Goal: Task Accomplishment & Management: Use online tool/utility

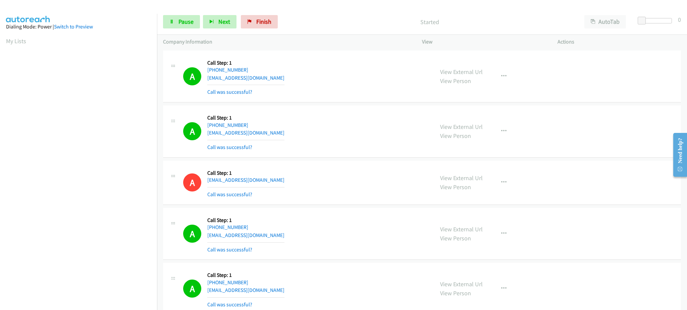
scroll to position [67, 0]
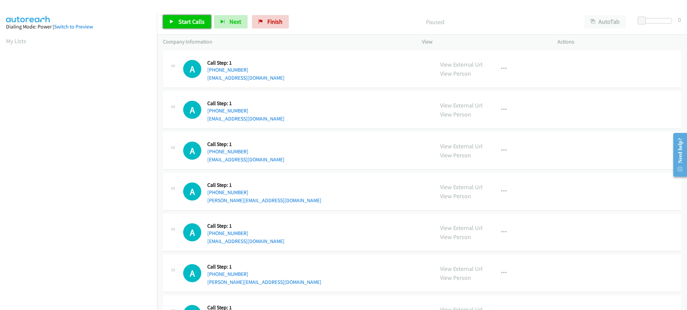
click at [169, 24] on icon at bounding box center [171, 22] width 5 height 5
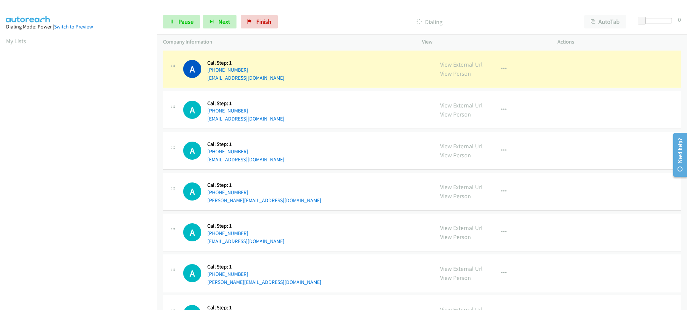
scroll to position [67, 0]
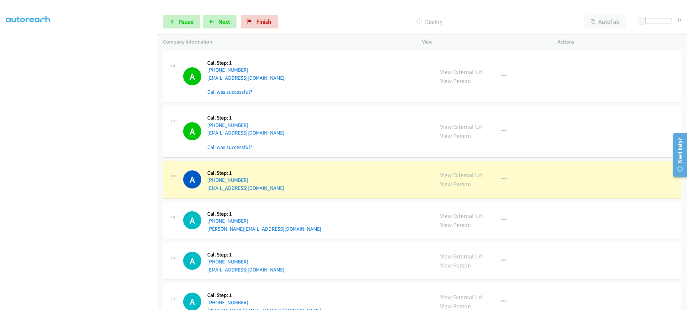
click at [270, 226] on div "A Callback Scheduled Call Step: 1 America/Los_Angeles [PHONE_NUMBER] [PERSON_NA…" at bounding box center [305, 220] width 245 height 25
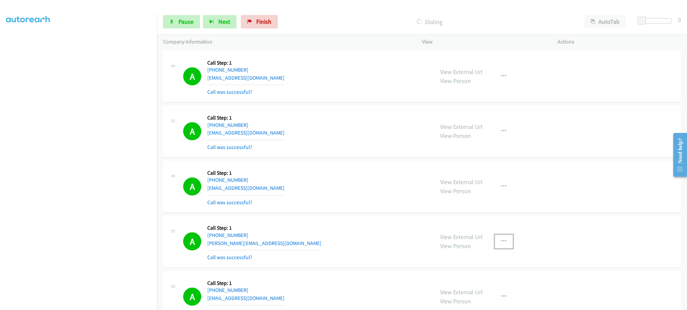
click at [504, 241] on button "button" at bounding box center [503, 241] width 18 height 13
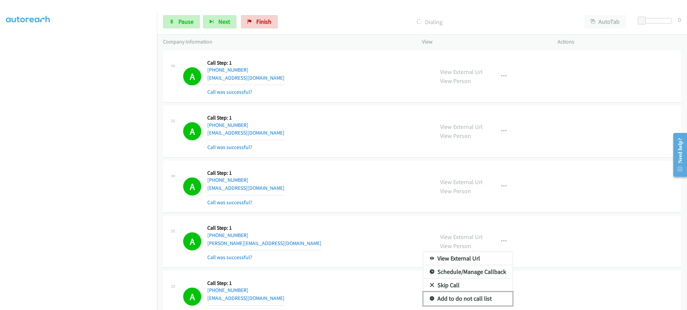
click at [479, 300] on link "Add to do not call list" at bounding box center [467, 298] width 89 height 13
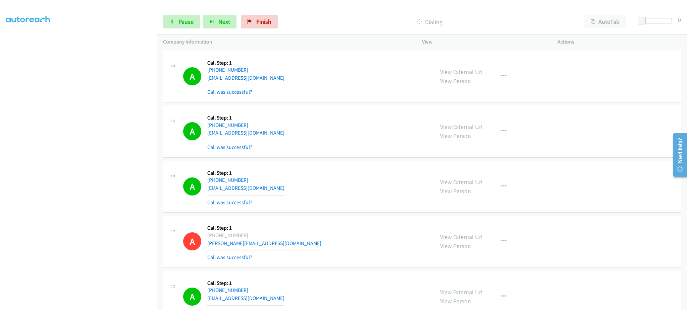
scroll to position [134, 0]
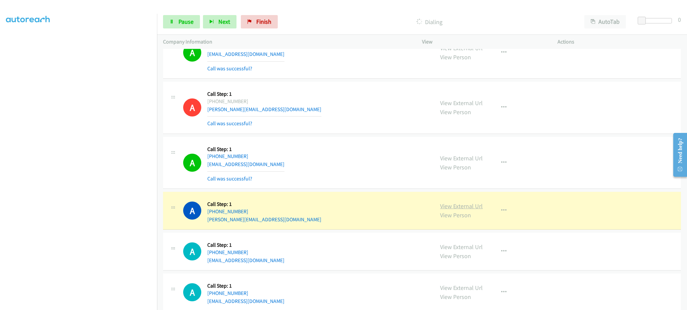
click at [441, 207] on link "View External Url" at bounding box center [461, 206] width 43 height 8
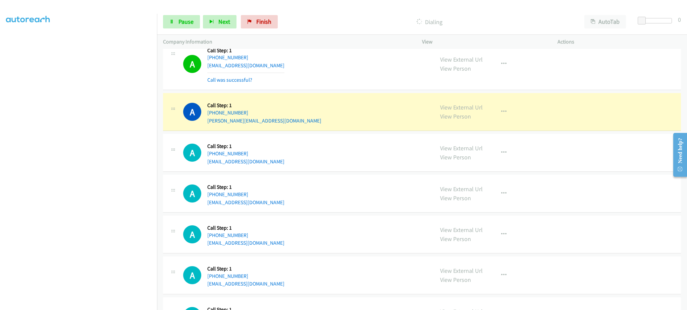
scroll to position [268, 0]
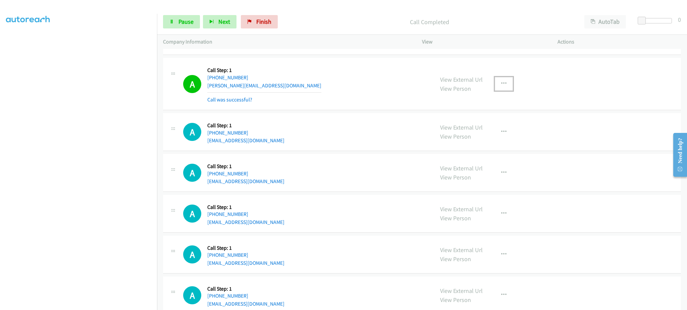
click at [501, 83] on icon "button" at bounding box center [503, 83] width 5 height 5
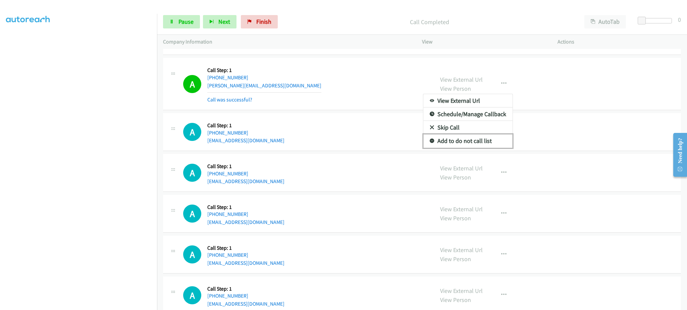
click at [483, 146] on link "Add to do not call list" at bounding box center [467, 140] width 89 height 13
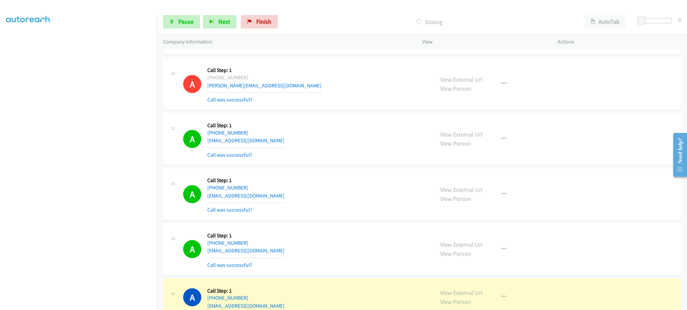
click at [271, 142] on div "A Callback Scheduled Call Step: 1 [GEOGRAPHIC_DATA]/[GEOGRAPHIC_DATA] [PHONE_NU…" at bounding box center [305, 139] width 245 height 40
copy div "[EMAIL_ADDRESS][DOMAIN_NAME]"
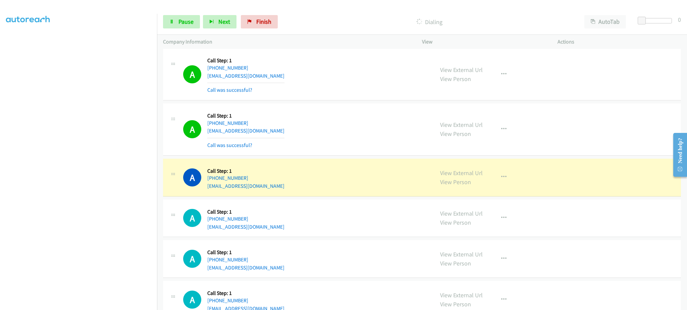
scroll to position [402, 0]
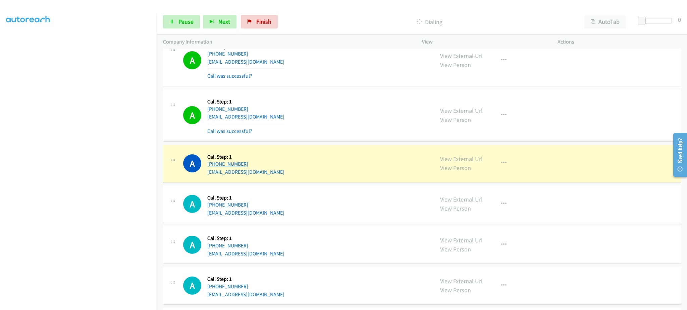
drag, startPoint x: 268, startPoint y: 164, endPoint x: 213, endPoint y: 165, distance: 54.6
click at [213, 165] on div "A Callback Scheduled Call Step: 1 [GEOGRAPHIC_DATA]/[GEOGRAPHIC_DATA] [PHONE_NU…" at bounding box center [305, 163] width 245 height 25
copy link "[PHONE_NUMBER]"
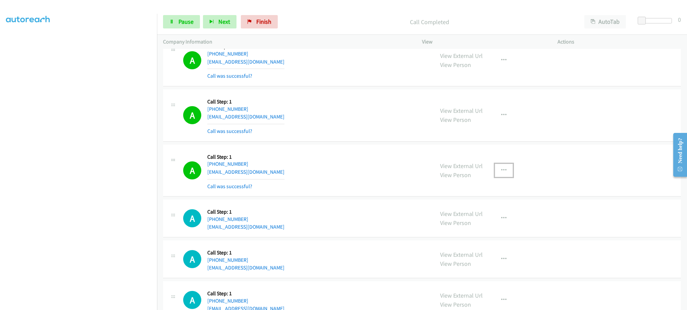
click at [495, 171] on button "button" at bounding box center [503, 170] width 18 height 13
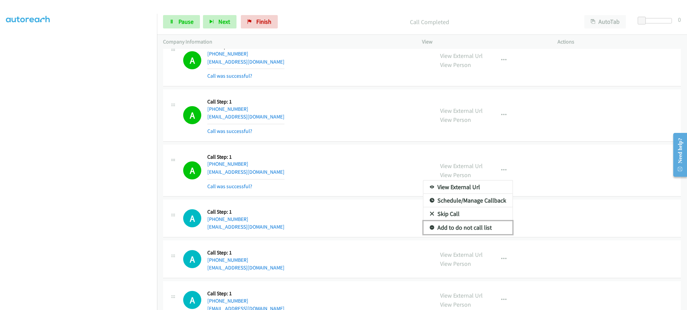
click at [484, 229] on link "Add to do not call list" at bounding box center [467, 227] width 89 height 13
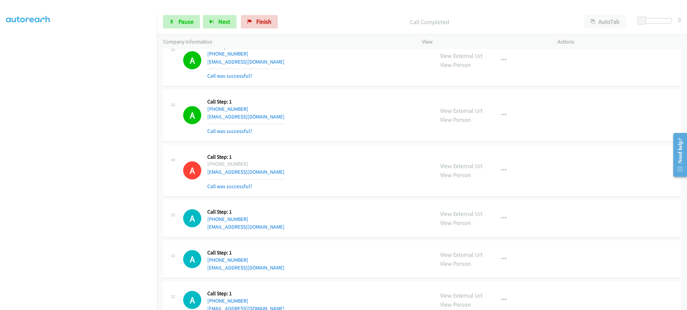
click at [272, 117] on div "A Callback Scheduled Call Step: 1 America/New_York [PHONE_NUMBER] [EMAIL_ADDRES…" at bounding box center [305, 116] width 245 height 40
copy div "[EMAIL_ADDRESS][DOMAIN_NAME]"
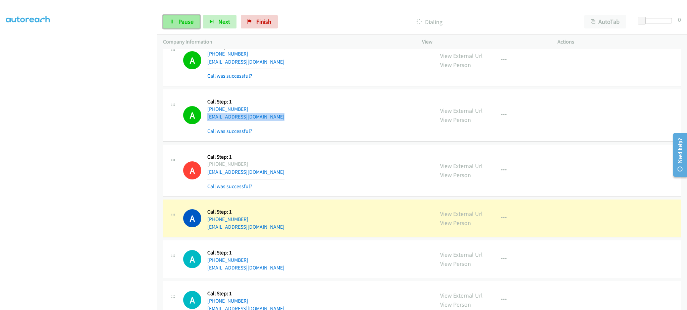
click at [193, 20] on link "Pause" at bounding box center [181, 21] width 37 height 13
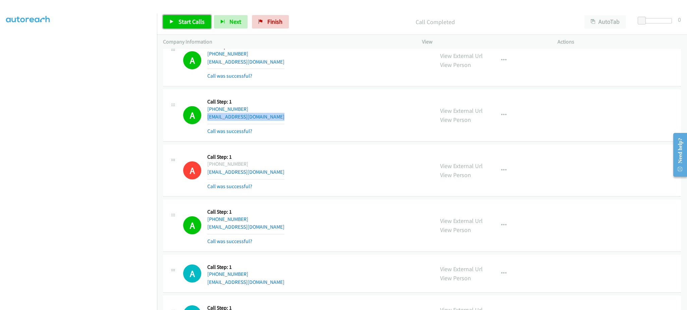
click at [185, 21] on span "Start Calls" at bounding box center [191, 22] width 26 height 8
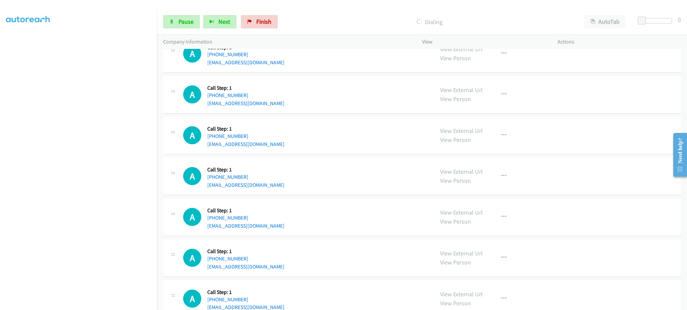
scroll to position [805, 0]
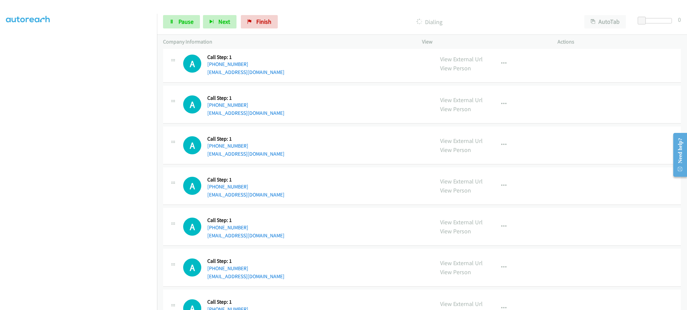
click at [283, 156] on div "A Callback Scheduled Call Step: 1 America/Los_Angeles [PHONE_NUMBER] [EMAIL_ADD…" at bounding box center [305, 145] width 245 height 25
copy div "[EMAIL_ADDRESS][DOMAIN_NAME]"
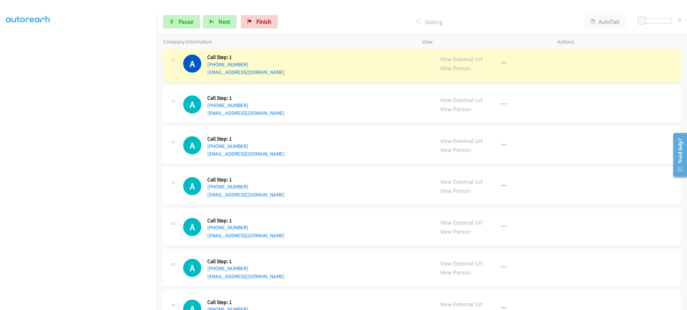
click at [276, 277] on div "A Callback Scheduled Call Step: 1 America/New_York [PHONE_NUMBER] [EMAIL_ADDRES…" at bounding box center [305, 267] width 245 height 25
copy div "[EMAIL_ADDRESS][DOMAIN_NAME]"
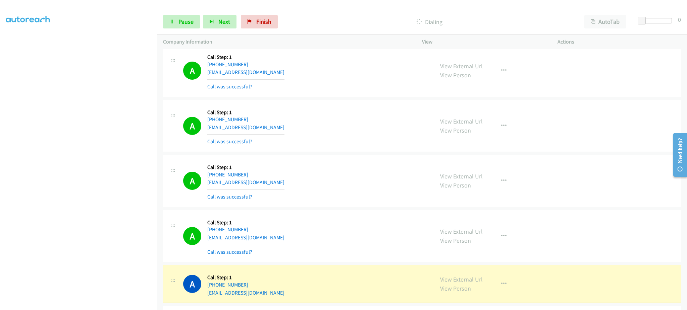
scroll to position [1101, 0]
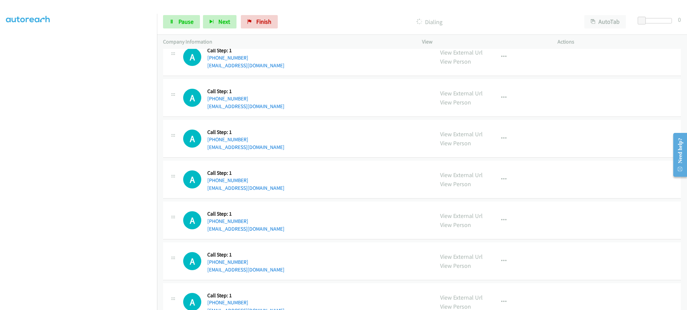
click at [287, 188] on div "A Callback Scheduled Call Step: 1 America/Los_Angeles [PHONE_NUMBER] [EMAIL_ADD…" at bounding box center [305, 179] width 245 height 25
copy div "[EMAIL_ADDRESS][DOMAIN_NAME]"
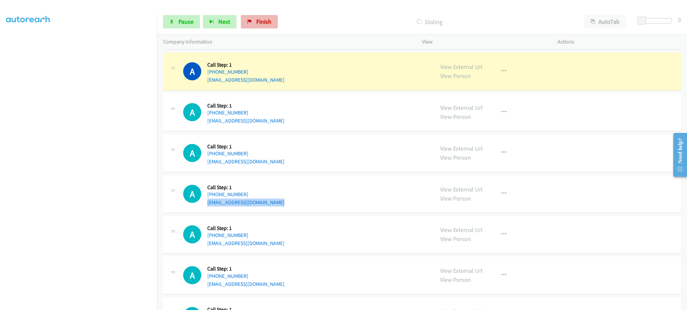
scroll to position [1116, 0]
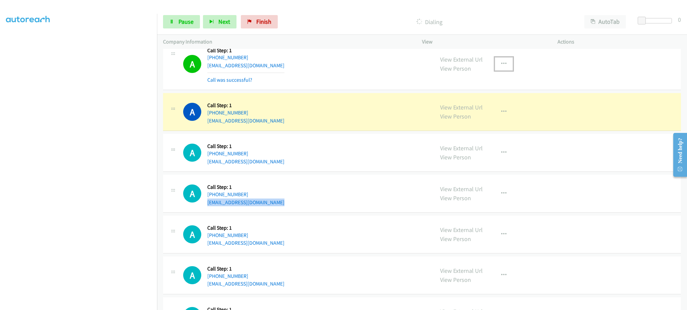
click at [501, 67] on icon "button" at bounding box center [503, 63] width 5 height 5
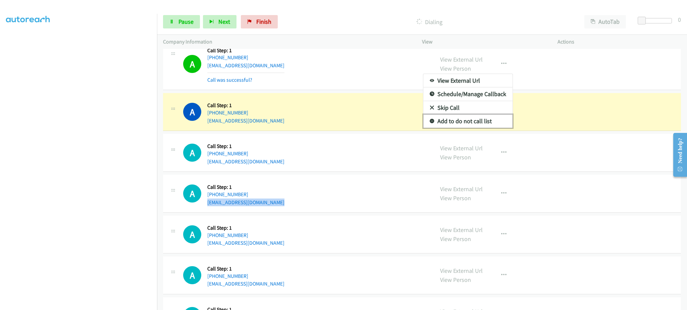
click at [485, 120] on link "Add to do not call list" at bounding box center [467, 121] width 89 height 13
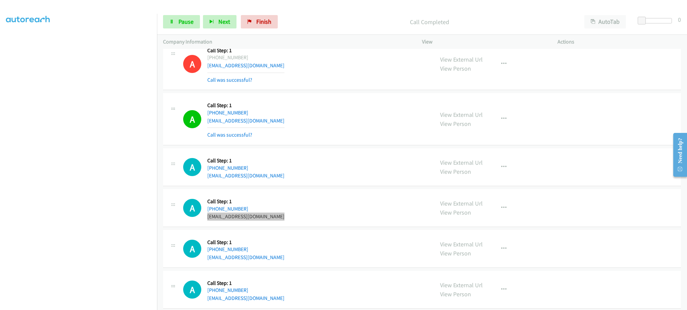
scroll to position [1250, 0]
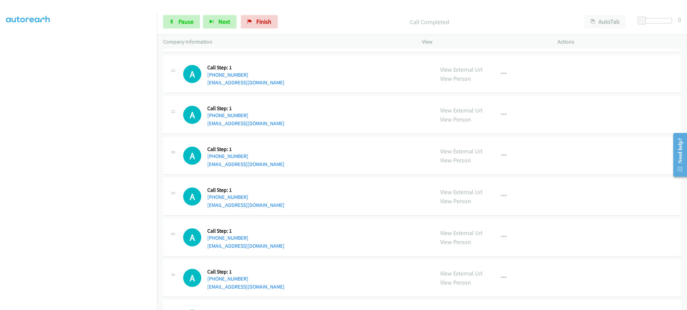
click at [275, 207] on div "A Callback Scheduled Call Step: 1 America/New_York [PHONE_NUMBER] [EMAIL_ADDRES…" at bounding box center [305, 196] width 245 height 25
copy div "[EMAIL_ADDRESS][DOMAIN_NAME]"
click at [187, 19] on span "Pause" at bounding box center [185, 22] width 15 height 8
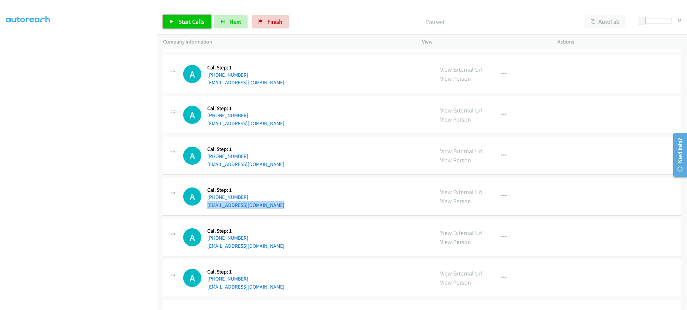
click at [183, 20] on span "Start Calls" at bounding box center [191, 22] width 26 height 8
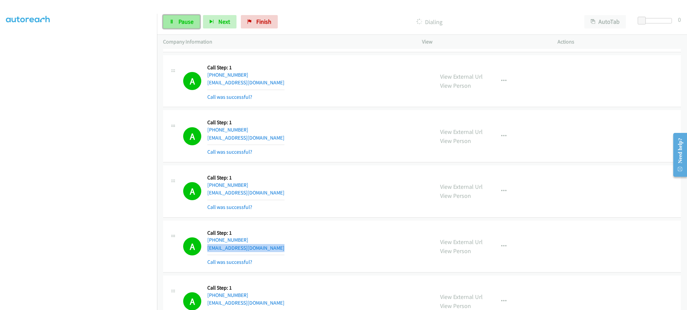
click at [188, 20] on span "Pause" at bounding box center [185, 22] width 15 height 8
click at [196, 26] on link "Start Calls" at bounding box center [187, 21] width 48 height 13
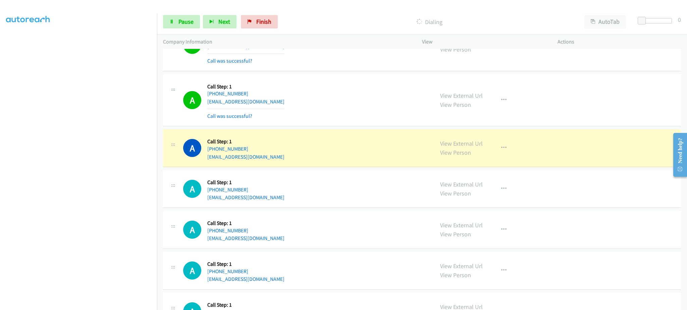
scroll to position [1518, 0]
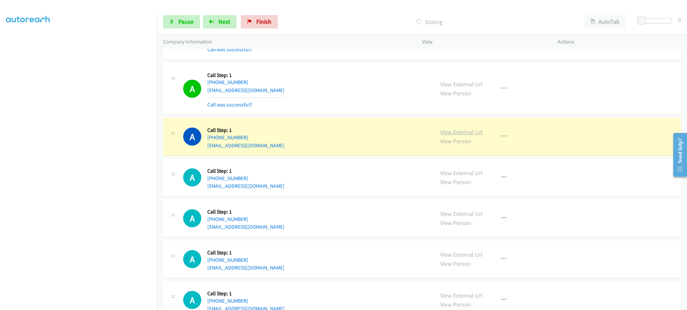
click at [451, 134] on link "View External Url" at bounding box center [461, 132] width 43 height 8
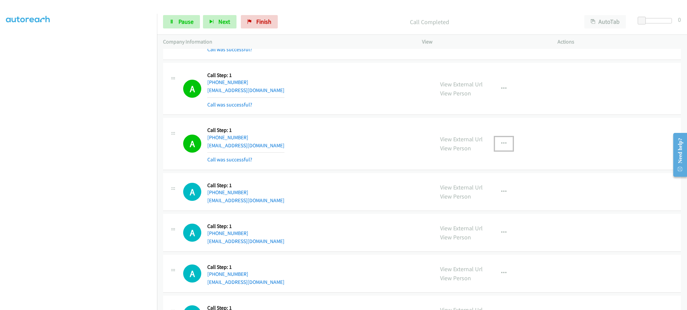
click at [508, 149] on button "button" at bounding box center [503, 143] width 18 height 13
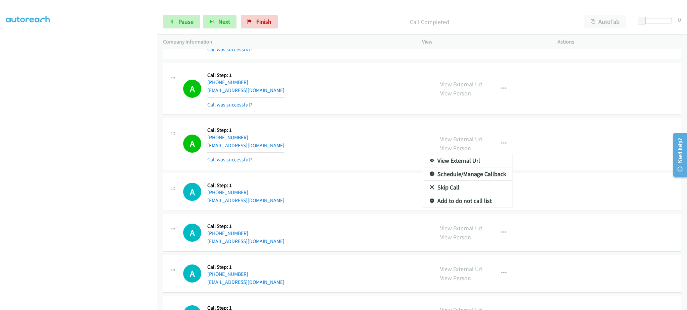
click at [501, 147] on div at bounding box center [343, 155] width 687 height 310
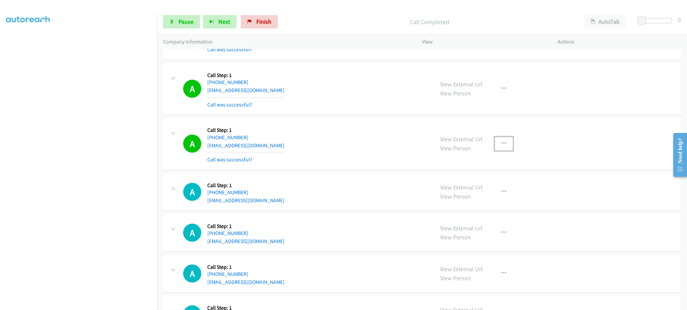
click at [507, 148] on button "button" at bounding box center [503, 143] width 18 height 13
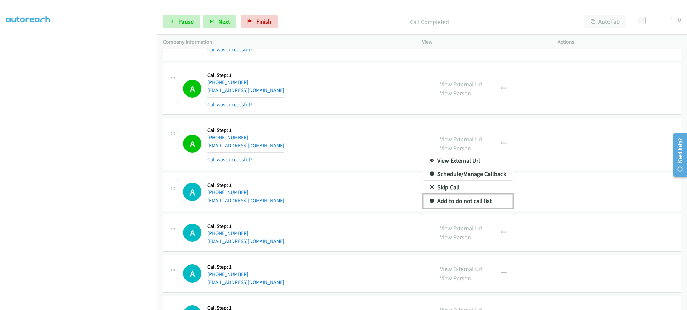
click at [476, 207] on link "Add to do not call list" at bounding box center [467, 200] width 89 height 13
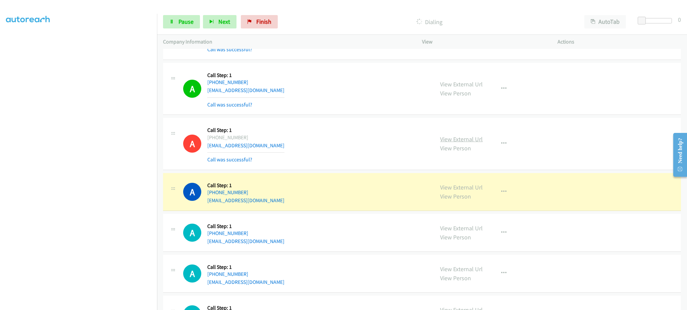
click at [458, 141] on link "View External Url" at bounding box center [461, 139] width 43 height 8
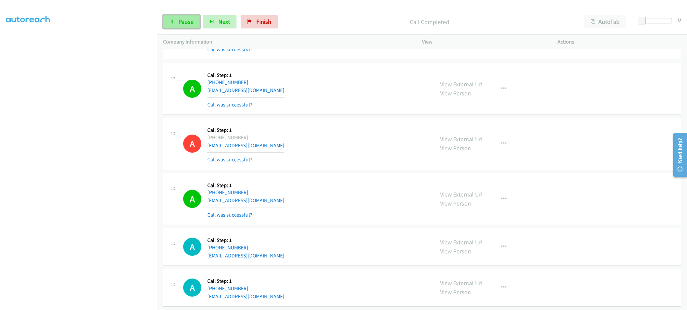
click at [185, 23] on span "Pause" at bounding box center [185, 22] width 15 height 8
click at [192, 22] on span "Start Calls" at bounding box center [191, 22] width 26 height 8
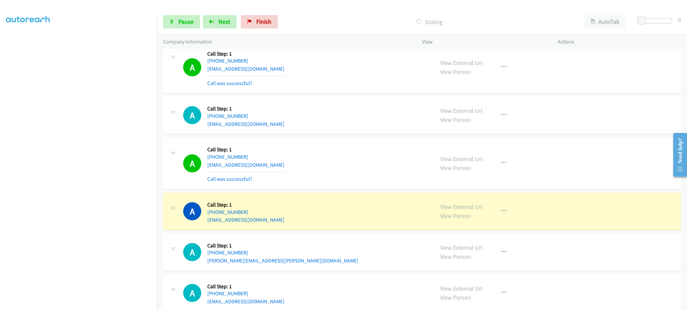
scroll to position [1652, 0]
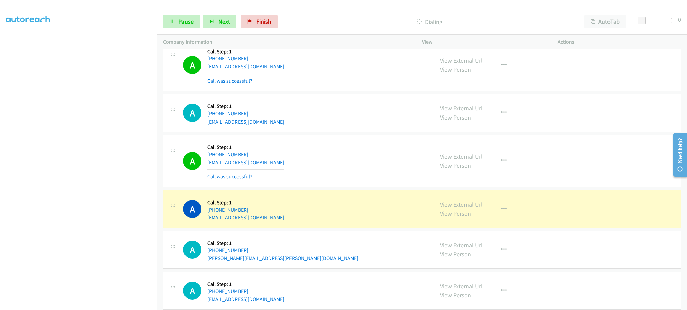
click at [281, 220] on div "A Callback Scheduled Call Step: 1 America/New_York [PHONE_NUMBER] [EMAIL_ADDRES…" at bounding box center [305, 208] width 245 height 25
copy div "[EMAIL_ADDRESS][DOMAIN_NAME]"
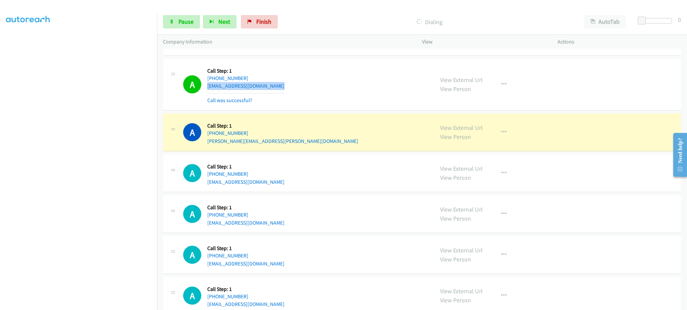
scroll to position [1786, 0]
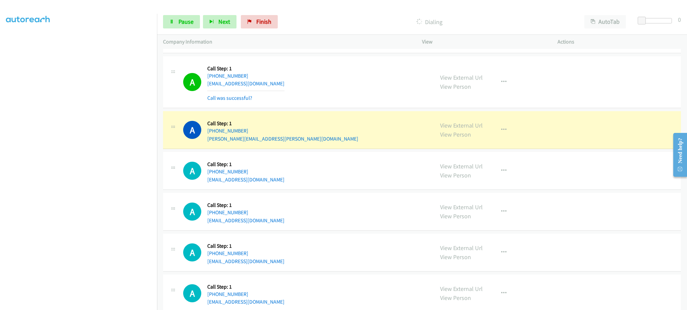
click at [273, 225] on div "A Callback Scheduled Call Step: 1 America/New_York [PHONE_NUMBER] [EMAIL_ADDRES…" at bounding box center [305, 211] width 245 height 25
click at [265, 266] on div "A Callback Scheduled Call Step: 1 America/New_York [PHONE_NUMBER] [EMAIL_ADDRES…" at bounding box center [305, 252] width 245 height 25
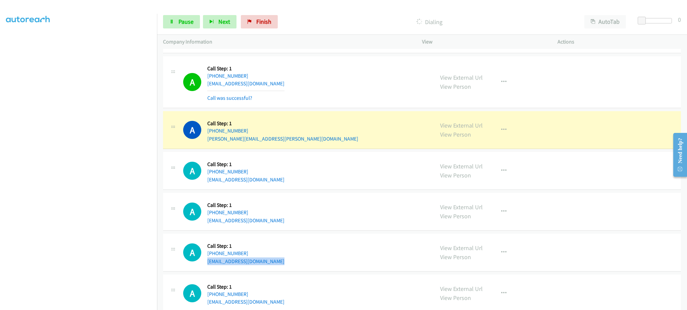
click at [265, 266] on div "A Callback Scheduled Call Step: 1 America/New_York [PHONE_NUMBER] [EMAIL_ADDRES…" at bounding box center [305, 252] width 245 height 25
copy div "[EMAIL_ADDRESS][DOMAIN_NAME]"
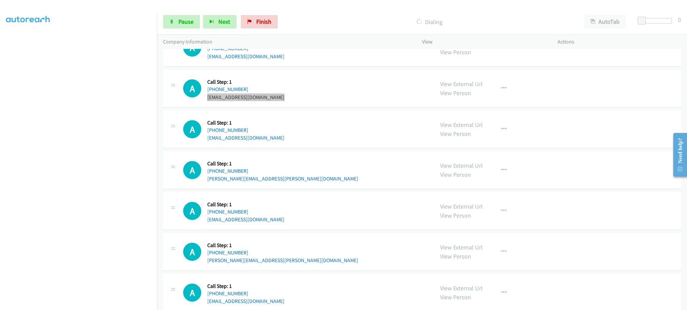
scroll to position [2005, 0]
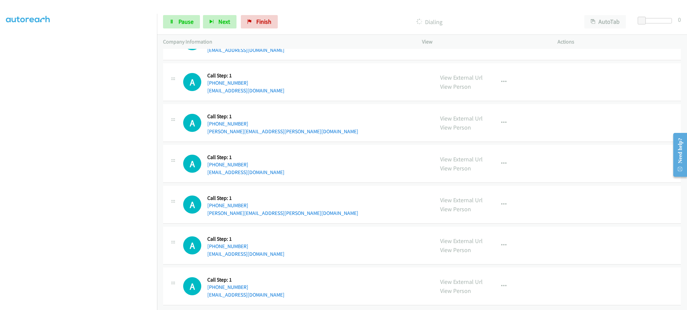
click at [290, 207] on div "A Callback Scheduled Call Step: 1 America/New_York [PHONE_NUMBER] [PERSON_NAME]…" at bounding box center [305, 204] width 245 height 25
click at [290, 206] on div "A Callback Scheduled Call Step: 1 America/New_York [PHONE_NUMBER] [PERSON_NAME]…" at bounding box center [305, 204] width 245 height 25
copy div "[PERSON_NAME][EMAIL_ADDRESS][PERSON_NAME][DOMAIN_NAME]"
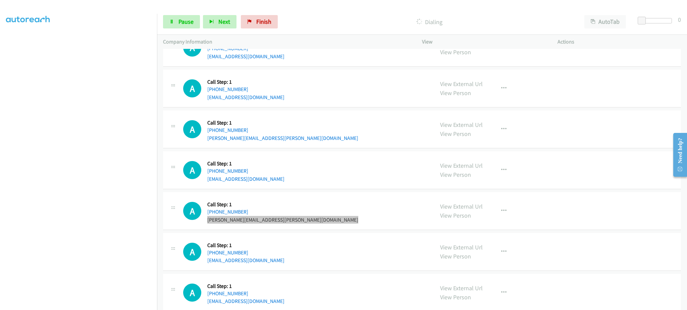
scroll to position [2034, 0]
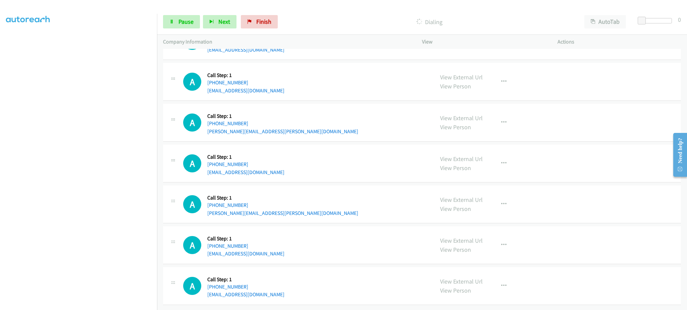
click at [286, 287] on div "A Callback Scheduled Call Step: 1 America/New_York [PHONE_NUMBER] [EMAIL_ADDRES…" at bounding box center [305, 286] width 245 height 25
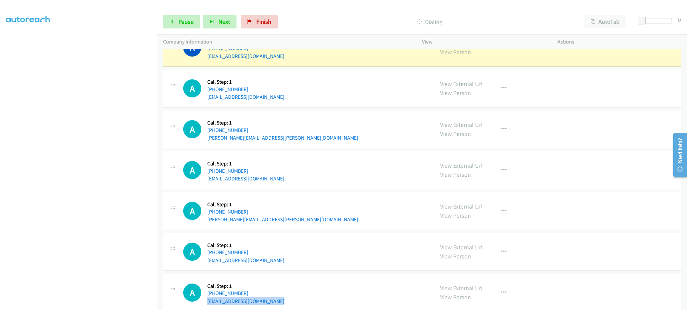
scroll to position [2048, 0]
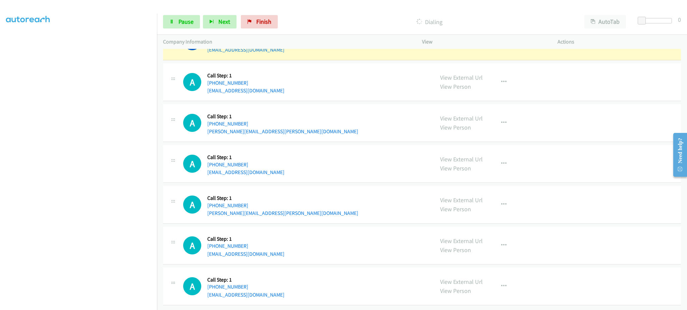
click at [264, 249] on div "A Callback Scheduled Call Step: 1 [GEOGRAPHIC_DATA]/[GEOGRAPHIC_DATA] [PHONE_NU…" at bounding box center [305, 245] width 245 height 25
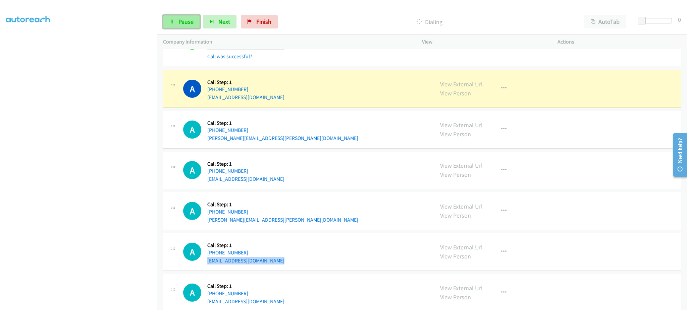
click at [189, 23] on span "Pause" at bounding box center [185, 22] width 15 height 8
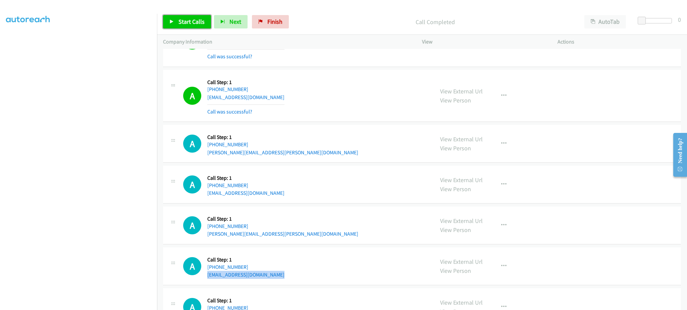
drag, startPoint x: 202, startPoint y: 23, endPoint x: 207, endPoint y: 3, distance: 21.0
click at [202, 23] on span "Start Calls" at bounding box center [191, 22] width 26 height 8
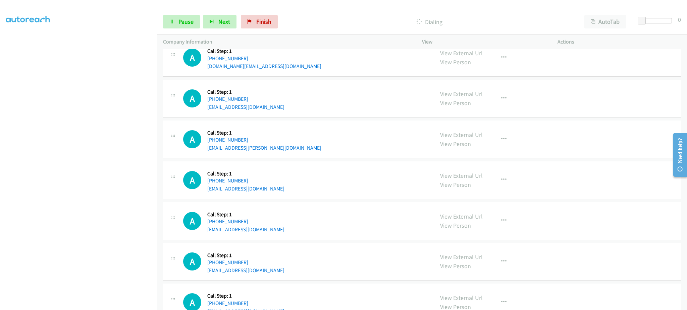
scroll to position [2404, 0]
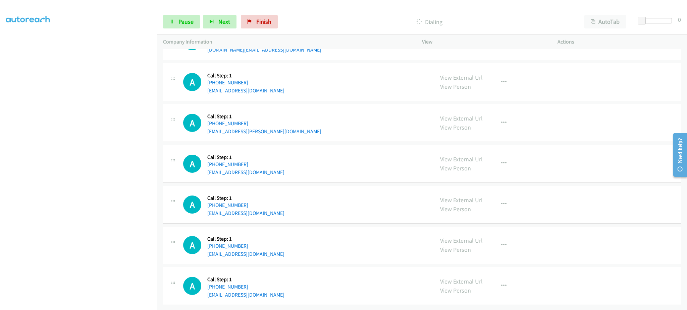
click at [268, 245] on div "A Callback Scheduled Call Step: 1 [GEOGRAPHIC_DATA]/[GEOGRAPHIC_DATA] [PHONE_NU…" at bounding box center [305, 245] width 245 height 25
click at [268, 287] on div "A Callback Scheduled Call Step: 1 America/New_York [PHONE_NUMBER] [EMAIL_ADDRES…" at bounding box center [305, 286] width 245 height 25
click at [267, 287] on div "A Callback Scheduled Call Step: 1 America/New_York [PHONE_NUMBER] [EMAIL_ADDRES…" at bounding box center [305, 286] width 245 height 25
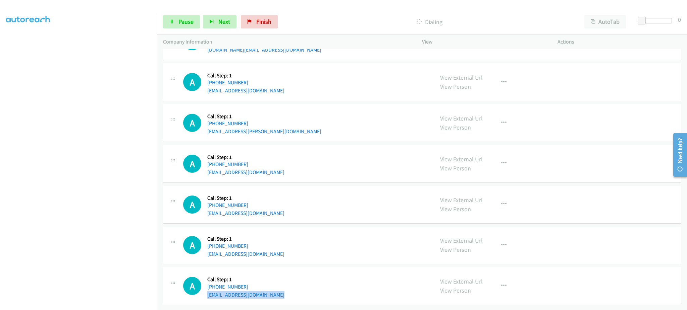
click at [267, 287] on div "A Callback Scheduled Call Step: 1 America/New_York [PHONE_NUMBER] [EMAIL_ADDRES…" at bounding box center [305, 286] width 245 height 25
click at [260, 280] on div "A Callback Scheduled Call Step: 1 America/New_York [PHONE_NUMBER] [EMAIL_ADDRES…" at bounding box center [305, 286] width 245 height 25
click at [260, 286] on div "A Callback Scheduled Call Step: 1 America/New_York [PHONE_NUMBER] [EMAIL_ADDRES…" at bounding box center [305, 286] width 245 height 25
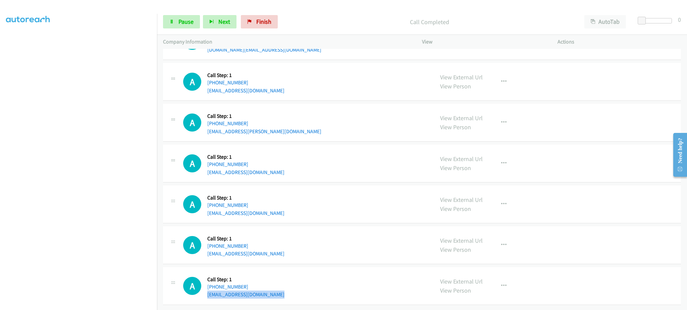
click at [260, 286] on div "A Callback Scheduled Call Step: 1 America/New_York [PHONE_NUMBER] [EMAIL_ADDRES…" at bounding box center [305, 286] width 245 height 25
click at [183, 16] on link "Pause" at bounding box center [181, 21] width 37 height 13
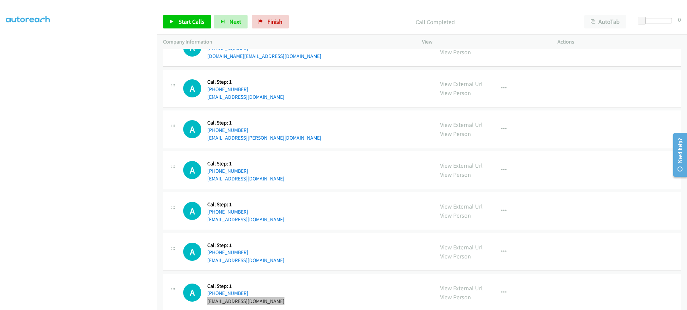
scroll to position [2433, 0]
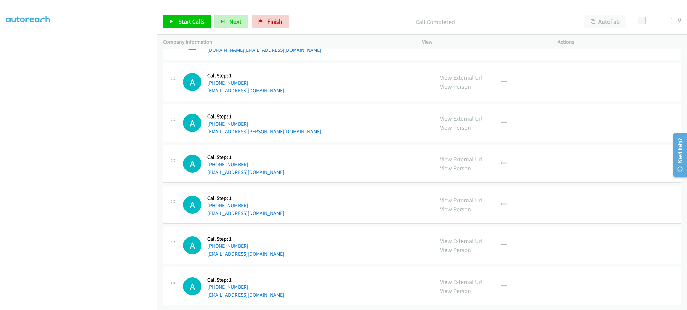
click at [261, 247] on div "A Callback Scheduled Call Step: 1 [GEOGRAPHIC_DATA]/[GEOGRAPHIC_DATA] [PHONE_NU…" at bounding box center [305, 245] width 245 height 25
click at [266, 166] on div "A Callback Scheduled Call Step: 1 America/New_York [PHONE_NUMBER] [EMAIL_ADDRES…" at bounding box center [305, 163] width 245 height 25
drag, startPoint x: 193, startPoint y: 20, endPoint x: 219, endPoint y: 4, distance: 30.0
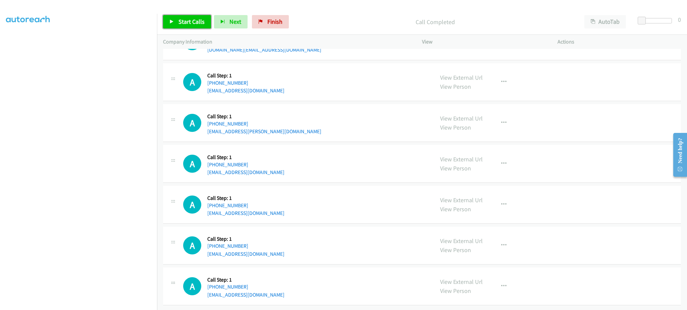
click at [193, 20] on span "Start Calls" at bounding box center [191, 22] width 26 height 8
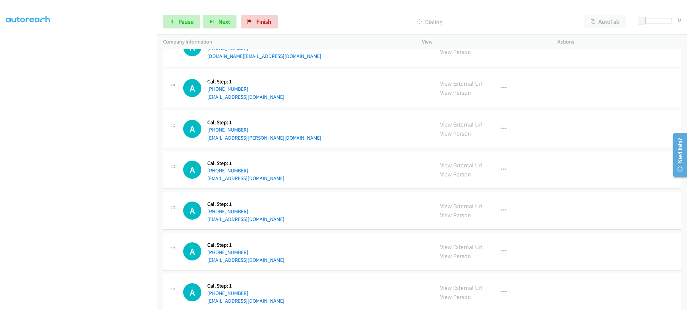
scroll to position [2461, 0]
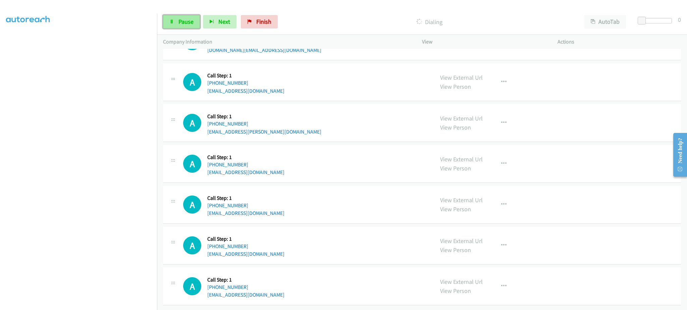
click at [169, 20] on icon at bounding box center [171, 22] width 5 height 5
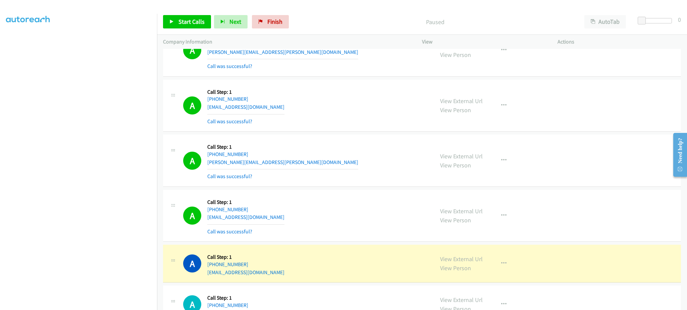
scroll to position [2327, 0]
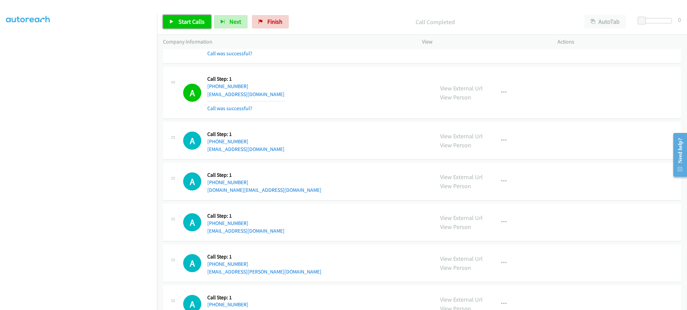
click at [201, 26] on link "Start Calls" at bounding box center [187, 21] width 48 height 13
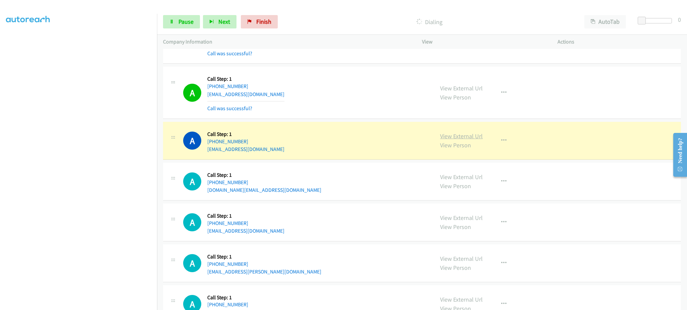
click at [460, 134] on link "View External Url" at bounding box center [461, 136] width 43 height 8
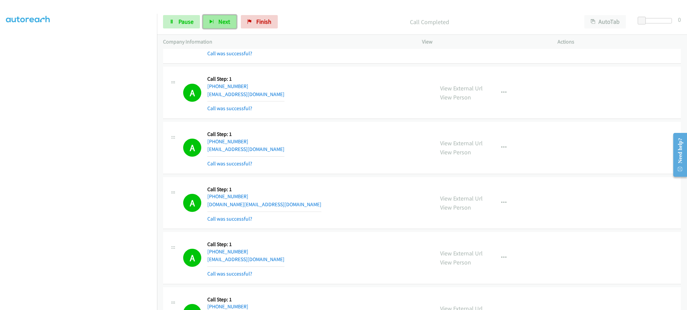
click at [223, 25] on button "Next" at bounding box center [220, 21] width 34 height 13
click at [184, 18] on span "Pause" at bounding box center [185, 22] width 15 height 8
click at [200, 18] on span "Start Calls" at bounding box center [191, 22] width 26 height 8
drag, startPoint x: 196, startPoint y: 22, endPoint x: 187, endPoint y: 46, distance: 25.8
click at [196, 22] on link "Pause" at bounding box center [181, 21] width 37 height 13
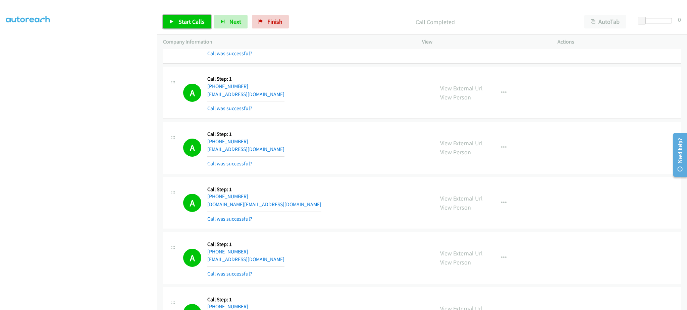
click at [197, 22] on span "Start Calls" at bounding box center [191, 22] width 26 height 8
click at [192, 26] on link "Pause" at bounding box center [181, 21] width 37 height 13
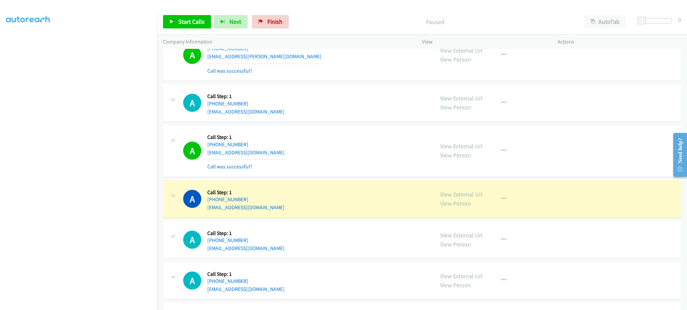
scroll to position [2595, 0]
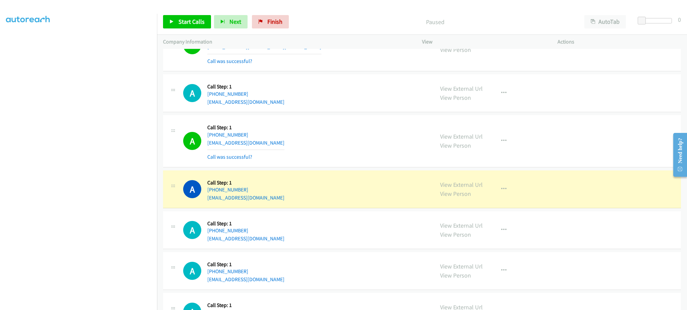
click at [358, 223] on div "A Callback Scheduled Call Step: 1 America/New_York [PHONE_NUMBER] [EMAIL_ADDRES…" at bounding box center [305, 230] width 245 height 25
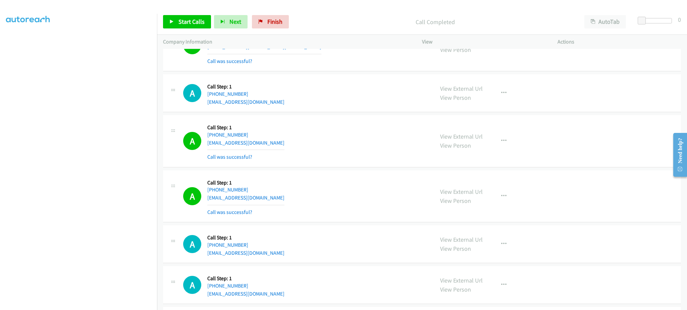
scroll to position [1369, 0]
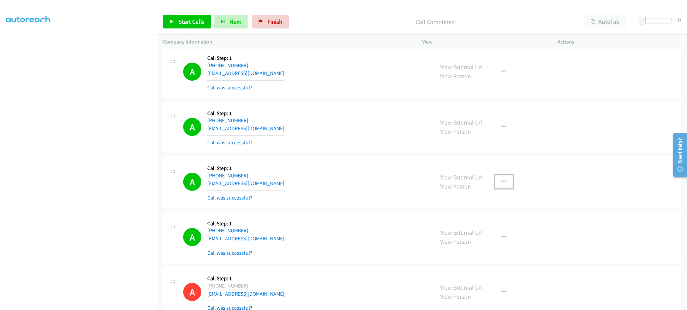
click at [499, 188] on button "button" at bounding box center [503, 181] width 18 height 13
click at [490, 234] on link "Add to do not call list" at bounding box center [467, 239] width 89 height 13
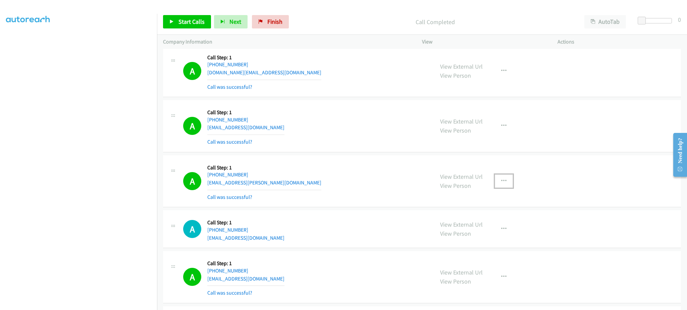
click at [496, 181] on button "button" at bounding box center [503, 181] width 18 height 13
click at [490, 238] on link "Add to do not call list" at bounding box center [467, 238] width 89 height 13
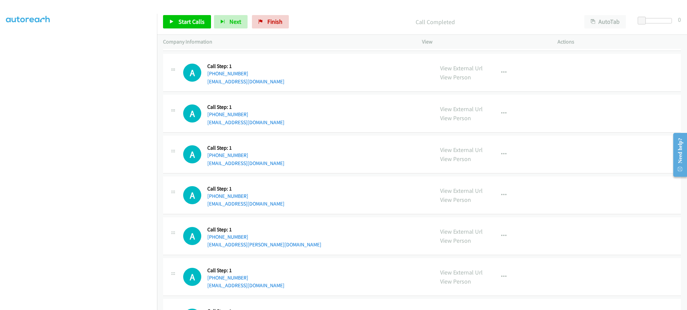
scroll to position [2889, 0]
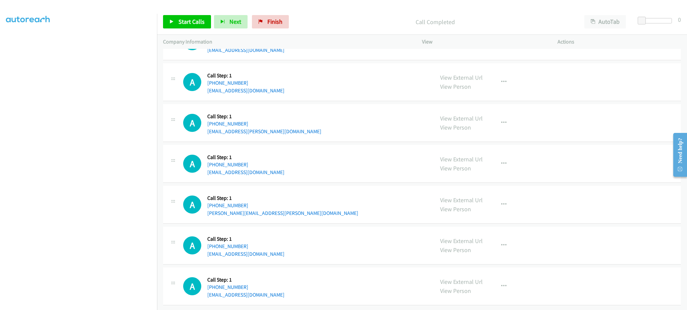
click at [282, 290] on div "A Callback Scheduled Call Step: 1 [GEOGRAPHIC_DATA]/[GEOGRAPHIC_DATA] [PHONE_NU…" at bounding box center [305, 286] width 245 height 25
click at [282, 254] on div "A Callback Scheduled Call Step: 1 America/New_York [PHONE_NUMBER] [EMAIL_ADDRES…" at bounding box center [422, 246] width 518 height 38
click at [281, 246] on div "A Callback Scheduled Call Step: 1 America/New_York [PHONE_NUMBER] [EMAIL_ADDRES…" at bounding box center [305, 245] width 245 height 25
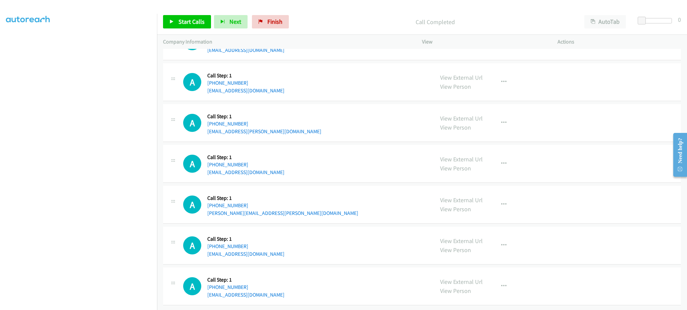
click at [281, 246] on div "A Callback Scheduled Call Step: 1 America/New_York [PHONE_NUMBER] [EMAIL_ADDRES…" at bounding box center [305, 245] width 245 height 25
click at [299, 205] on div "A Callback Scheduled Call Step: 1 America/Los_Angeles [PHONE_NUMBER] [PERSON_NA…" at bounding box center [305, 204] width 245 height 25
click at [299, 204] on div "A Callback Scheduled Call Step: 1 America/Los_Angeles [PHONE_NUMBER] [PERSON_NA…" at bounding box center [305, 204] width 245 height 25
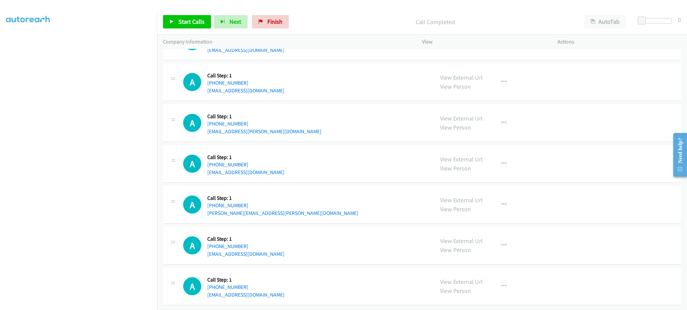
click at [280, 169] on div "A Callback Scheduled Call Step: 1 [GEOGRAPHIC_DATA]/[GEOGRAPHIC_DATA] [PHONE_NU…" at bounding box center [305, 163] width 245 height 25
click at [282, 127] on div "A Callback Scheduled Call Step: 1 America/[GEOGRAPHIC_DATA] [PHONE_NUMBER] [EMA…" at bounding box center [305, 122] width 245 height 25
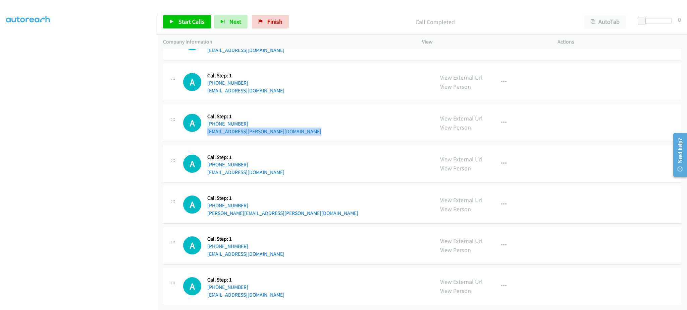
click at [282, 127] on div "A Callback Scheduled Call Step: 1 America/[GEOGRAPHIC_DATA] [PHONE_NUMBER] [EMA…" at bounding box center [305, 122] width 245 height 25
click at [295, 82] on div "A Callback Scheduled Call Step: 1 America/Los_Angeles [PHONE_NUMBER] [EMAIL_ADD…" at bounding box center [305, 81] width 245 height 25
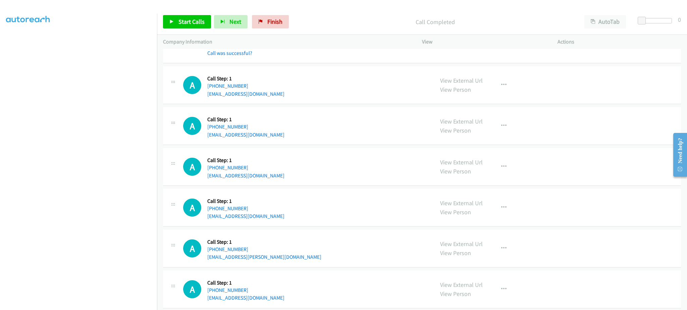
click at [266, 176] on div "A Callback Scheduled Call Step: 1 America/New_York [PHONE_NUMBER] [EMAIL_ADDRES…" at bounding box center [305, 166] width 245 height 25
click at [266, 175] on div "A Callback Scheduled Call Step: 1 America/New_York [PHONE_NUMBER] [EMAIL_ADDRES…" at bounding box center [305, 166] width 245 height 25
click at [259, 133] on div "A Callback Scheduled Call Step: 1 [GEOGRAPHIC_DATA]/[GEOGRAPHIC_DATA] [PHONE_NU…" at bounding box center [305, 125] width 245 height 25
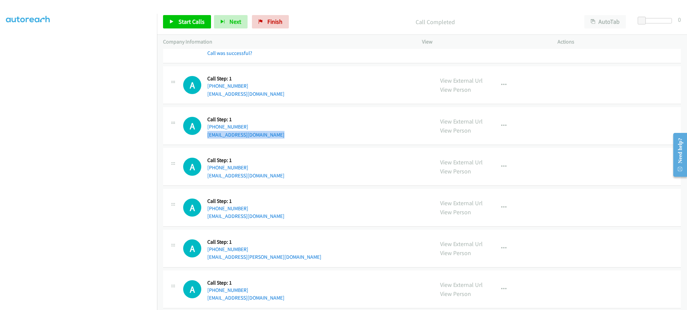
click at [259, 133] on div "A Callback Scheduled Call Step: 1 [GEOGRAPHIC_DATA]/[GEOGRAPHIC_DATA] [PHONE_NU…" at bounding box center [305, 125] width 245 height 25
click at [256, 89] on div "A Callback Scheduled Call Step: 1 America/New_York [PHONE_NUMBER] [EMAIL_ADDRES…" at bounding box center [305, 84] width 245 height 25
click at [256, 95] on div "A Callback Scheduled Call Step: 1 America/New_York [PHONE_NUMBER] [EMAIL_ADDRES…" at bounding box center [305, 84] width 245 height 25
click at [256, 96] on div "A Callback Scheduled Call Step: 1 America/New_York [PHONE_NUMBER] [EMAIL_ADDRES…" at bounding box center [305, 84] width 245 height 25
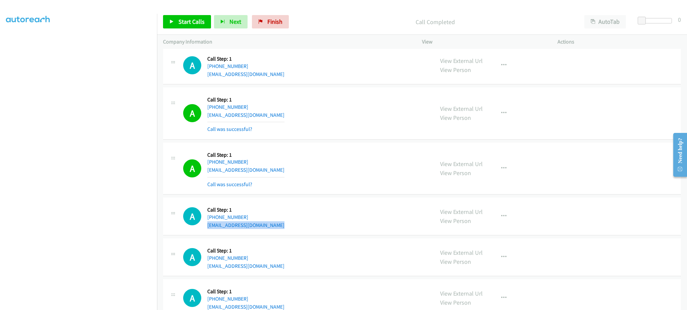
scroll to position [2621, 0]
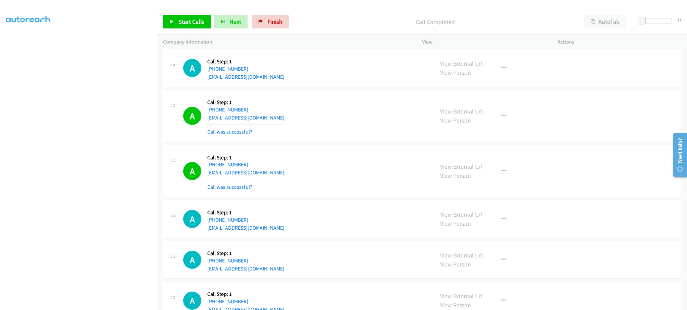
click at [267, 79] on div "A Callback Scheduled Call Step: 1 America/New_York [PHONE_NUMBER] [EMAIL_ADDRES…" at bounding box center [305, 67] width 245 height 25
click at [268, 123] on div "A Callback Scheduled Call Step: 1 America/Los_Angeles [PHONE_NUMBER] [EMAIL_ADD…" at bounding box center [305, 116] width 245 height 40
click at [267, 122] on div "A Callback Scheduled Call Step: 1 America/Los_Angeles [PHONE_NUMBER] [EMAIL_ADD…" at bounding box center [305, 116] width 245 height 40
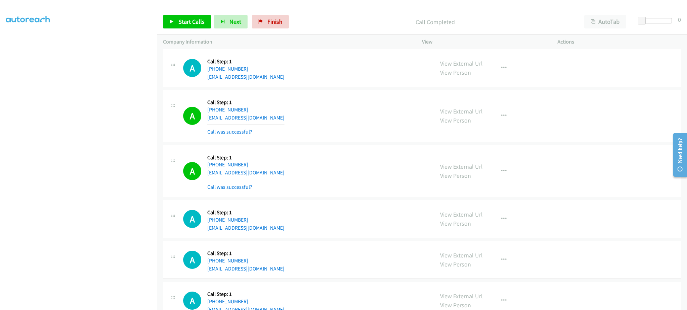
click at [267, 122] on div "A Callback Scheduled Call Step: 1 America/Los_Angeles [PHONE_NUMBER] [EMAIL_ADD…" at bounding box center [305, 116] width 245 height 40
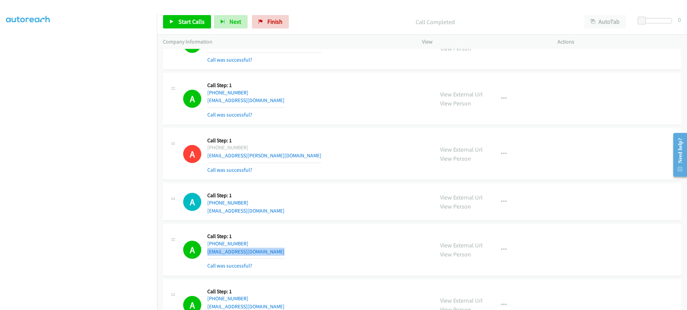
scroll to position [1682, 0]
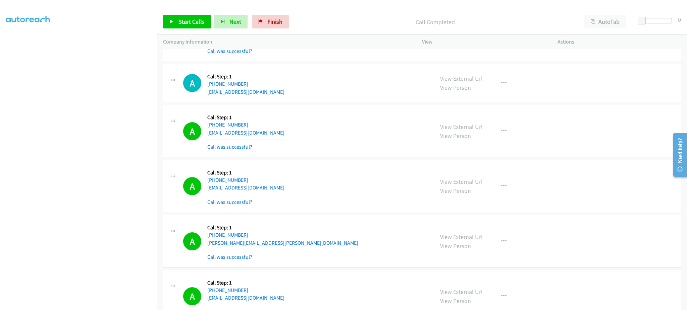
click at [267, 94] on div "A Callback Scheduled Call Step: 1 America/Los_Angeles [PHONE_NUMBER] [EMAIL_ADD…" at bounding box center [305, 82] width 245 height 25
click at [175, 15] on link "Start Calls" at bounding box center [187, 21] width 48 height 13
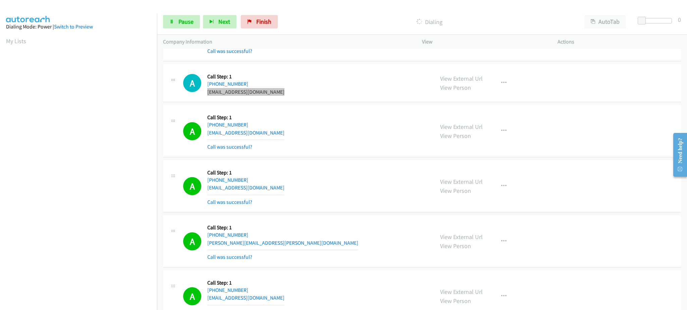
scroll to position [67, 0]
click at [192, 18] on span "Pause" at bounding box center [185, 22] width 15 height 8
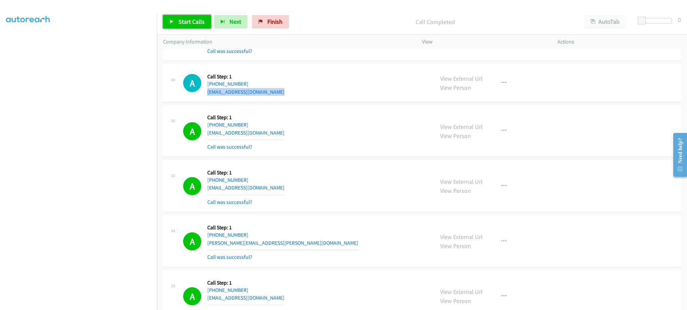
click at [188, 25] on span "Start Calls" at bounding box center [191, 22] width 26 height 8
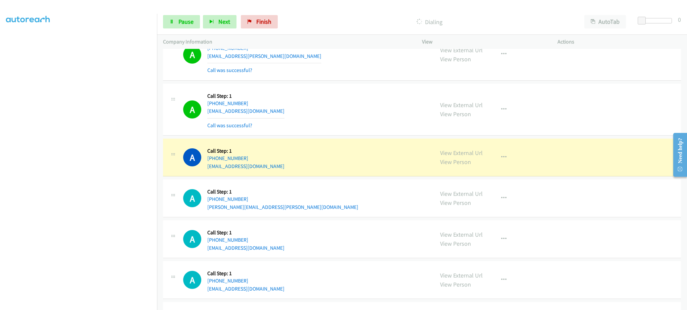
scroll to position [3373, 0]
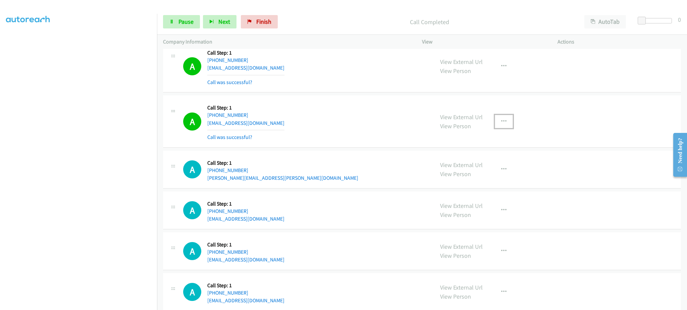
click at [501, 122] on icon "button" at bounding box center [503, 121] width 5 height 5
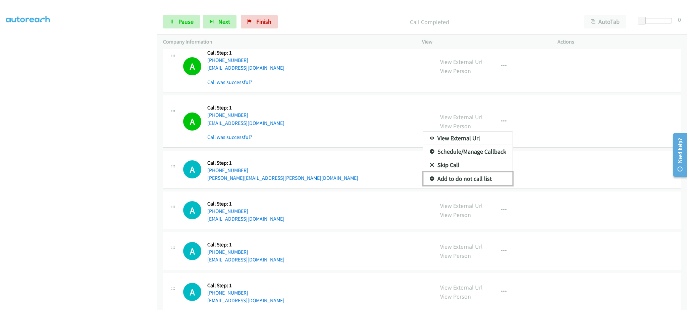
click at [469, 175] on link "Add to do not call list" at bounding box center [467, 178] width 89 height 13
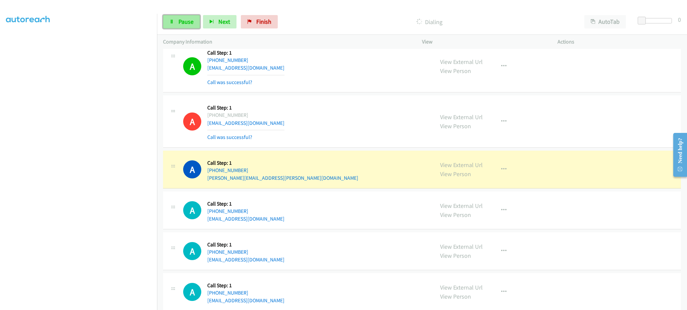
click at [178, 18] on span "Pause" at bounding box center [185, 22] width 15 height 8
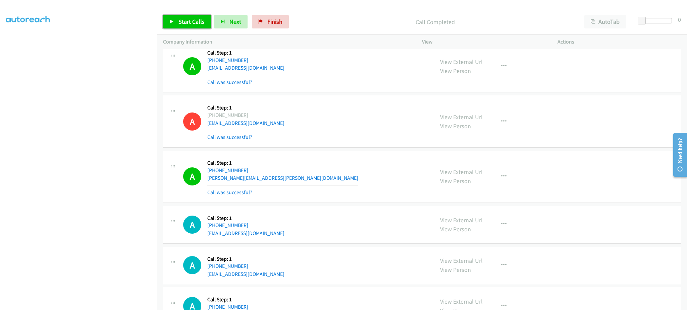
click at [187, 20] on span "Start Calls" at bounding box center [191, 22] width 26 height 8
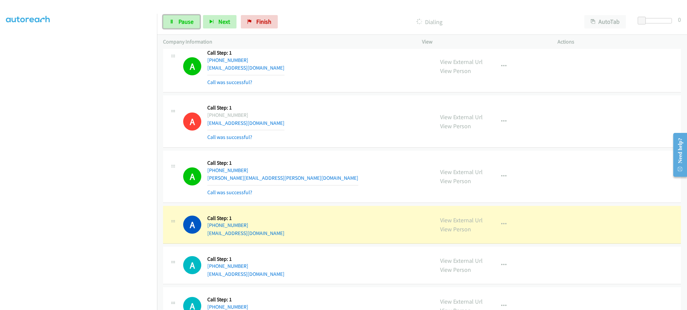
drag, startPoint x: 174, startPoint y: 21, endPoint x: 203, endPoint y: 8, distance: 32.1
click at [174, 21] on icon at bounding box center [171, 22] width 5 height 5
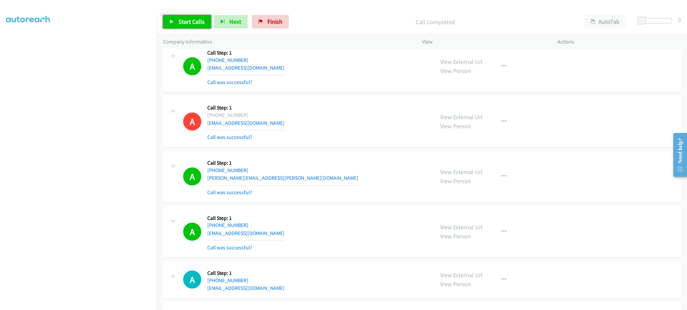
click at [192, 16] on link "Start Calls" at bounding box center [187, 21] width 48 height 13
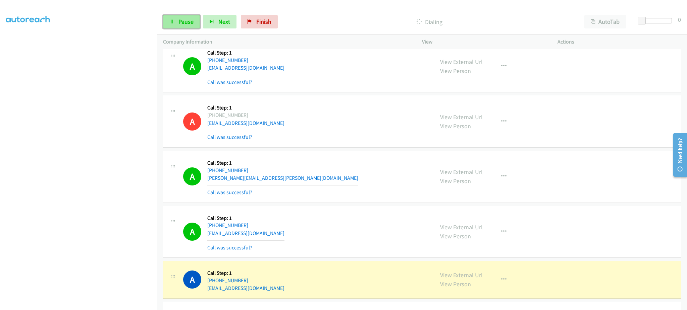
click at [186, 21] on span "Pause" at bounding box center [185, 22] width 15 height 8
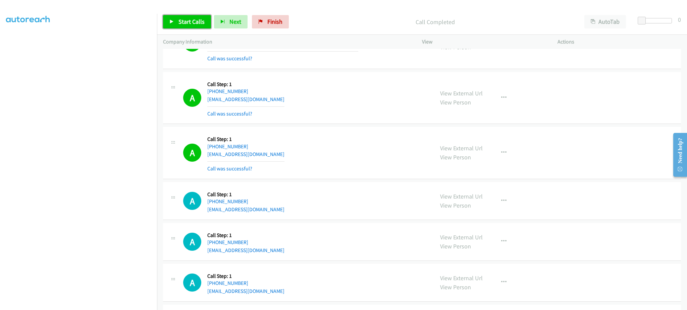
click at [178, 17] on link "Start Calls" at bounding box center [187, 21] width 48 height 13
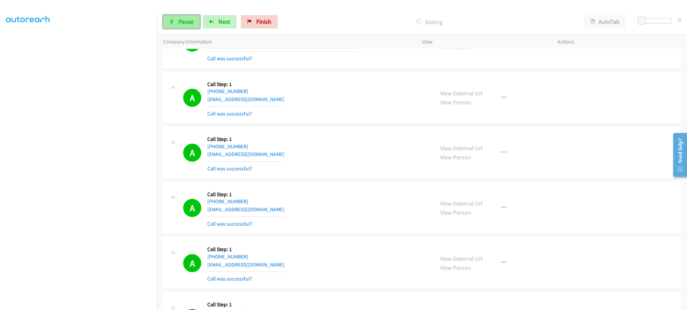
click at [188, 22] on span "Pause" at bounding box center [185, 22] width 15 height 8
click at [501, 211] on icon "button" at bounding box center [503, 207] width 5 height 5
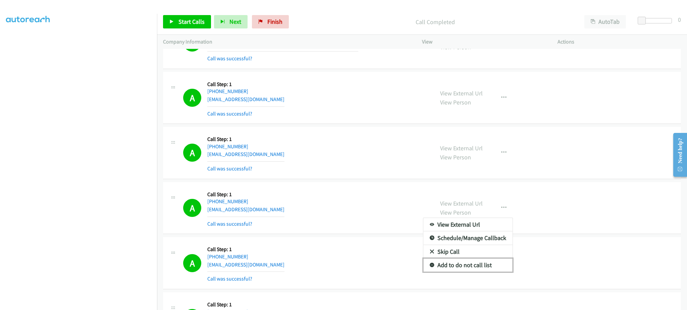
drag, startPoint x: 466, startPoint y: 268, endPoint x: 428, endPoint y: 304, distance: 52.6
click at [465, 268] on link "Add to do not call list" at bounding box center [467, 265] width 89 height 13
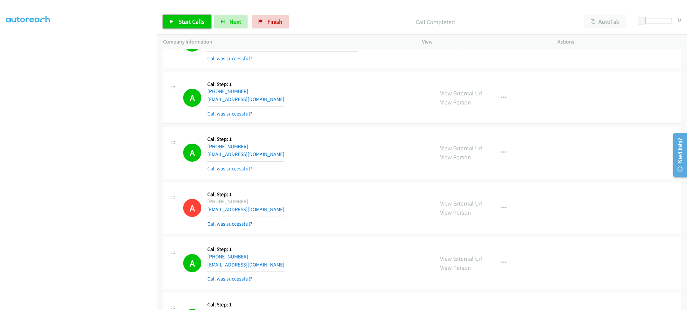
click at [188, 25] on link "Start Calls" at bounding box center [187, 21] width 48 height 13
click at [134, 13] on iframe "To enrich screen reader interactions, please activate Accessibility in Grammarl…" at bounding box center [81, 150] width 151 height 318
click at [207, 26] on button "Next" at bounding box center [220, 21] width 34 height 13
click at [189, 14] on div "Start Calls Pause Next Finish Call Completed AutoTab AutoTab 0" at bounding box center [422, 22] width 530 height 26
click at [191, 20] on span "Pause" at bounding box center [185, 22] width 15 height 8
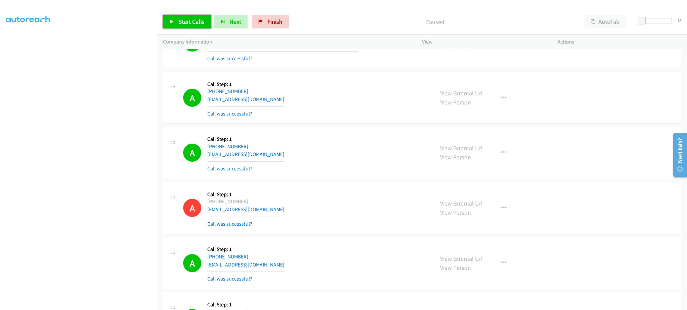
click at [188, 23] on span "Start Calls" at bounding box center [191, 22] width 26 height 8
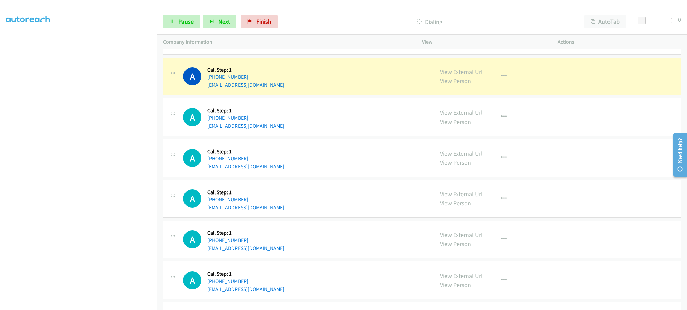
scroll to position [4178, 0]
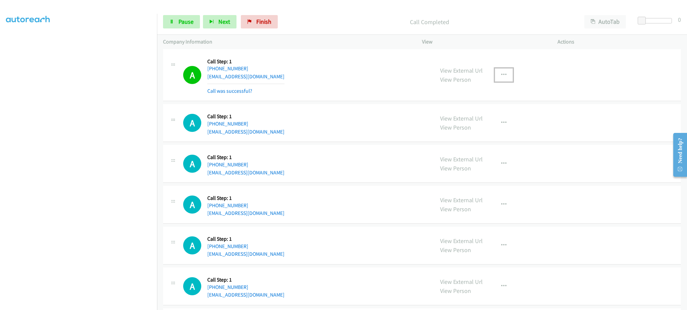
click at [509, 72] on button "button" at bounding box center [503, 74] width 18 height 13
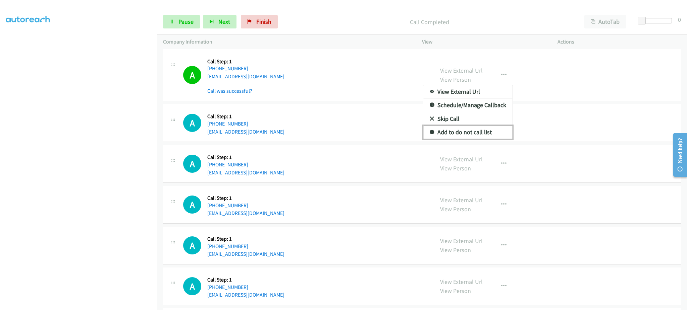
click at [487, 136] on link "Add to do not call list" at bounding box center [467, 132] width 89 height 13
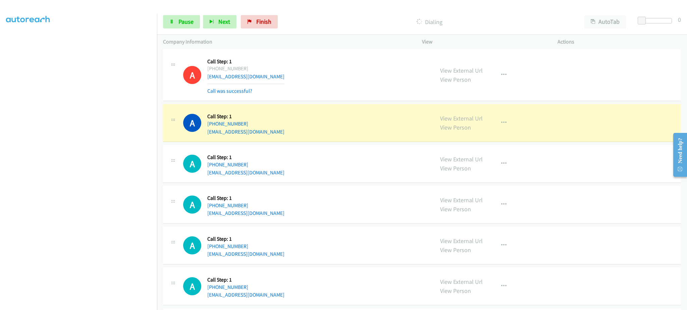
scroll to position [4017, 0]
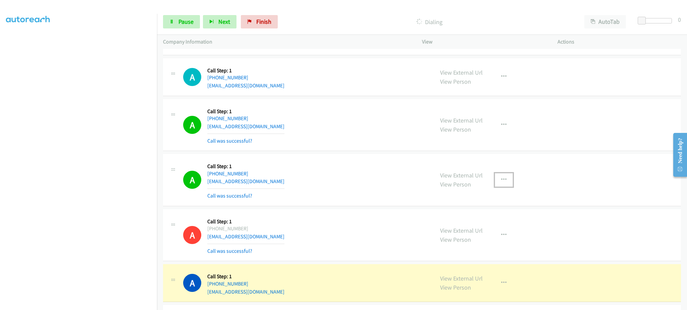
click at [496, 181] on button "button" at bounding box center [503, 179] width 18 height 13
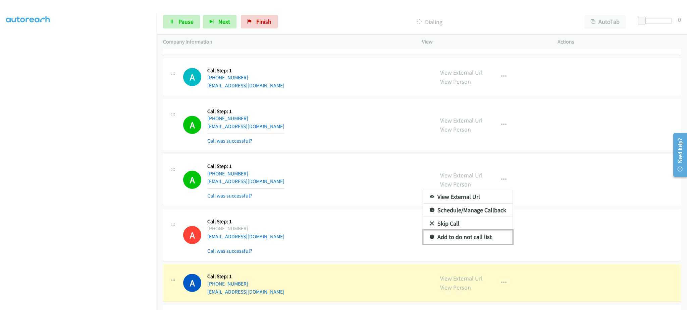
click at [495, 239] on link "Add to do not call list" at bounding box center [467, 237] width 89 height 13
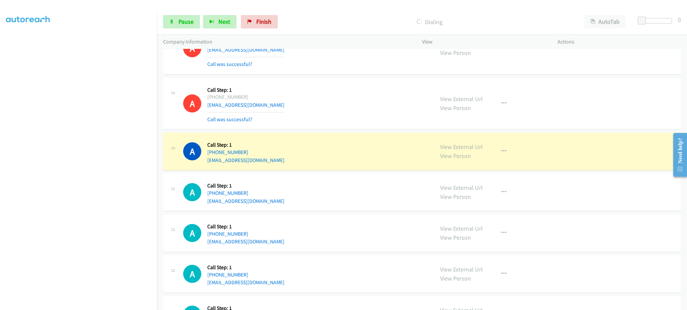
scroll to position [4152, 0]
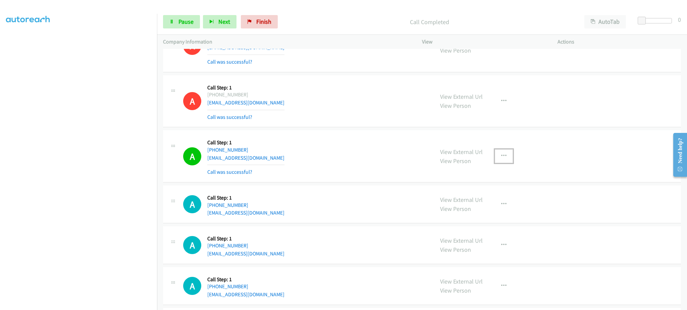
click at [505, 156] on button "button" at bounding box center [503, 156] width 18 height 13
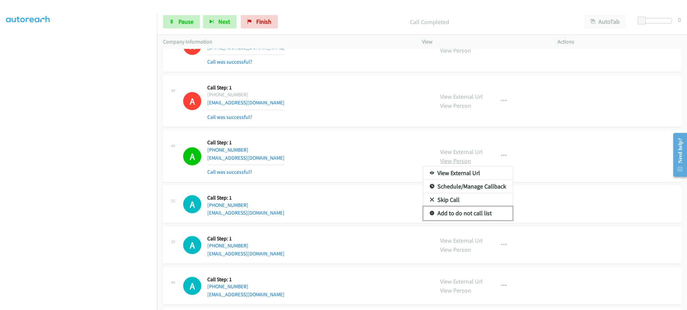
click at [478, 215] on link "Add to do not call list" at bounding box center [467, 213] width 89 height 13
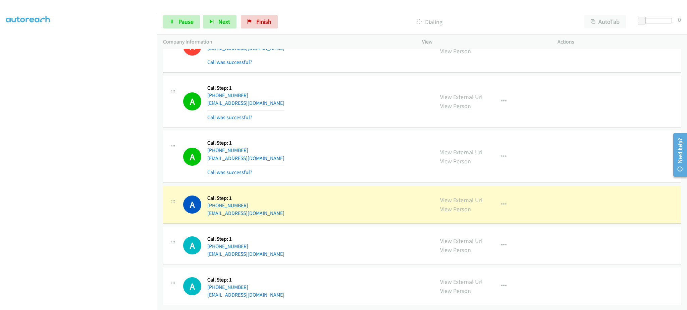
scroll to position [4271, 0]
click at [454, 196] on link "View External Url" at bounding box center [461, 200] width 43 height 8
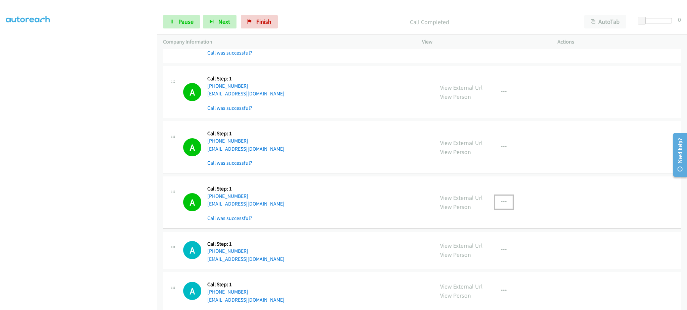
click at [501, 205] on icon "button" at bounding box center [503, 202] width 5 height 5
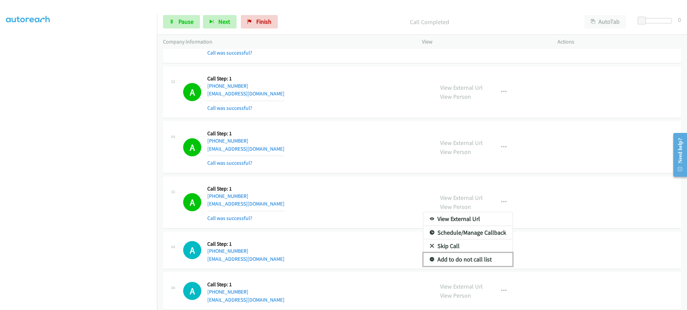
click at [484, 259] on link "Add to do not call list" at bounding box center [467, 259] width 89 height 13
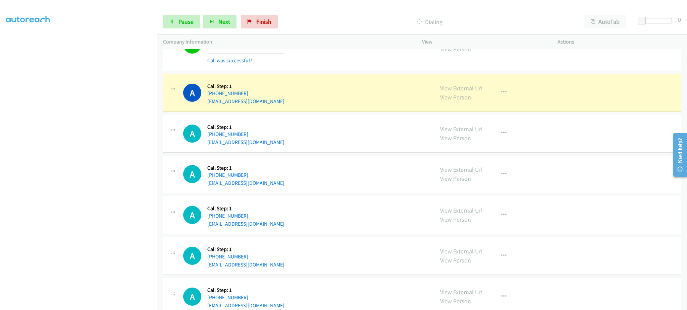
scroll to position [67, 0]
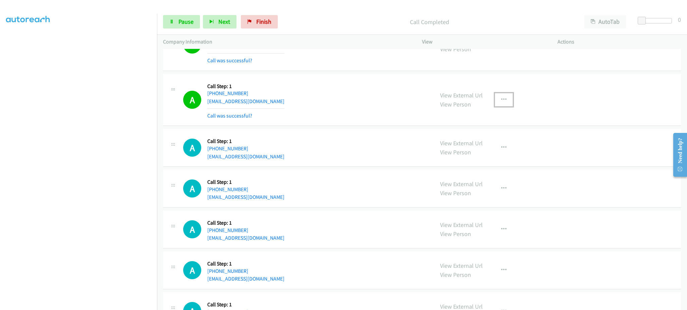
click at [502, 103] on icon "button" at bounding box center [503, 99] width 5 height 5
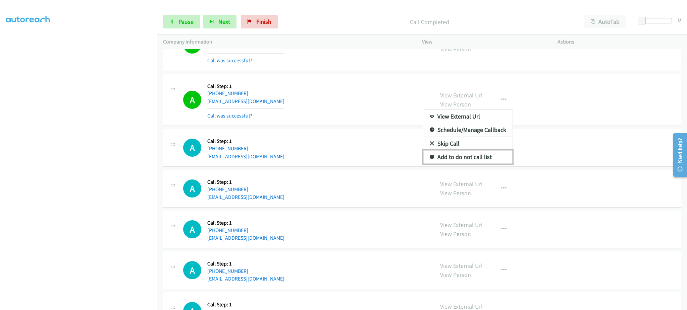
drag, startPoint x: 477, startPoint y: 163, endPoint x: 457, endPoint y: 88, distance: 77.1
click at [476, 163] on link "Add to do not call list" at bounding box center [467, 157] width 89 height 13
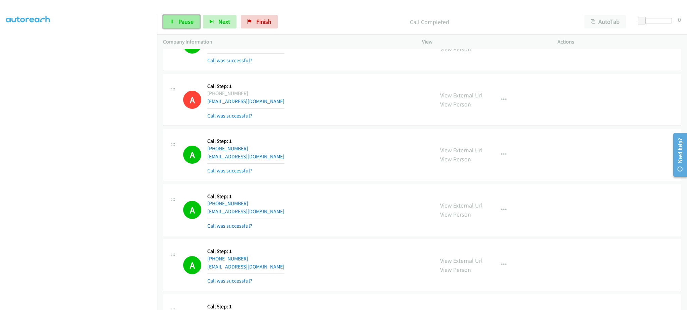
click at [192, 21] on span "Pause" at bounding box center [185, 22] width 15 height 8
click at [195, 24] on span "Start Calls" at bounding box center [191, 22] width 26 height 8
click at [197, 21] on link "Pause" at bounding box center [181, 21] width 37 height 13
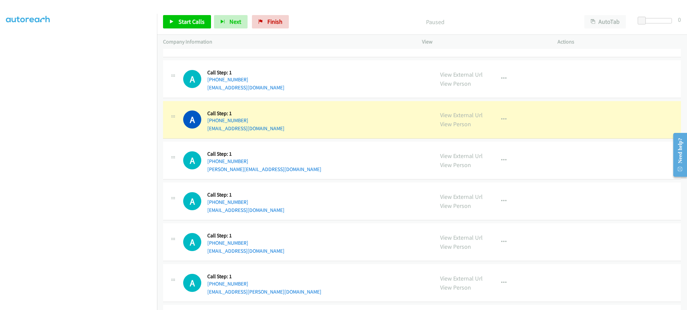
scroll to position [4941, 0]
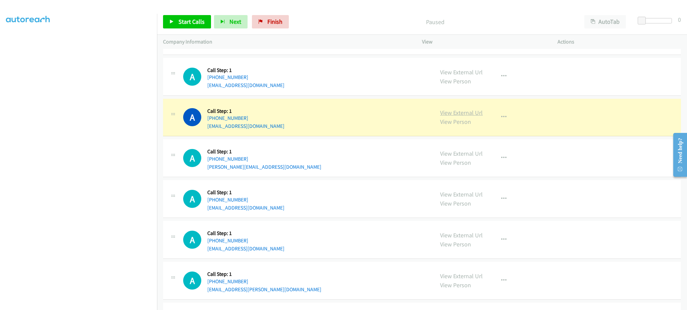
click at [471, 116] on link "View External Url" at bounding box center [461, 113] width 43 height 8
click at [501, 120] on icon "button" at bounding box center [503, 117] width 5 height 5
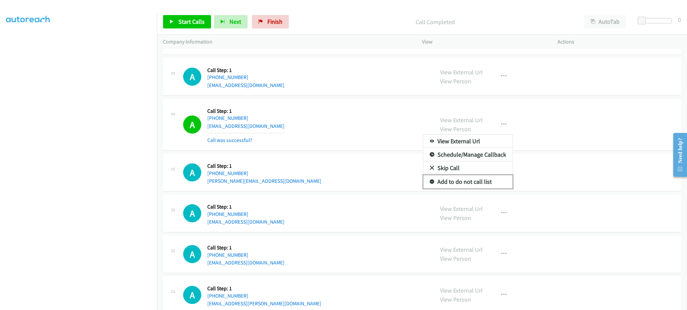
click at [479, 180] on link "Add to do not call list" at bounding box center [467, 181] width 89 height 13
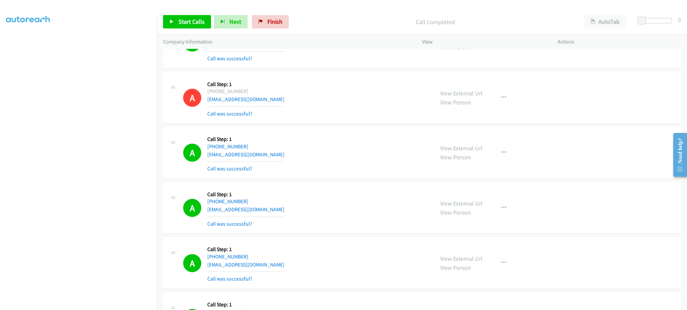
scroll to position [4539, 0]
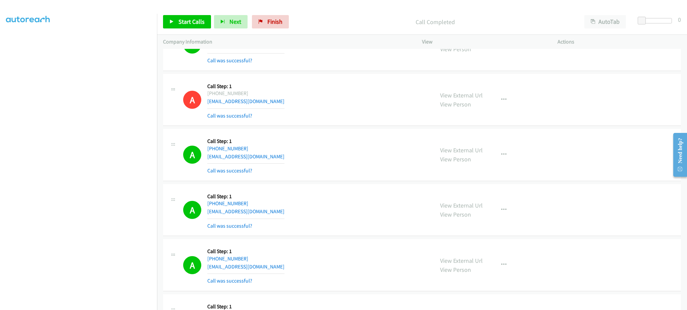
click at [286, 163] on div "A Callback Scheduled Call Step: 1 America/Los_Angeles [PHONE_NUMBER] [EMAIL_ADD…" at bounding box center [305, 155] width 245 height 40
click at [267, 213] on div "A Callback Scheduled Call Step: 1 America/New_York [PHONE_NUMBER] [EMAIL_ADDRES…" at bounding box center [305, 210] width 245 height 40
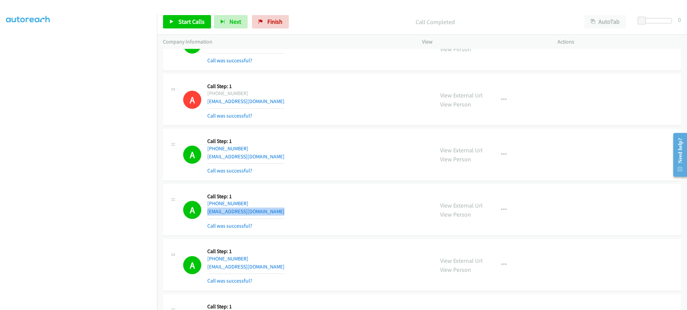
click at [267, 213] on div "A Callback Scheduled Call Step: 1 America/New_York [PHONE_NUMBER] [EMAIL_ADDRES…" at bounding box center [305, 210] width 245 height 40
click at [281, 271] on div "A Callback Scheduled Call Step: 1 America/New_York [PHONE_NUMBER] [EMAIL_ADDRES…" at bounding box center [305, 265] width 245 height 40
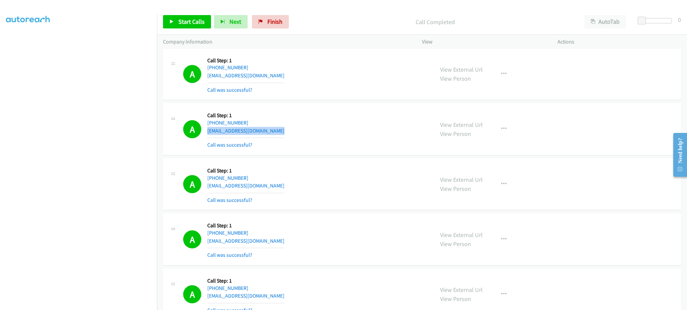
scroll to position [4673, 0]
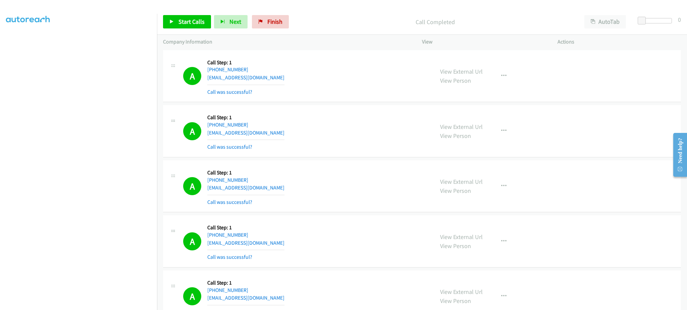
click at [264, 193] on div "A Callback Scheduled Call Step: 1 America/New_York [PHONE_NUMBER] [EMAIL_ADDRES…" at bounding box center [305, 187] width 245 height 40
click at [275, 247] on div "A Callback Scheduled Call Step: 1 [GEOGRAPHIC_DATA]/[GEOGRAPHIC_DATA] [PHONE_NU…" at bounding box center [305, 242] width 245 height 40
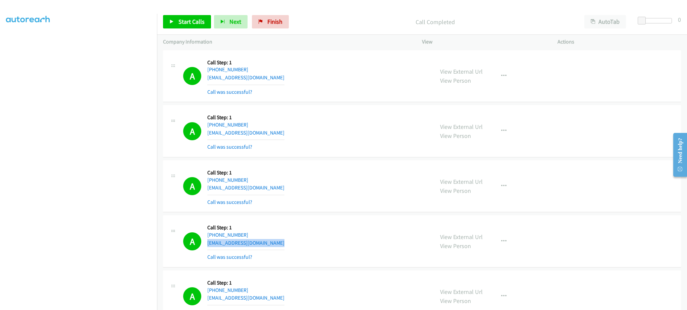
click at [275, 247] on div "A Callback Scheduled Call Step: 1 [GEOGRAPHIC_DATA]/[GEOGRAPHIC_DATA] [PHONE_NU…" at bounding box center [305, 242] width 245 height 40
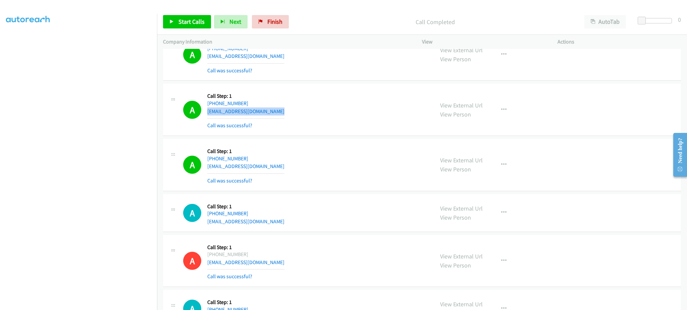
scroll to position [4807, 0]
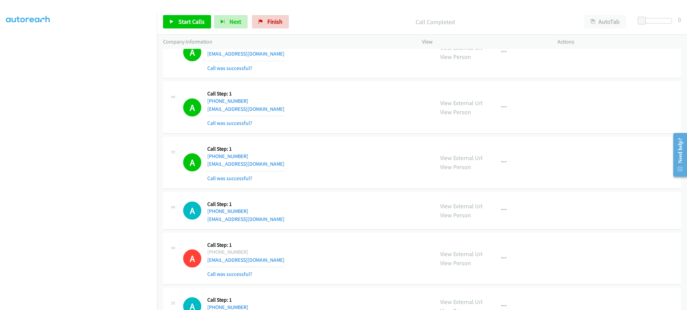
click at [283, 168] on div "A Callback Scheduled Call Step: 1 America/New_York [PHONE_NUMBER] [EMAIL_ADDRES…" at bounding box center [305, 163] width 245 height 40
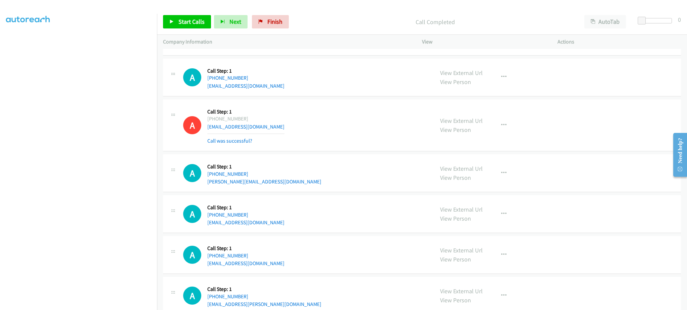
scroll to position [4941, 0]
click at [259, 185] on div "A Callback Scheduled Call Step: 1 America/New_York [PHONE_NUMBER] [PERSON_NAME]…" at bounding box center [305, 172] width 245 height 25
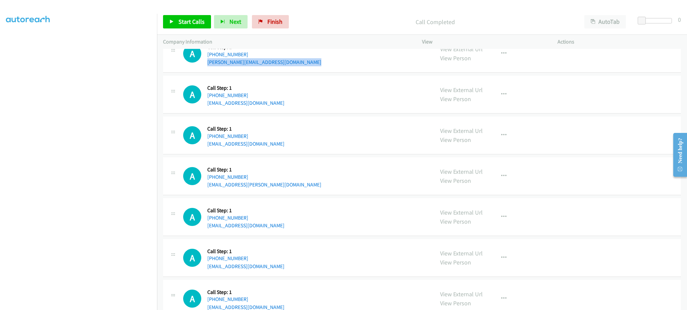
scroll to position [5082, 0]
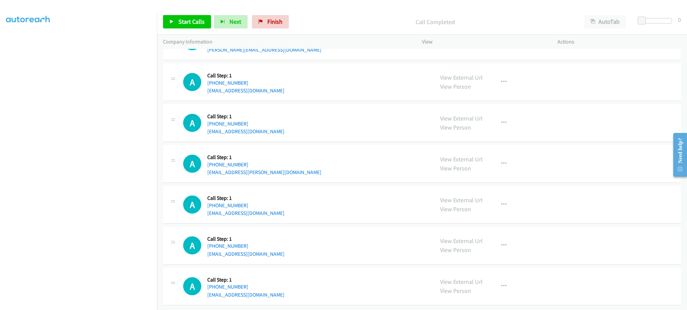
click at [273, 207] on div "A Callback Scheduled Call Step: 1 America/New_York [PHONE_NUMBER] [EMAIL_ADDRES…" at bounding box center [305, 204] width 245 height 25
drag, startPoint x: 185, startPoint y: 22, endPoint x: 303, endPoint y: 5, distance: 118.9
click at [185, 22] on span "Start Calls" at bounding box center [191, 22] width 26 height 8
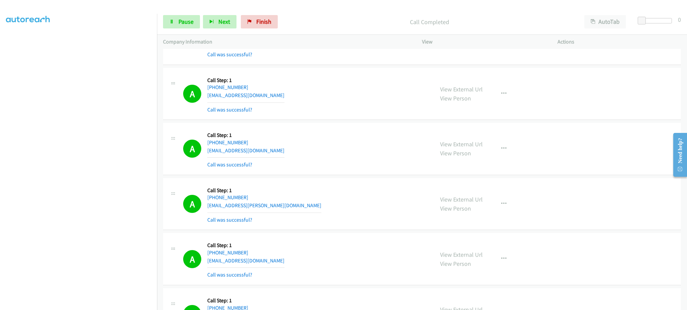
scroll to position [4625, 0]
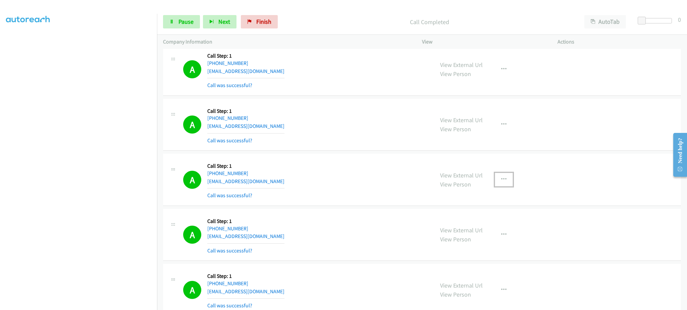
click at [505, 180] on button "button" at bounding box center [503, 179] width 18 height 13
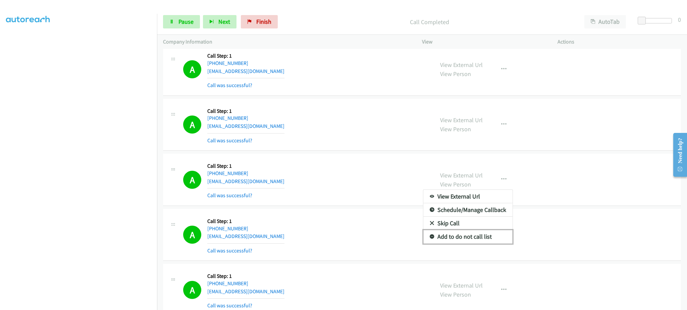
click at [478, 242] on link "Add to do not call list" at bounding box center [467, 236] width 89 height 13
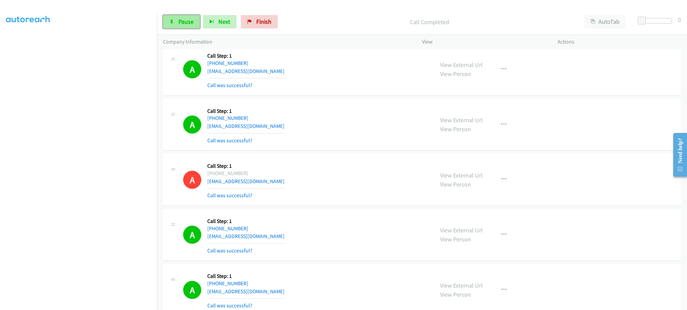
click at [181, 25] on span "Pause" at bounding box center [185, 22] width 15 height 8
click at [189, 25] on span "Start Calls" at bounding box center [191, 22] width 26 height 8
click at [189, 19] on span "Pause" at bounding box center [185, 22] width 15 height 8
click at [376, 161] on div "A Callback Scheduled Call Step: 1 America/New_York [PHONE_NUMBER] [EMAIL_ADDRES…" at bounding box center [422, 180] width 518 height 52
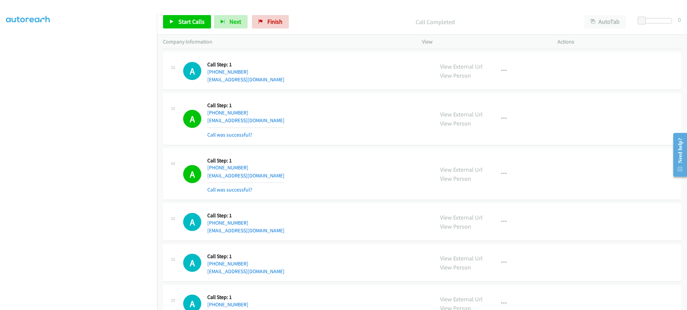
scroll to position [5538, 0]
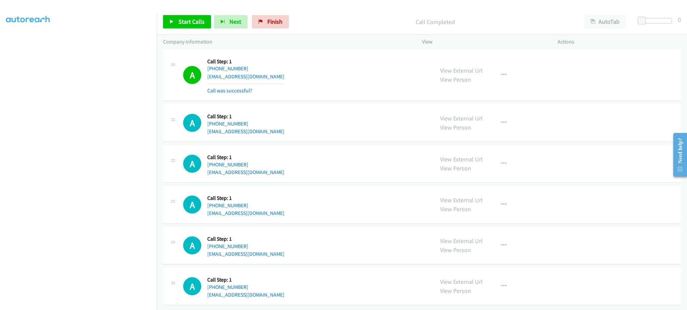
click at [276, 165] on div "A Callback Scheduled Call Step: 1 America/New_York [PHONE_NUMBER] [EMAIL_ADDRES…" at bounding box center [305, 163] width 245 height 25
click at [268, 208] on div "A Callback Scheduled Call Step: 1 America/New_York [PHONE_NUMBER] [EMAIL_ADDRES…" at bounding box center [305, 204] width 245 height 25
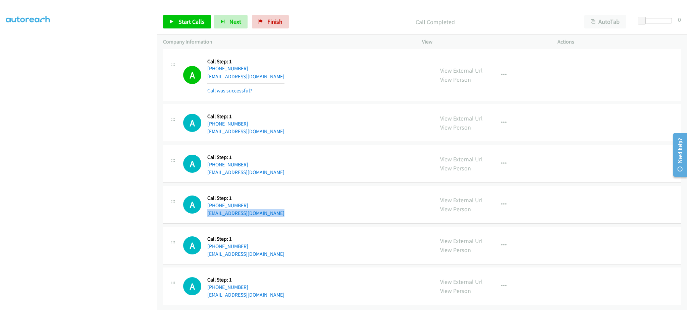
click at [268, 208] on div "A Callback Scheduled Call Step: 1 America/New_York [PHONE_NUMBER] [EMAIL_ADDRES…" at bounding box center [305, 204] width 245 height 25
click at [263, 249] on div "A Callback Scheduled Call Step: 1 [GEOGRAPHIC_DATA]/[GEOGRAPHIC_DATA] [PHONE_NU…" at bounding box center [305, 245] width 245 height 25
click at [275, 288] on div "A Callback Scheduled Call Step: 1 America/New_York [PHONE_NUMBER] [EMAIL_ADDRES…" at bounding box center [305, 286] width 245 height 25
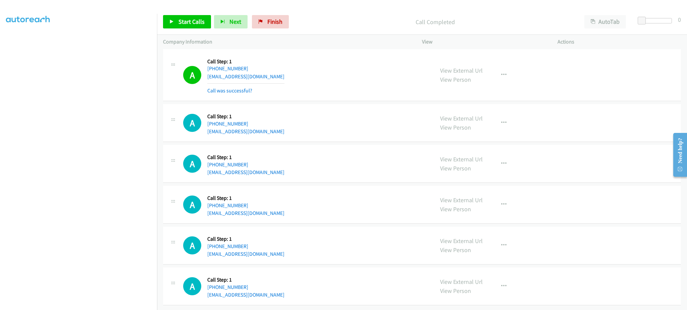
click at [275, 288] on div "A Callback Scheduled Call Step: 1 America/New_York [PHONE_NUMBER] [EMAIL_ADDRES…" at bounding box center [305, 286] width 245 height 25
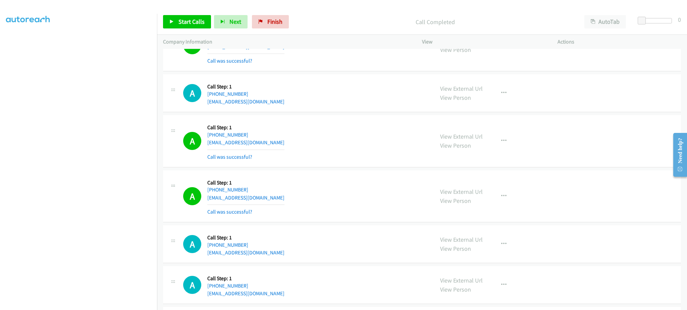
scroll to position [5404, 0]
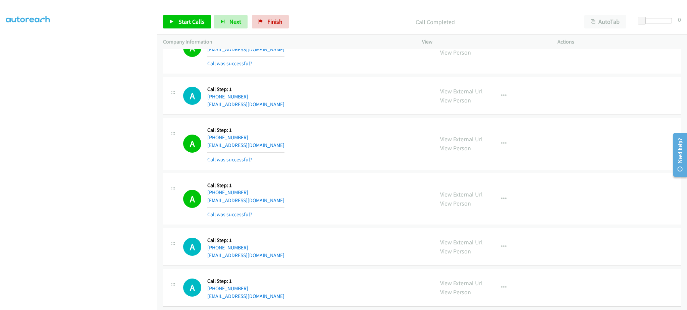
click at [267, 108] on div "A Callback Scheduled Call Step: 1 America/New_York [PHONE_NUMBER] [EMAIL_ADDRES…" at bounding box center [305, 95] width 245 height 25
click at [196, 24] on span "Start Calls" at bounding box center [191, 22] width 26 height 8
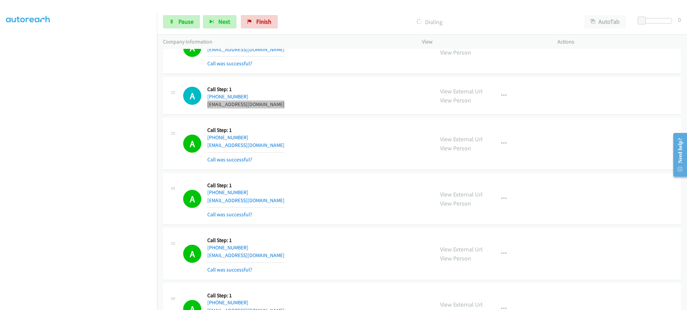
scroll to position [5419, 0]
click at [189, 22] on span "Pause" at bounding box center [185, 22] width 15 height 8
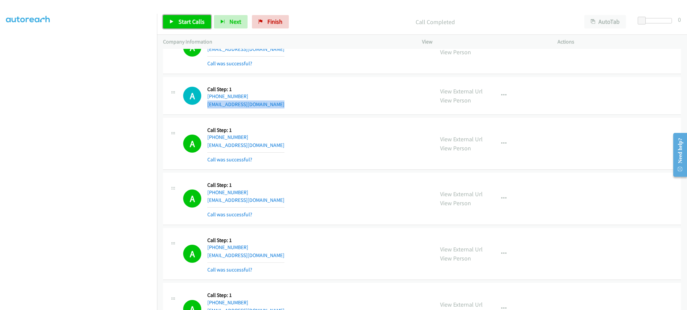
click at [187, 20] on span "Start Calls" at bounding box center [191, 22] width 26 height 8
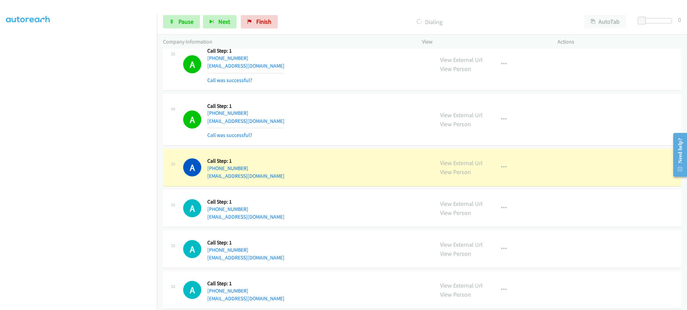
scroll to position [5832, 0]
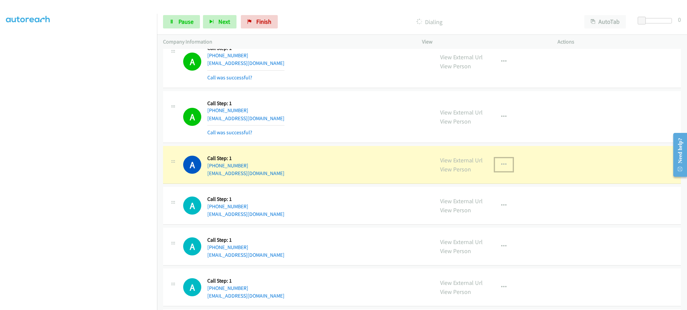
click at [501, 172] on button "button" at bounding box center [503, 164] width 18 height 13
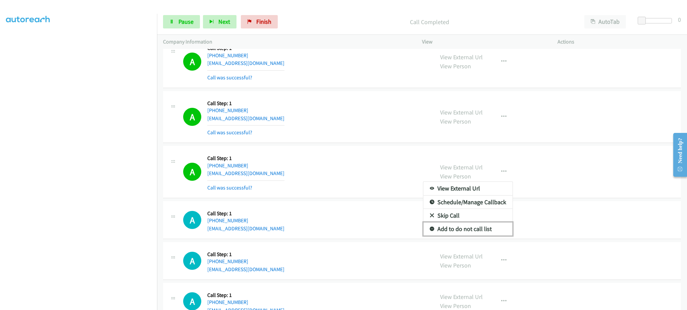
click at [485, 231] on link "Add to do not call list" at bounding box center [467, 229] width 89 height 13
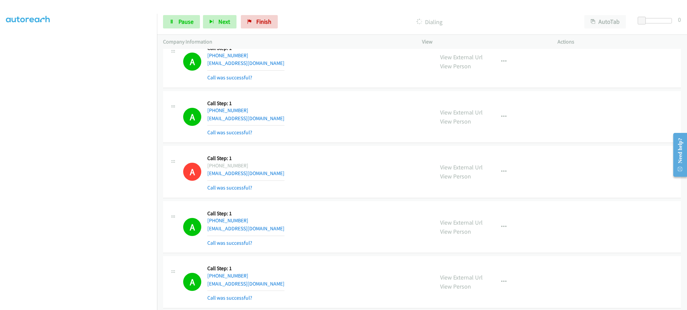
scroll to position [1756, 0]
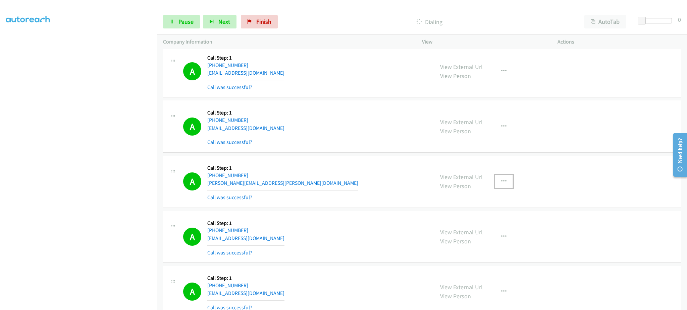
click at [501, 180] on icon "button" at bounding box center [503, 181] width 5 height 5
click at [452, 241] on link "Add to do not call list" at bounding box center [467, 238] width 89 height 13
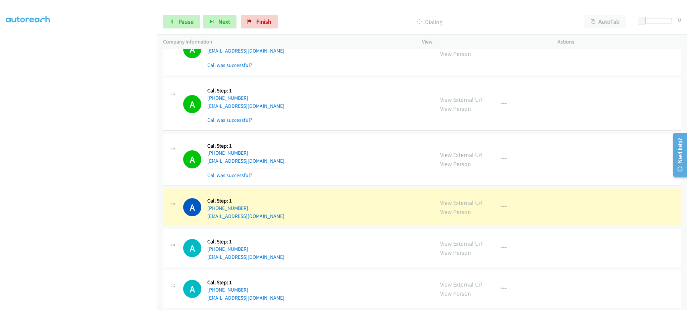
scroll to position [6023, 0]
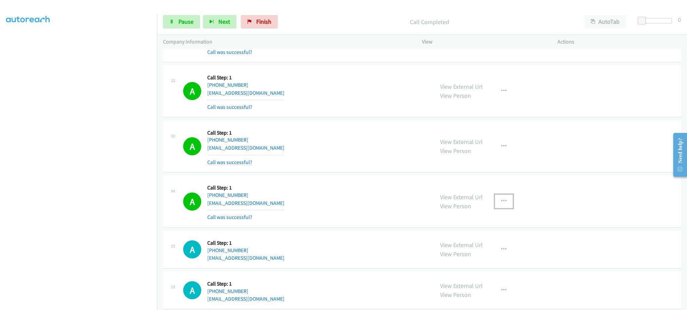
click at [506, 204] on button "button" at bounding box center [503, 201] width 18 height 13
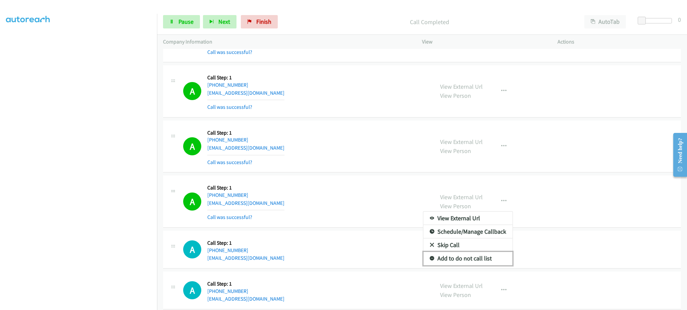
click at [479, 262] on link "Add to do not call list" at bounding box center [467, 258] width 89 height 13
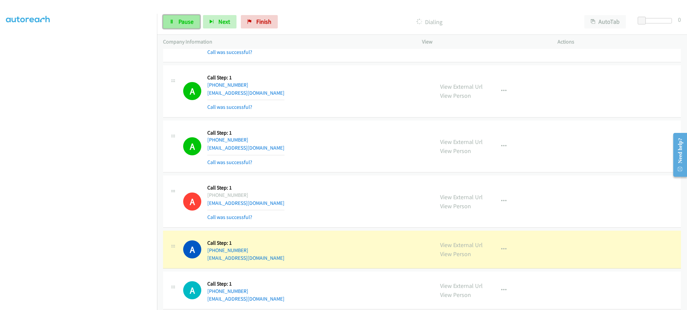
click at [182, 19] on span "Pause" at bounding box center [185, 22] width 15 height 8
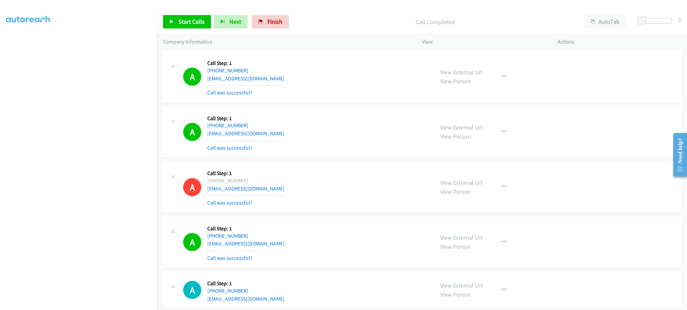
drag, startPoint x: 514, startPoint y: 243, endPoint x: 508, endPoint y: 245, distance: 6.0
click at [512, 244] on div "View External Url View Person View External Url Email Schedule/Manage Callback …" at bounding box center [504, 243] width 141 height 40
click at [504, 246] on button "button" at bounding box center [503, 242] width 18 height 13
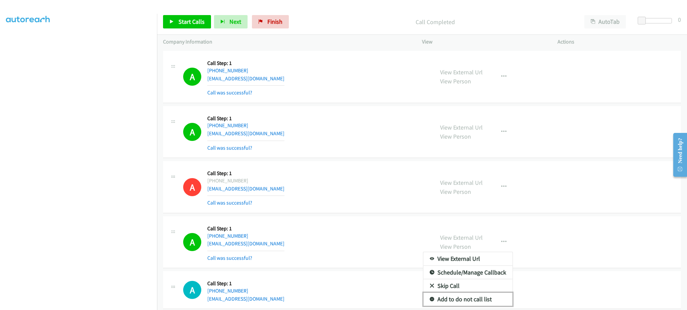
click at [482, 298] on link "Add to do not call list" at bounding box center [467, 299] width 89 height 13
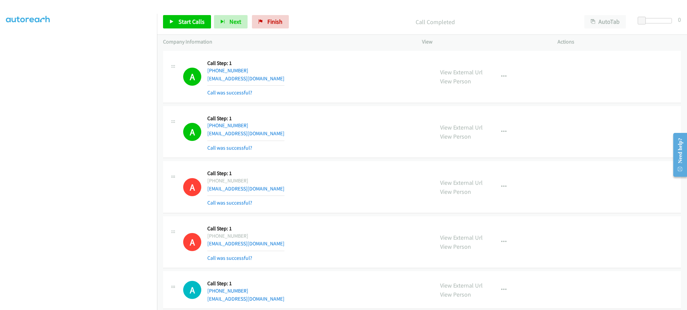
drag, startPoint x: 180, startPoint y: 30, endPoint x: 182, endPoint y: 16, distance: 13.9
click at [180, 29] on div "Start Calls Pause Next Finish Call Completed AutoTab AutoTab 0" at bounding box center [422, 22] width 530 height 26
click at [182, 16] on link "Start Calls" at bounding box center [187, 21] width 48 height 13
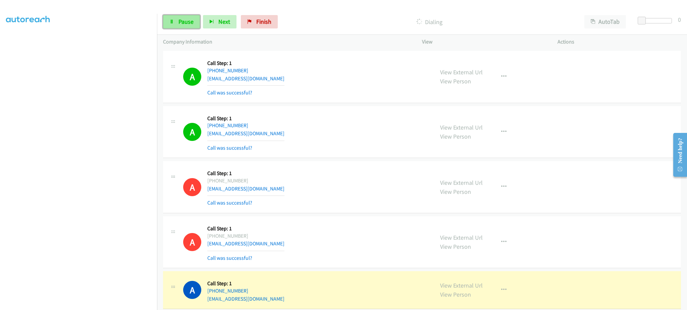
click at [190, 18] on span "Pause" at bounding box center [185, 22] width 15 height 8
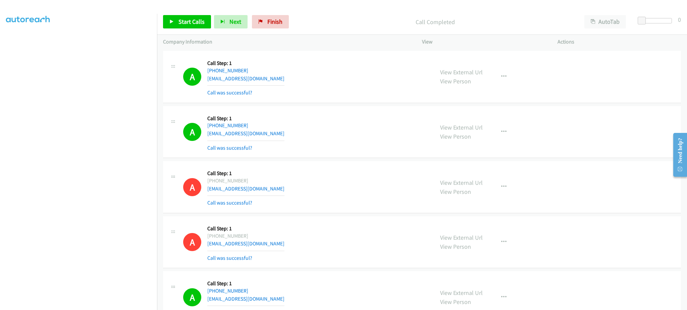
scroll to position [5493, 0]
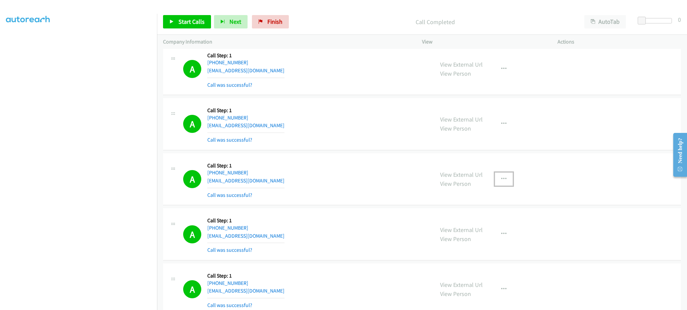
drag, startPoint x: 498, startPoint y: 186, endPoint x: 501, endPoint y: 203, distance: 17.6
click at [499, 186] on button "button" at bounding box center [503, 179] width 18 height 13
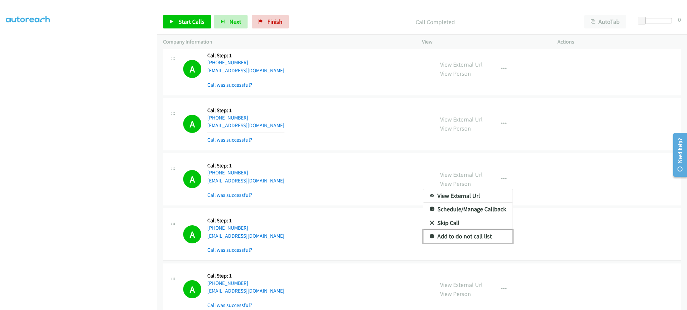
click at [496, 238] on link "Add to do not call list" at bounding box center [467, 236] width 89 height 13
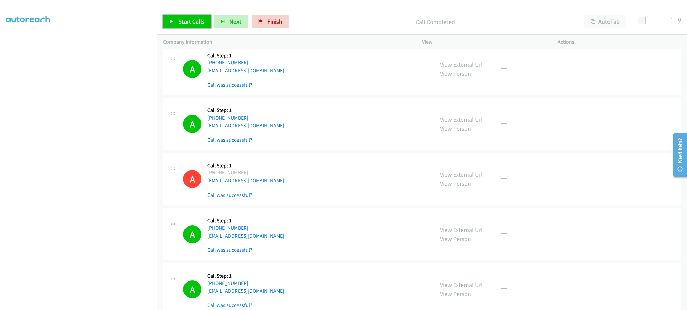
click at [168, 20] on link "Start Calls" at bounding box center [187, 21] width 48 height 13
click at [366, 114] on div "A Callback Scheduled Call Step: 1 America/New_York [PHONE_NUMBER] [EMAIL_ADDRES…" at bounding box center [305, 124] width 245 height 40
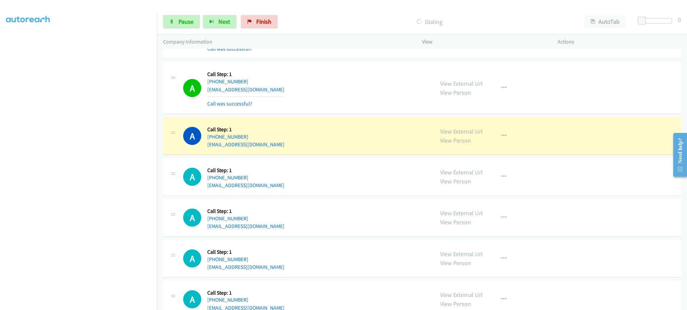
scroll to position [6259, 0]
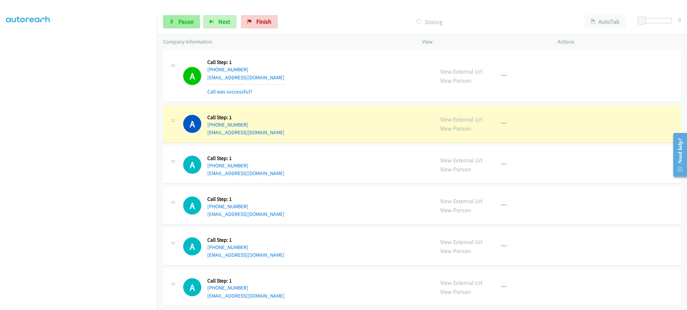
click at [188, 29] on div "Start Calls Pause Next Finish Dialing AutoTab AutoTab 0" at bounding box center [422, 22] width 530 height 26
click at [187, 24] on span "Pause" at bounding box center [185, 22] width 15 height 8
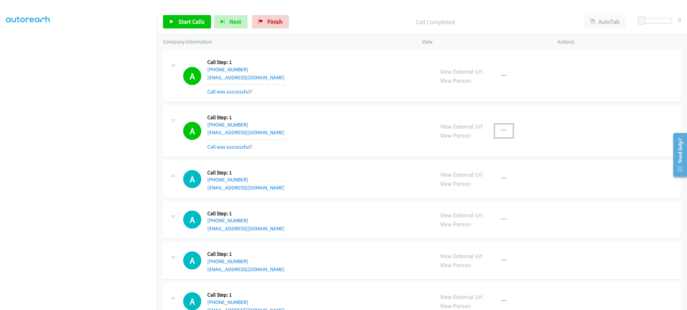
click at [501, 132] on icon "button" at bounding box center [503, 130] width 5 height 5
click at [478, 191] on link "Add to do not call list" at bounding box center [467, 188] width 89 height 13
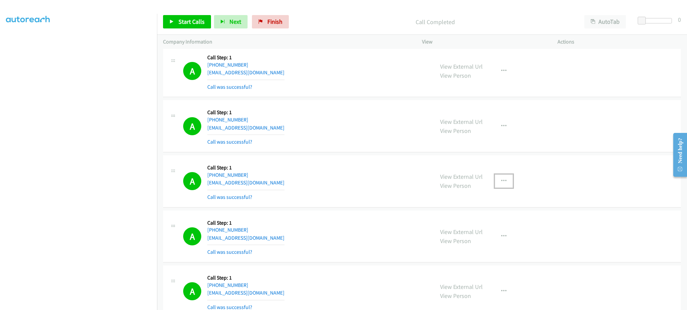
click at [504, 186] on button "button" at bounding box center [503, 181] width 18 height 13
click at [481, 235] on link "Add to do not call list" at bounding box center [467, 238] width 89 height 13
click at [183, 18] on span "Start Calls" at bounding box center [191, 22] width 26 height 8
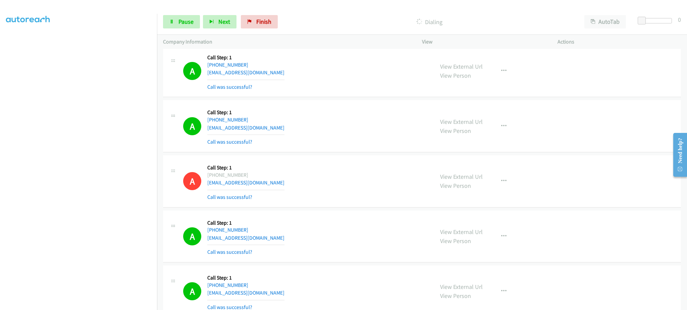
click at [158, 28] on div "Start Calls Pause Next Finish Dialing AutoTab AutoTab 0" at bounding box center [422, 22] width 530 height 26
click at [167, 24] on link "Pause" at bounding box center [181, 21] width 37 height 13
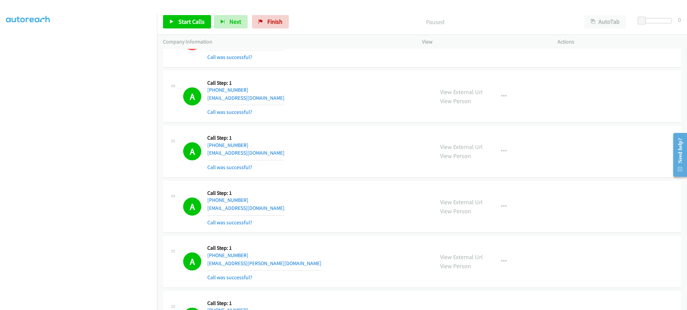
scroll to position [2948, 0]
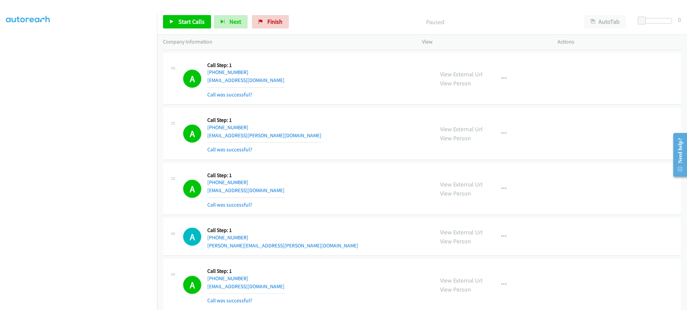
click at [283, 195] on div "A Callback Scheduled Call Step: 1 [GEOGRAPHIC_DATA]/[GEOGRAPHIC_DATA] [PHONE_NU…" at bounding box center [305, 189] width 245 height 40
click at [284, 190] on div "A Callback Scheduled Call Step: 1 [GEOGRAPHIC_DATA]/[GEOGRAPHIC_DATA] [PHONE_NU…" at bounding box center [305, 189] width 245 height 40
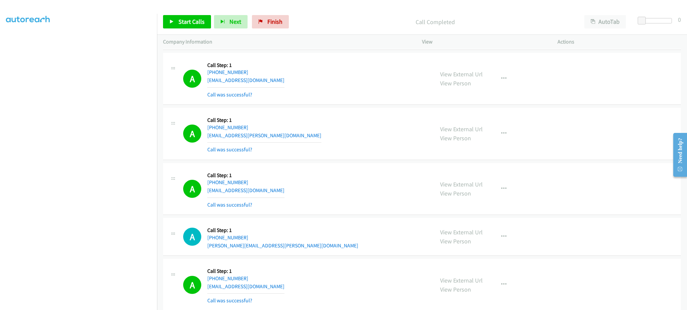
click at [284, 190] on div "A Callback Scheduled Call Step: 1 [GEOGRAPHIC_DATA]/[GEOGRAPHIC_DATA] [PHONE_NU…" at bounding box center [305, 189] width 245 height 40
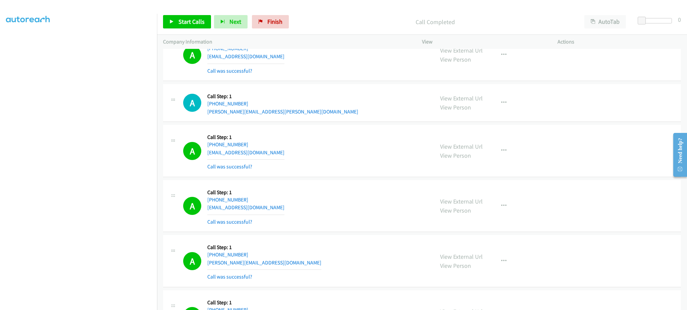
click at [289, 208] on div "A Callback Scheduled Call Step: 1 [GEOGRAPHIC_DATA]/[GEOGRAPHIC_DATA] [PHONE_NU…" at bounding box center [305, 206] width 245 height 40
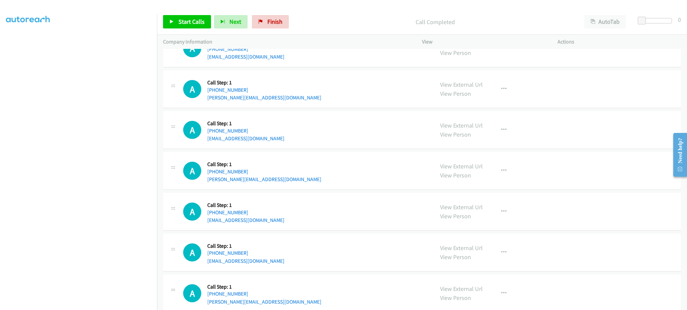
scroll to position [6797, 0]
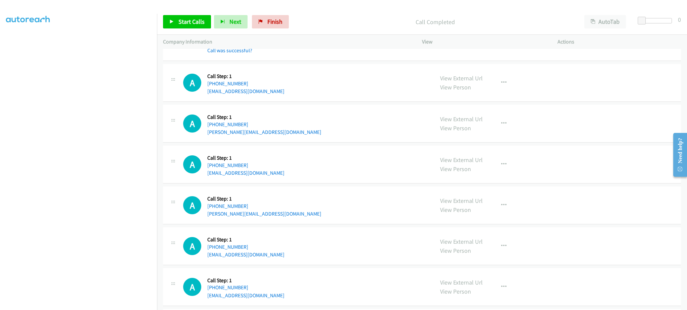
click at [284, 177] on div "A Callback Scheduled Call Step: 1 America/Los_Angeles [PHONE_NUMBER] [EMAIL_ADD…" at bounding box center [305, 164] width 245 height 25
click at [296, 218] on div "A Callback Scheduled Call Step: 1 America/New_York [PHONE_NUMBER] [PERSON_NAME]…" at bounding box center [305, 205] width 245 height 25
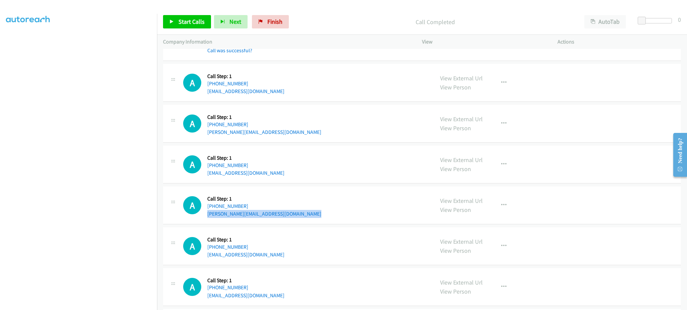
click at [296, 218] on div "A Callback Scheduled Call Step: 1 America/New_York [PHONE_NUMBER] [PERSON_NAME]…" at bounding box center [305, 205] width 245 height 25
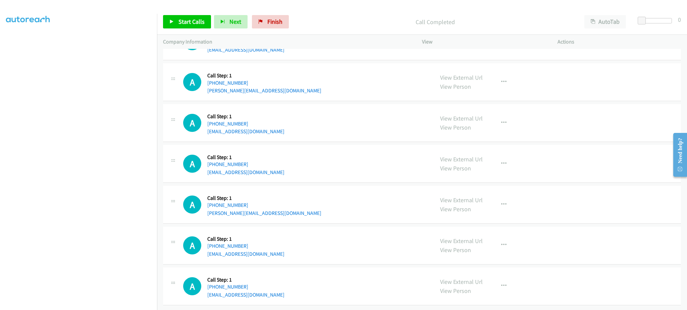
click at [267, 125] on div "A Callback Scheduled Call Step: 1 America/New_York [PHONE_NUMBER] [EMAIL_ADDRES…" at bounding box center [305, 122] width 245 height 25
click at [269, 250] on div "A Callback Scheduled Call Step: 1 [GEOGRAPHIC_DATA]/[GEOGRAPHIC_DATA] [PHONE_NU…" at bounding box center [305, 245] width 245 height 25
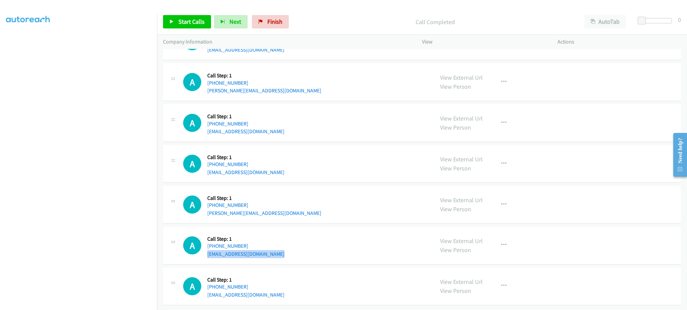
click at [269, 250] on div "A Callback Scheduled Call Step: 1 [GEOGRAPHIC_DATA]/[GEOGRAPHIC_DATA] [PHONE_NU…" at bounding box center [305, 245] width 245 height 25
click at [262, 211] on div "A Callback Scheduled Call Step: 1 America/New_York [PHONE_NUMBER] [PERSON_NAME]…" at bounding box center [422, 205] width 518 height 38
click at [184, 18] on span "Start Calls" at bounding box center [191, 22] width 26 height 8
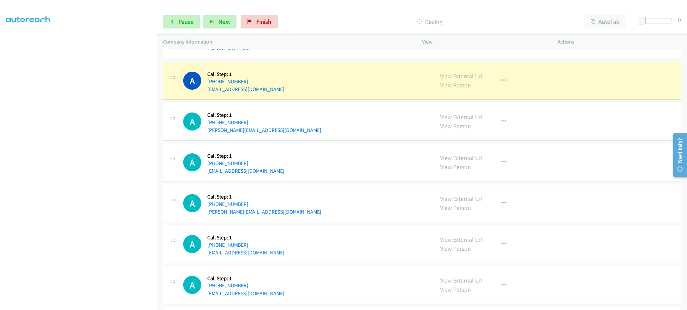
scroll to position [6797, 0]
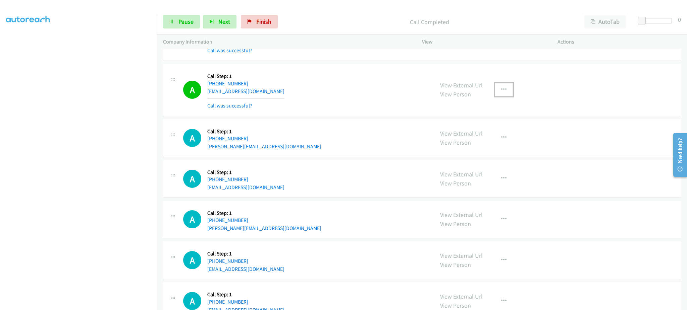
click at [501, 93] on icon "button" at bounding box center [503, 89] width 5 height 5
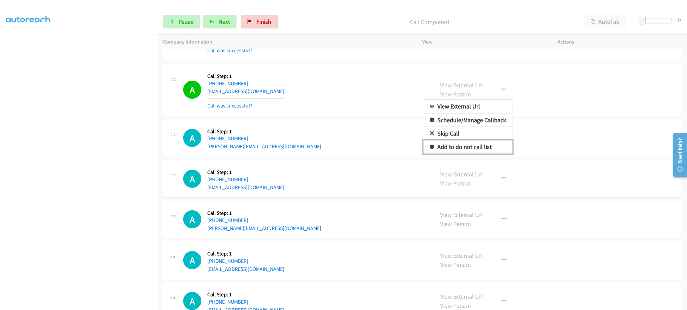
click at [479, 153] on link "Add to do not call list" at bounding box center [467, 146] width 89 height 13
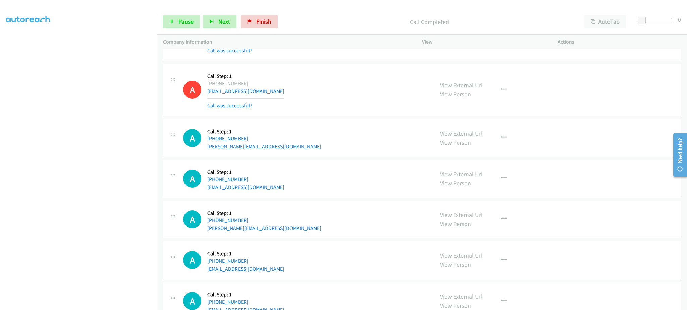
click at [344, 171] on div "A Callback Scheduled Call Step: 1 America/Los_Angeles [PHONE_NUMBER] [EMAIL_ADD…" at bounding box center [305, 178] width 245 height 25
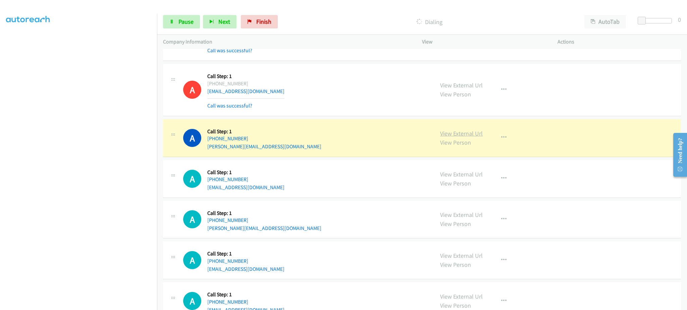
click at [469, 137] on link "View External Url" at bounding box center [461, 134] width 43 height 8
click at [373, 110] on div "A Callback Scheduled Call Step: 1 America/Los_Angeles [PHONE_NUMBER] [EMAIL_ADD…" at bounding box center [305, 90] width 245 height 40
click at [495, 140] on button "button" at bounding box center [503, 137] width 18 height 13
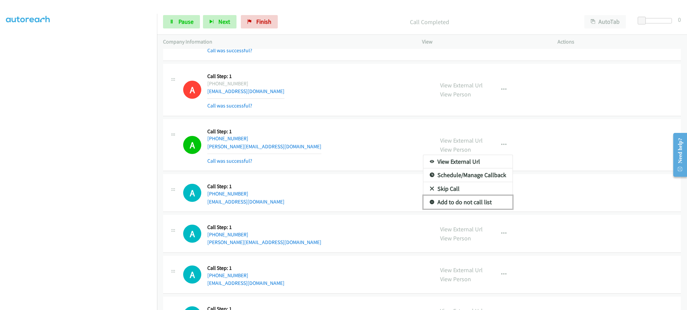
click at [486, 203] on link "Add to do not call list" at bounding box center [467, 202] width 89 height 13
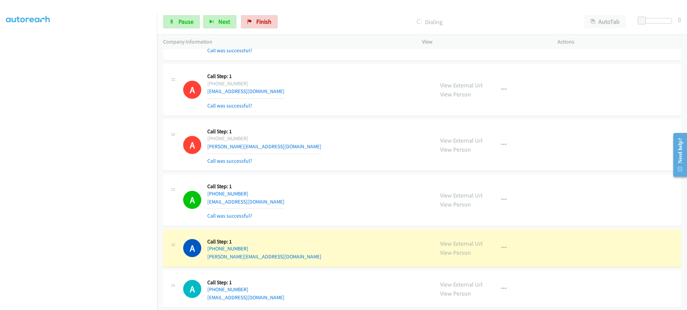
scroll to position [53, 0]
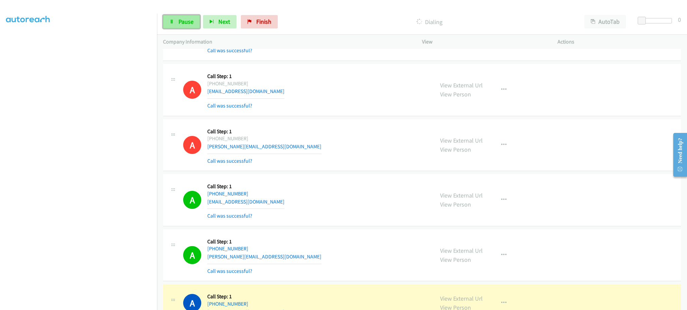
click at [181, 19] on span "Pause" at bounding box center [185, 22] width 15 height 8
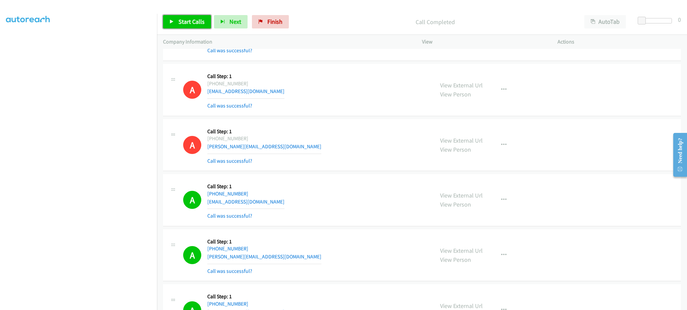
click at [188, 23] on span "Start Calls" at bounding box center [191, 22] width 26 height 8
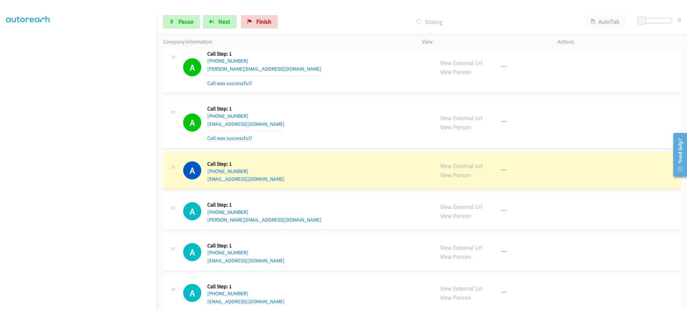
scroll to position [7002, 0]
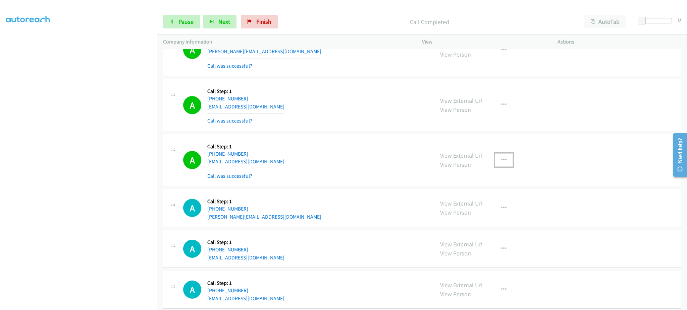
click at [503, 167] on button "button" at bounding box center [503, 160] width 18 height 13
click at [479, 219] on link "Add to do not call list" at bounding box center [467, 217] width 89 height 13
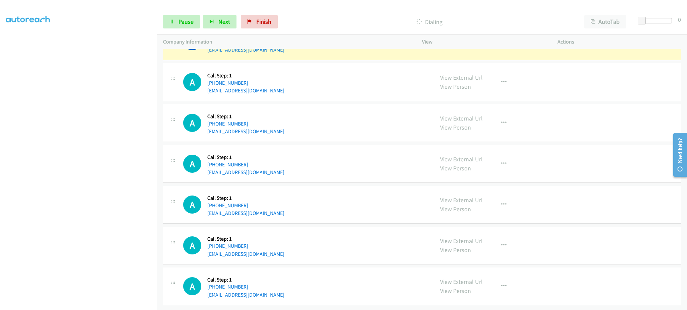
scroll to position [7252, 0]
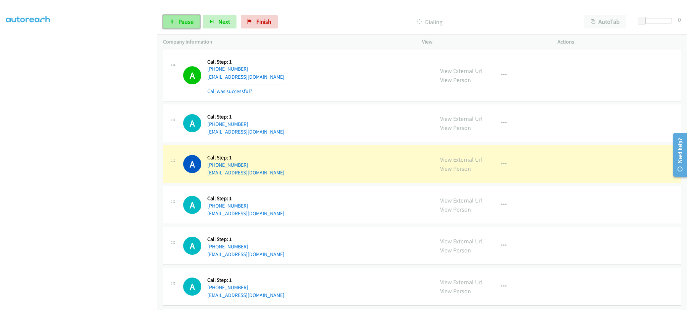
click at [190, 24] on span "Pause" at bounding box center [185, 22] width 15 height 8
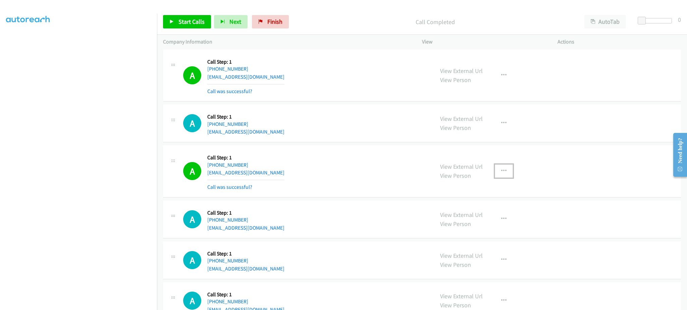
click at [495, 178] on button "button" at bounding box center [503, 171] width 18 height 13
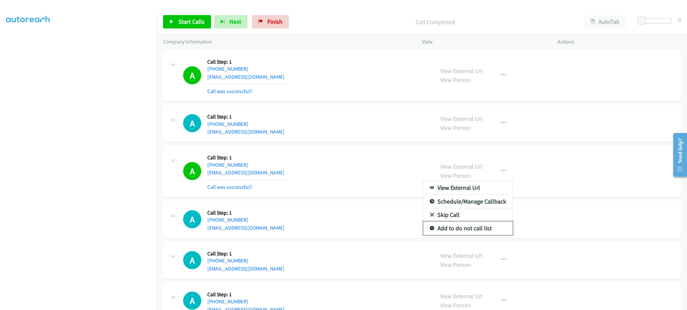
click at [492, 231] on link "Add to do not call list" at bounding box center [467, 228] width 89 height 13
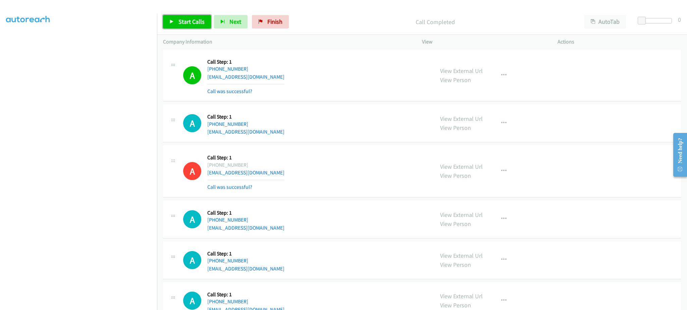
click at [204, 26] on link "Start Calls" at bounding box center [187, 21] width 48 height 13
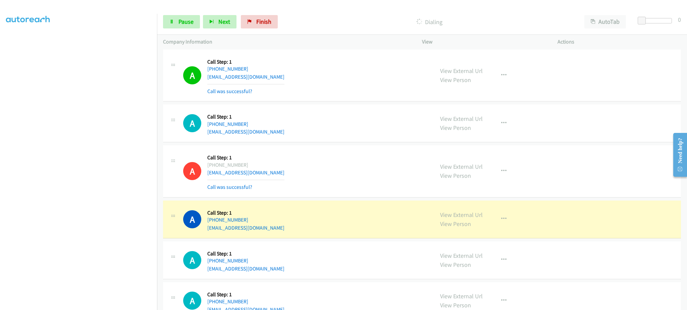
scroll to position [7387, 0]
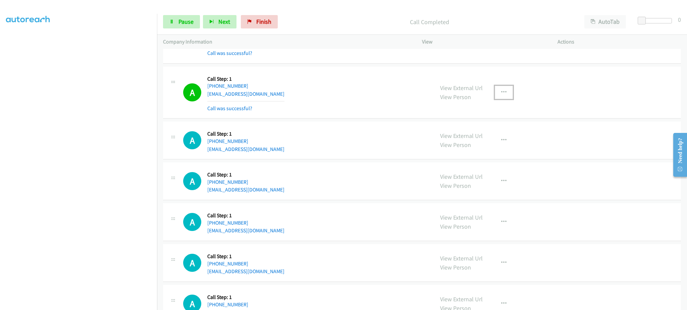
click at [503, 99] on button "button" at bounding box center [503, 92] width 18 height 13
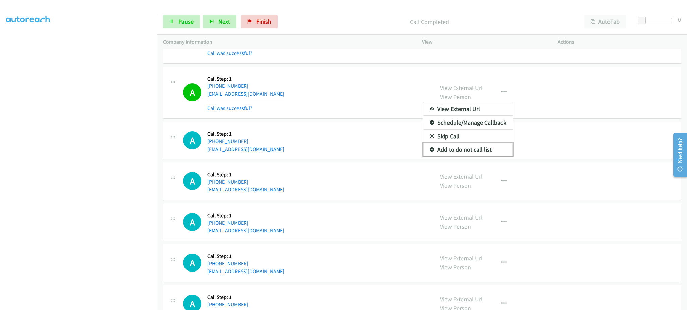
click at [489, 155] on link "Add to do not call list" at bounding box center [467, 149] width 89 height 13
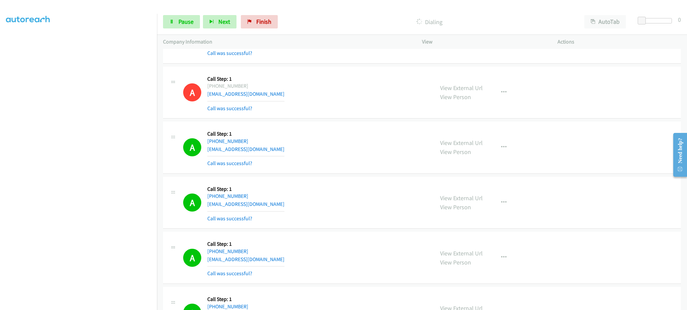
scroll to position [7472, 0]
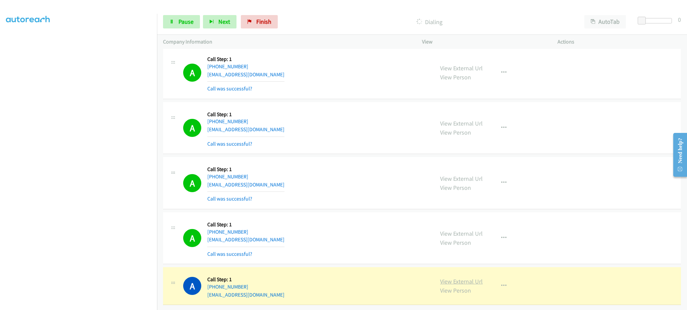
click at [452, 278] on link "View External Url" at bounding box center [461, 282] width 43 height 8
click at [187, 24] on span "Pause" at bounding box center [185, 22] width 15 height 8
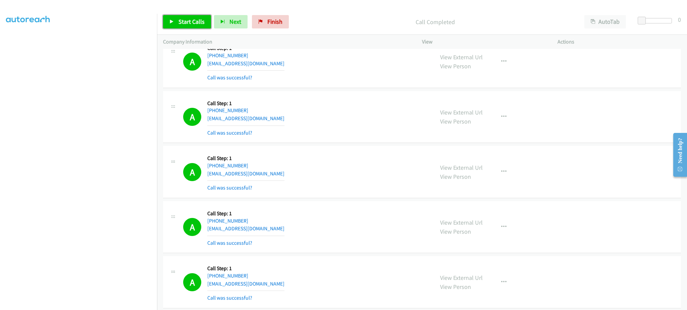
click at [199, 23] on span "Start Calls" at bounding box center [191, 22] width 26 height 8
click at [196, 20] on link "Pause" at bounding box center [181, 21] width 37 height 13
click at [199, 21] on span "Start Calls" at bounding box center [191, 22] width 26 height 8
click at [194, 17] on link "Pause" at bounding box center [181, 21] width 37 height 13
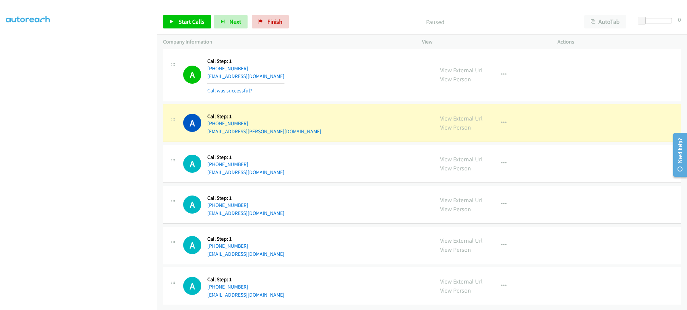
scroll to position [7857, 0]
click at [321, 128] on div "A Callback Scheduled Call Step: 1 America/New_York [PHONE_NUMBER] [EMAIL_ADDRES…" at bounding box center [305, 122] width 245 height 25
click at [469, 129] on div "A Callback Scheduled Call Step: 1 America/New_York [PHONE_NUMBER] [EMAIL_ADDRES…" at bounding box center [422, 123] width 518 height 38
click at [494, 122] on button "button" at bounding box center [503, 122] width 18 height 13
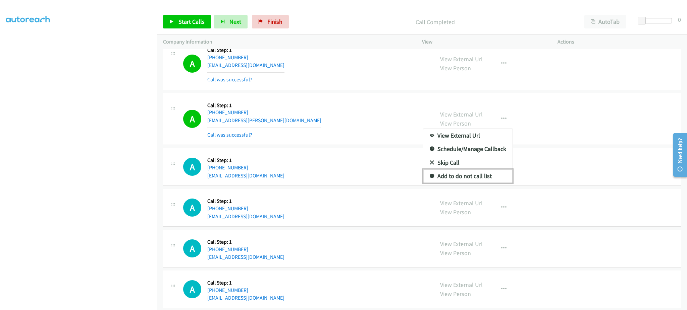
click at [471, 176] on link "Add to do not call list" at bounding box center [467, 176] width 89 height 13
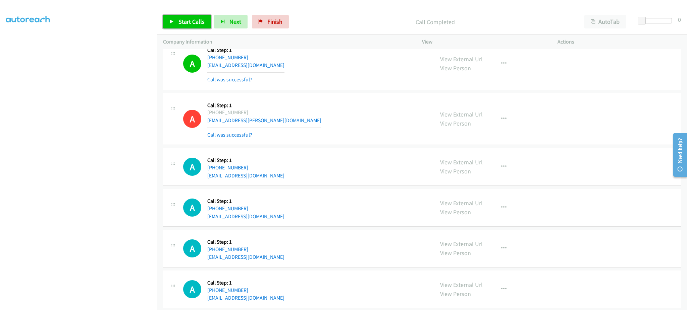
click at [191, 20] on span "Start Calls" at bounding box center [191, 22] width 26 height 8
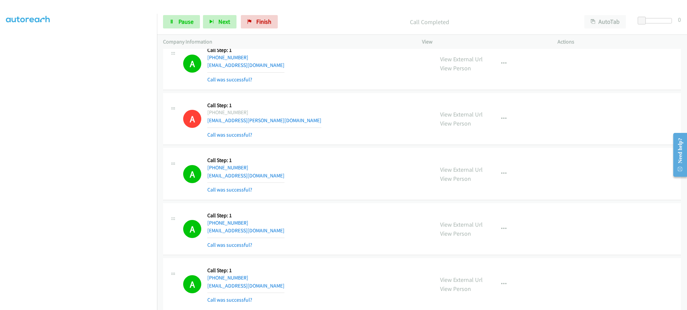
drag, startPoint x: 510, startPoint y: 182, endPoint x: 506, endPoint y: 182, distance: 4.0
click at [510, 182] on div "View External Url View Person View External Url Email Schedule/Manage Callback …" at bounding box center [504, 174] width 141 height 40
click at [503, 181] on button "button" at bounding box center [503, 173] width 18 height 13
click at [478, 238] on link "Add to do not call list" at bounding box center [467, 231] width 89 height 13
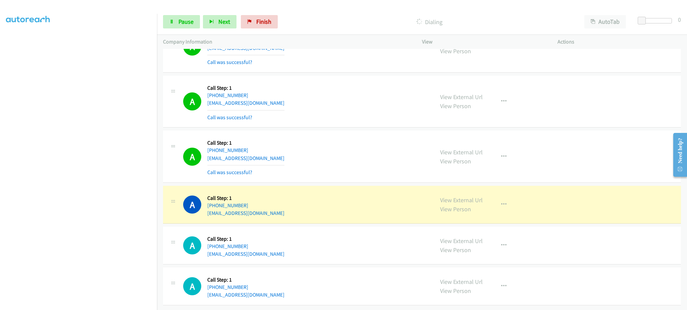
scroll to position [8341, 0]
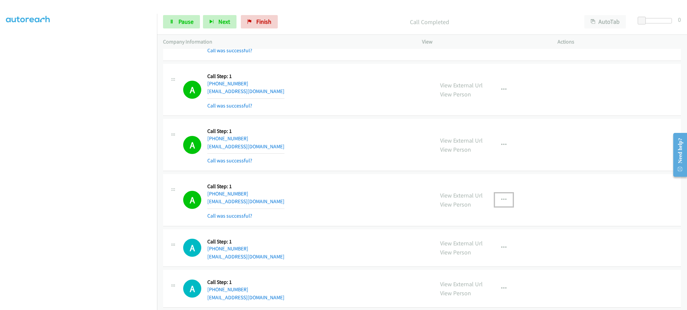
click at [494, 202] on button "button" at bounding box center [503, 199] width 18 height 13
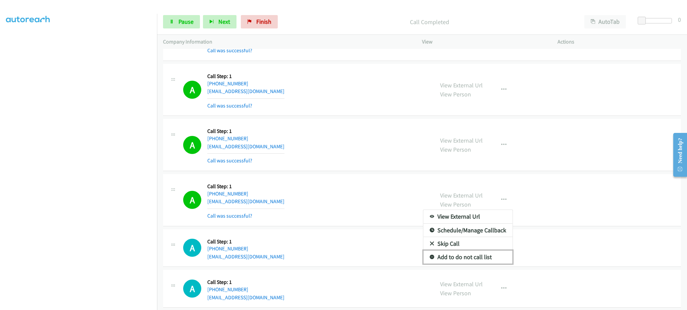
click at [480, 263] on link "Add to do not call list" at bounding box center [467, 257] width 89 height 13
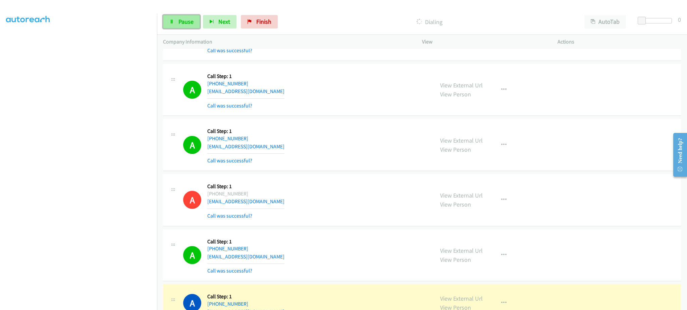
click at [192, 27] on link "Pause" at bounding box center [181, 21] width 37 height 13
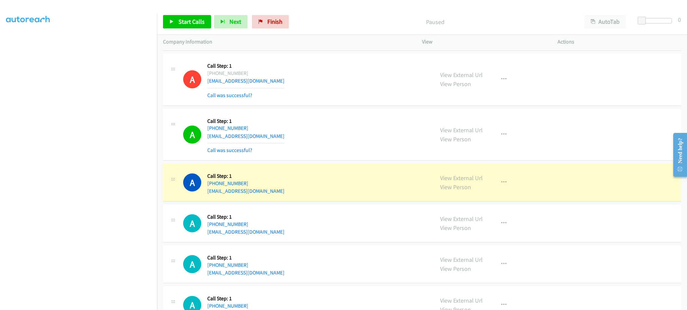
scroll to position [8475, 0]
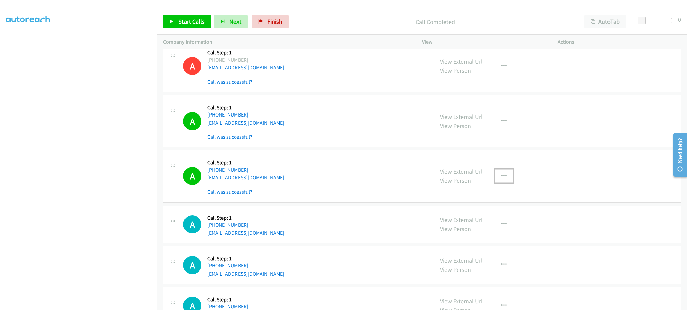
drag, startPoint x: 502, startPoint y: 185, endPoint x: 491, endPoint y: 231, distance: 46.5
click at [501, 183] on button "button" at bounding box center [503, 176] width 18 height 13
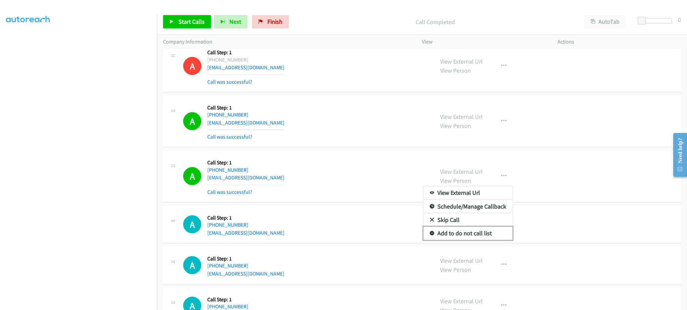
click at [488, 240] on link "Add to do not call list" at bounding box center [467, 233] width 89 height 13
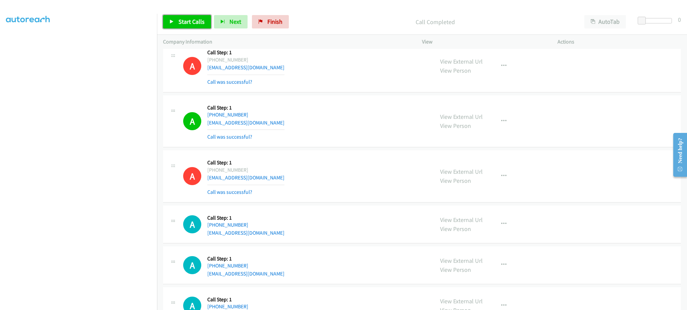
click at [192, 18] on span "Start Calls" at bounding box center [191, 22] width 26 height 8
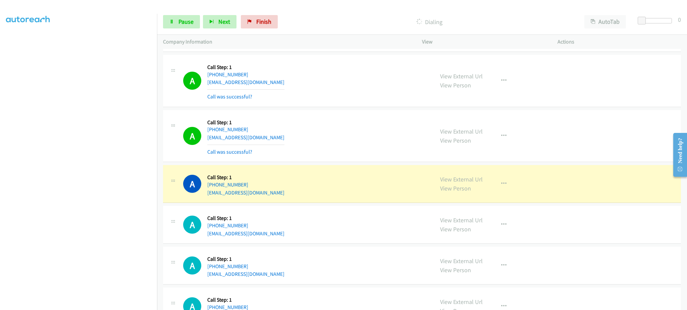
scroll to position [8744, 0]
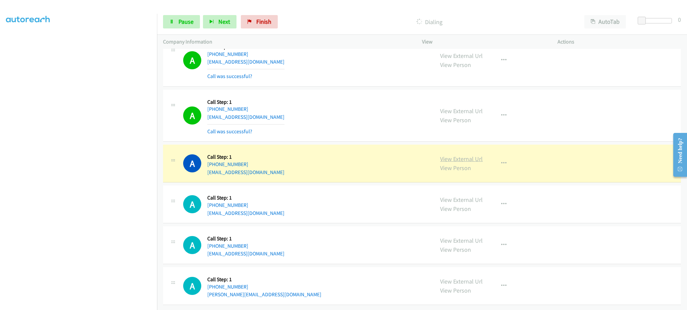
click at [468, 163] on link "View External Url" at bounding box center [461, 159] width 43 height 8
click at [183, 26] on link "Pause" at bounding box center [181, 21] width 37 height 13
click at [507, 168] on button "button" at bounding box center [503, 163] width 18 height 13
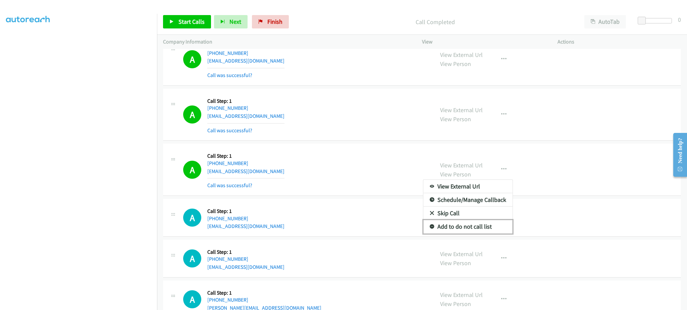
click at [485, 230] on link "Add to do not call list" at bounding box center [467, 226] width 89 height 13
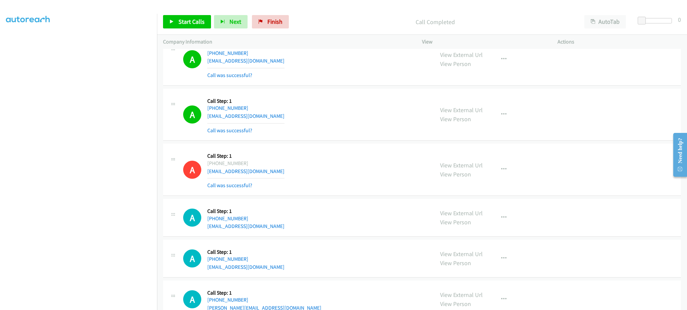
click at [182, 30] on div "Start Calls Pause Next Finish Call Completed AutoTab AutoTab 0" at bounding box center [422, 22] width 530 height 26
click at [183, 22] on span "Start Calls" at bounding box center [191, 22] width 26 height 8
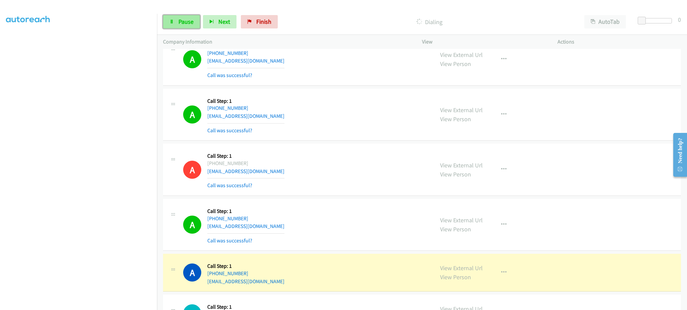
click at [186, 19] on span "Pause" at bounding box center [185, 22] width 15 height 8
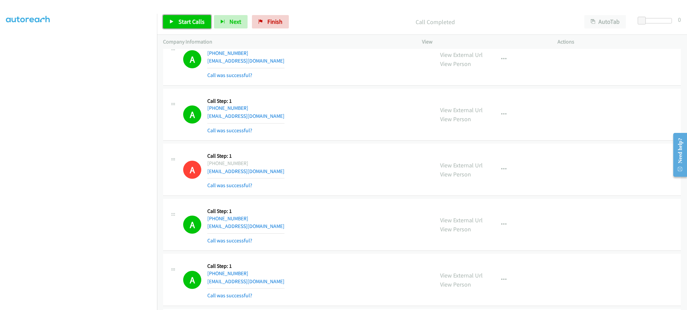
click at [174, 20] on icon at bounding box center [171, 22] width 5 height 5
click at [177, 20] on link "Pause" at bounding box center [181, 21] width 37 height 13
click at [190, 27] on link "Start Calls" at bounding box center [187, 21] width 48 height 13
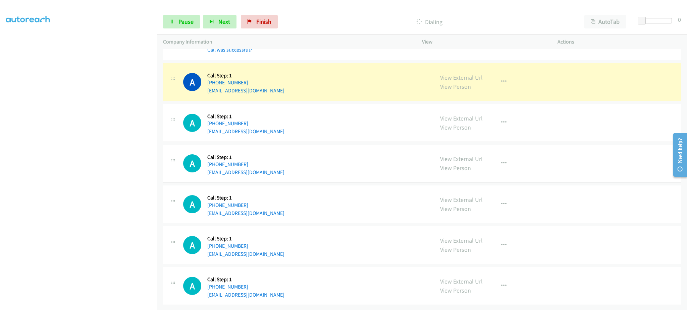
scroll to position [9160, 0]
click at [502, 91] on div "View External Url View Person View External Url Email Schedule/Manage Callback …" at bounding box center [504, 81] width 141 height 25
click at [501, 84] on icon "button" at bounding box center [503, 81] width 5 height 5
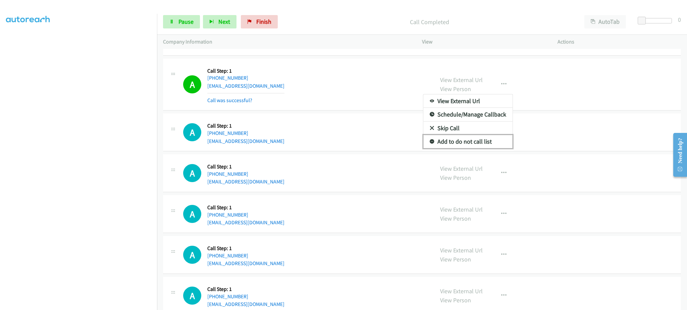
click at [495, 144] on link "Add to do not call list" at bounding box center [467, 141] width 89 height 13
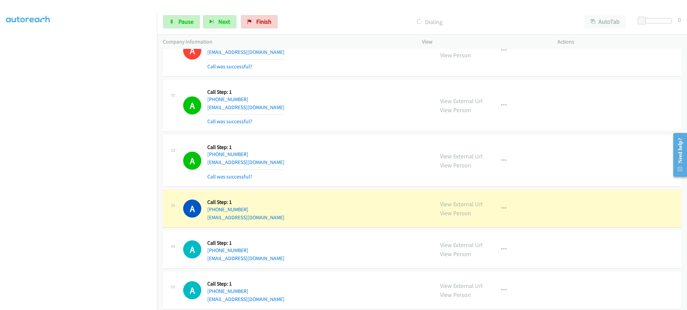
scroll to position [9210, 0]
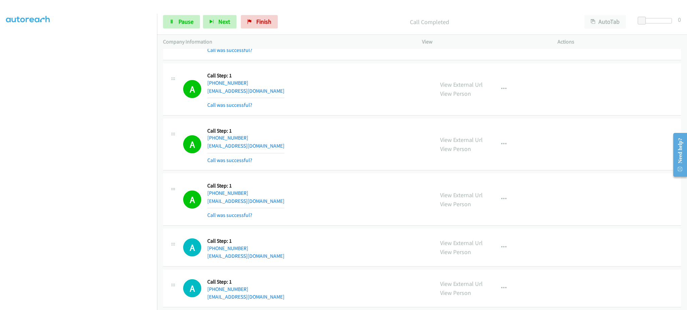
click at [512, 208] on div "View External Url View Person View External Url Email Schedule/Manage Callback …" at bounding box center [504, 200] width 141 height 40
click at [495, 205] on button "button" at bounding box center [503, 199] width 18 height 13
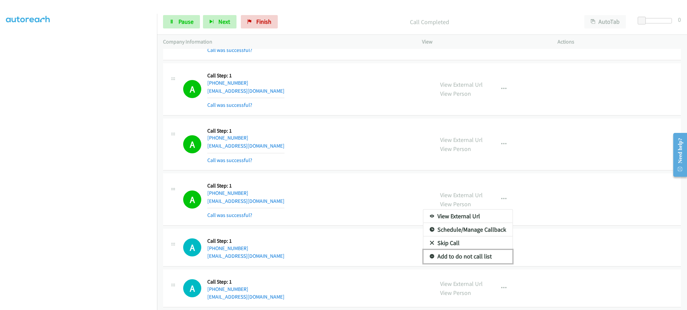
click at [476, 263] on link "Add to do not call list" at bounding box center [467, 256] width 89 height 13
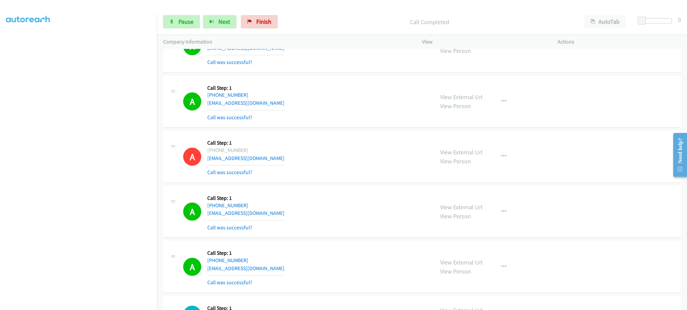
scroll to position [9387, 0]
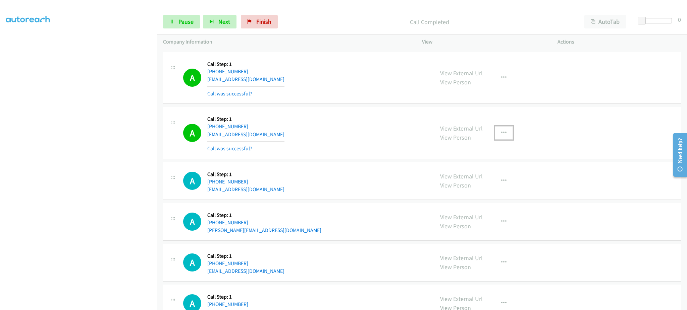
click at [494, 140] on button "button" at bounding box center [503, 132] width 18 height 13
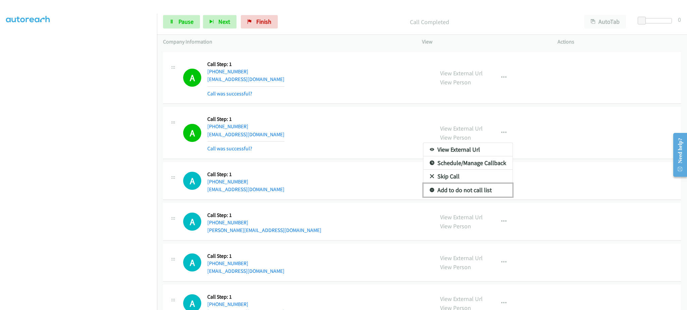
click at [492, 197] on link "Add to do not call list" at bounding box center [467, 190] width 89 height 13
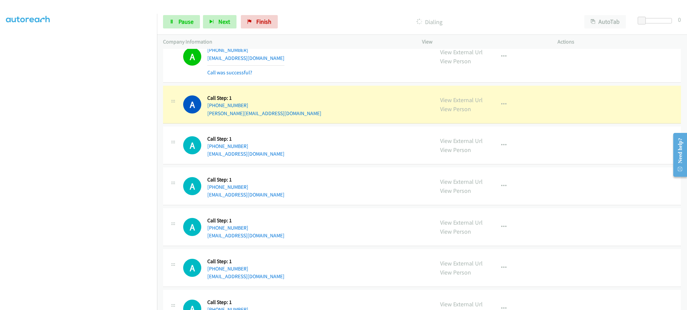
scroll to position [9535, 0]
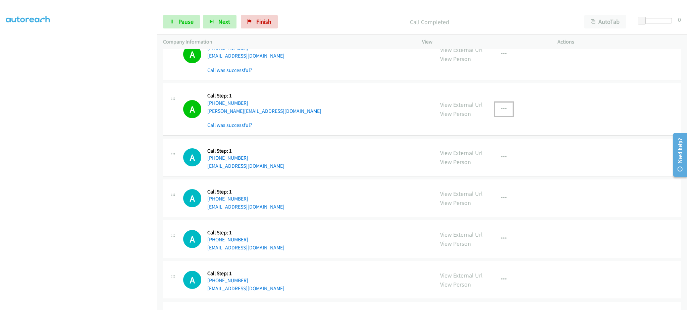
click at [496, 116] on button "button" at bounding box center [503, 109] width 18 height 13
click at [478, 171] on link "Add to do not call list" at bounding box center [467, 166] width 89 height 13
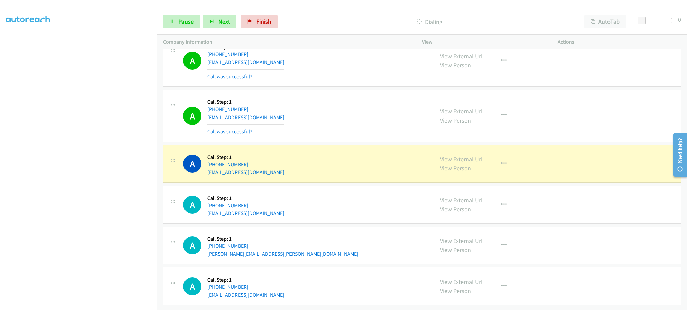
scroll to position [67, 0]
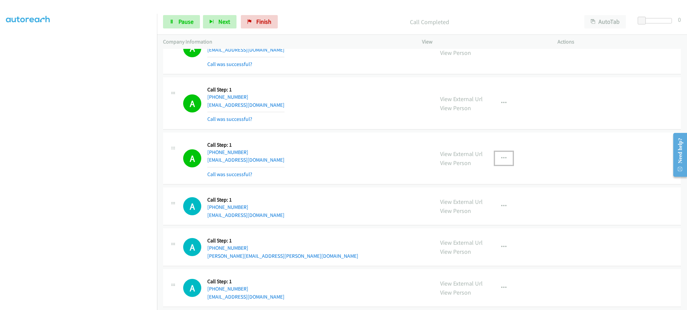
click at [494, 165] on button "button" at bounding box center [503, 158] width 18 height 13
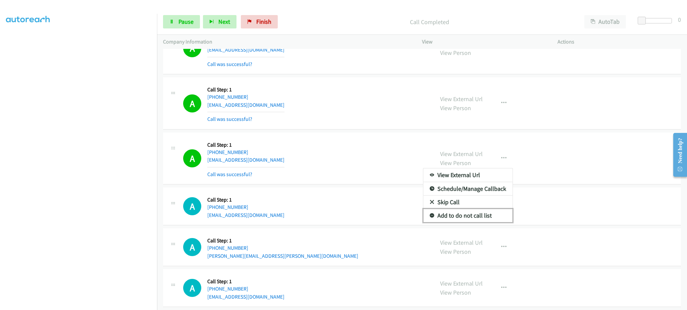
click at [475, 223] on link "Add to do not call list" at bounding box center [467, 215] width 89 height 13
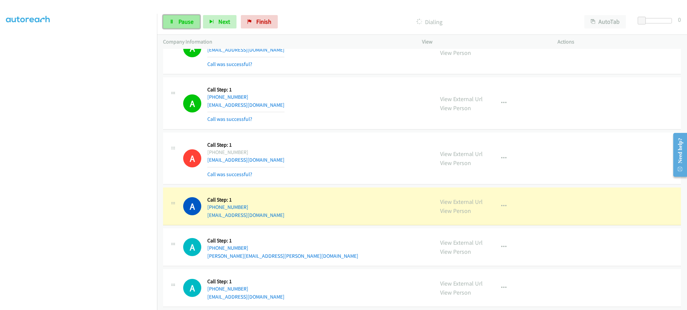
click at [179, 20] on span "Pause" at bounding box center [185, 22] width 15 height 8
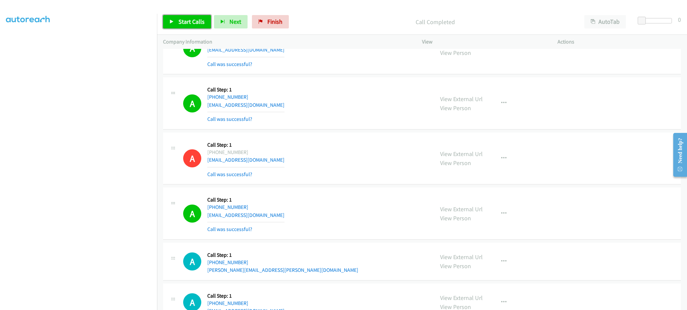
click at [191, 20] on span "Start Calls" at bounding box center [191, 22] width 26 height 8
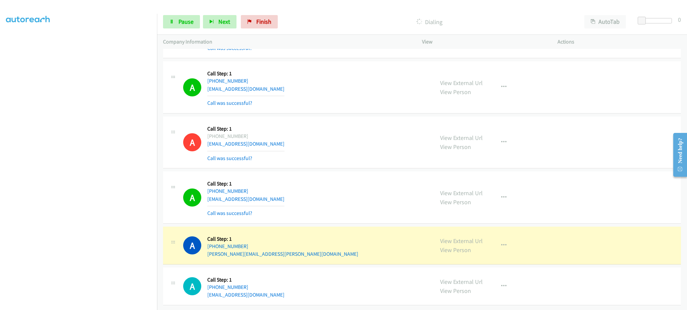
scroll to position [9680, 0]
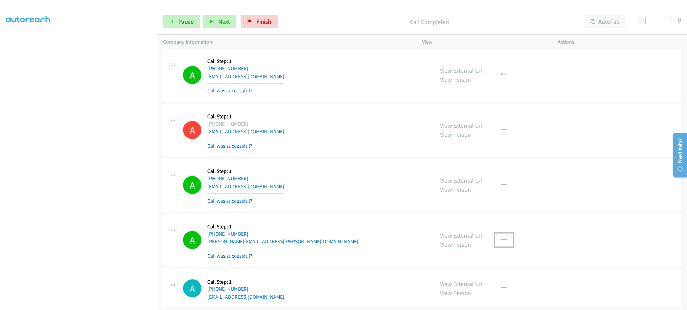
click at [501, 243] on icon "button" at bounding box center [503, 240] width 5 height 5
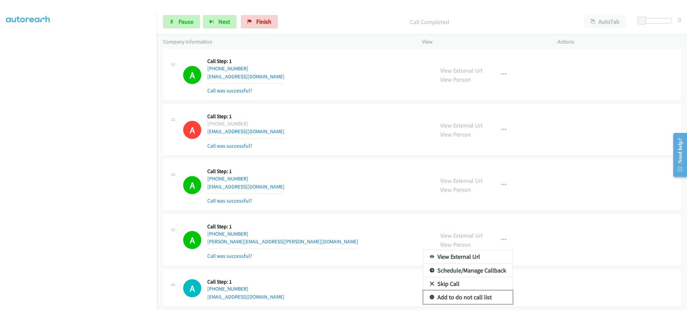
click at [474, 298] on link "Add to do not call list" at bounding box center [467, 297] width 89 height 13
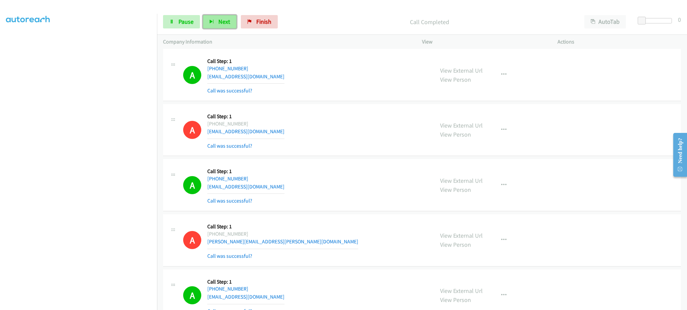
click at [225, 18] on span "Next" at bounding box center [224, 22] width 12 height 8
click at [186, 15] on link "Pause" at bounding box center [181, 21] width 37 height 13
click at [190, 20] on span "Pause" at bounding box center [185, 22] width 15 height 8
click at [188, 20] on span "Pause" at bounding box center [185, 22] width 15 height 8
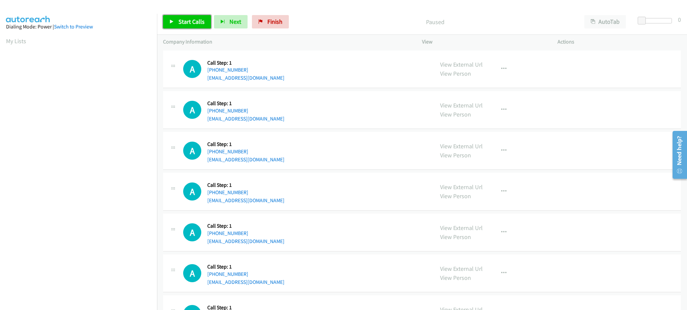
click at [197, 26] on link "Start Calls" at bounding box center [187, 21] width 48 height 13
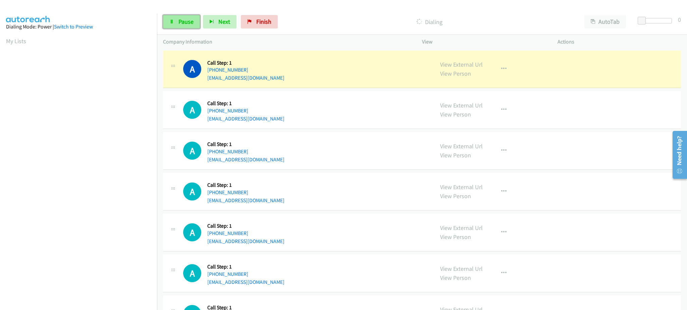
click at [182, 18] on span "Pause" at bounding box center [185, 22] width 15 height 8
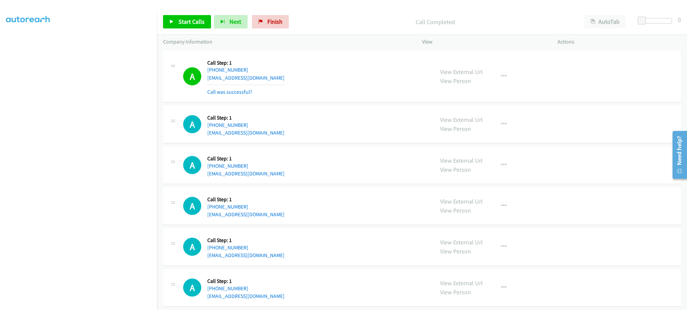
click at [278, 79] on div "A Callback Scheduled Call Step: 1 America/New_York +1 203-916-3619 moodyblues.0…" at bounding box center [305, 77] width 245 height 40
copy div "[EMAIL_ADDRESS][DOMAIN_NAME]"
click at [260, 136] on div "A Callback Scheduled Call Step: 1 America/Chicago +1 316-871-6825 trtrgr24@yaho…" at bounding box center [305, 124] width 245 height 25
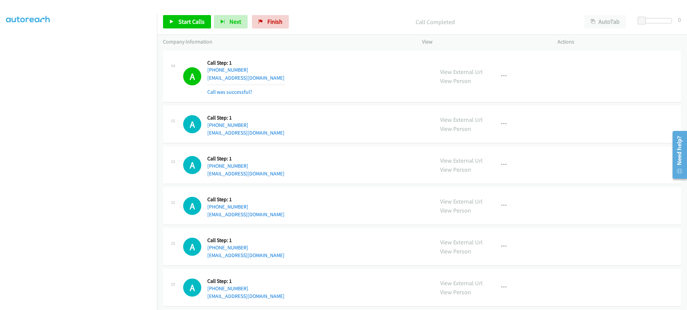
click at [260, 136] on div "A Callback Scheduled Call Step: 1 America/Chicago +1 316-871-6825 trtrgr24@yaho…" at bounding box center [305, 124] width 245 height 25
copy div "[EMAIL_ADDRESS][DOMAIN_NAME]"
click at [270, 214] on link "[EMAIL_ADDRESS][DOMAIN_NAME]" at bounding box center [245, 215] width 77 height 6
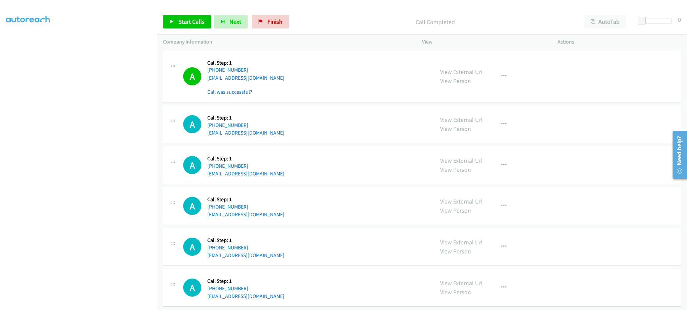
click at [286, 214] on div "A Callback Scheduled Call Step: 1 America/Los_Angeles +1 619-286-0880 john_toni…" at bounding box center [305, 205] width 245 height 25
copy div "[EMAIL_ADDRESS][DOMAIN_NAME]"
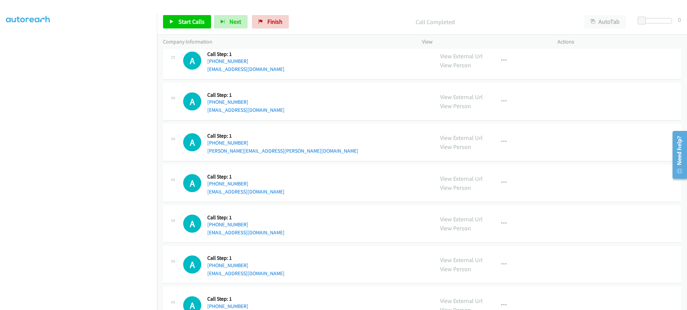
click at [295, 152] on div "A Callback Scheduled Call Step: 1 America/Los_Angeles +1 213-219-6537 viola.wil…" at bounding box center [305, 142] width 245 height 25
click at [296, 152] on div "A Callback Scheduled Call Step: 1 America/Los_Angeles +1 213-219-6537 viola.wil…" at bounding box center [305, 142] width 245 height 25
copy div "[PERSON_NAME][EMAIL_ADDRESS][PERSON_NAME][DOMAIN_NAME]"
click at [260, 234] on div "A Callback Scheduled Call Step: 1 America/New_York +1 315-727-2924 jem1156@aol.…" at bounding box center [305, 224] width 245 height 25
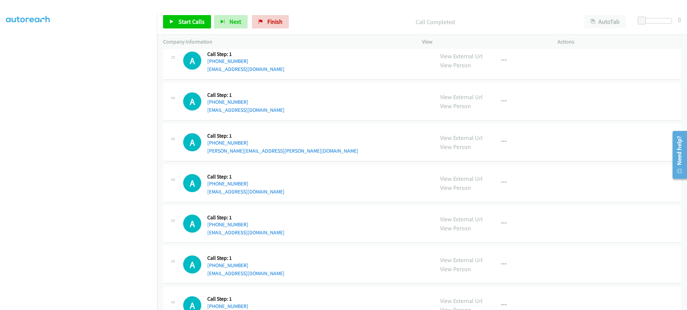
click at [260, 234] on div "A Callback Scheduled Call Step: 1 America/New_York +1 315-727-2924 jem1156@aol.…" at bounding box center [305, 224] width 245 height 25
copy div "[EMAIL_ADDRESS][DOMAIN_NAME]"
click at [197, 19] on span "Start Calls" at bounding box center [191, 22] width 26 height 8
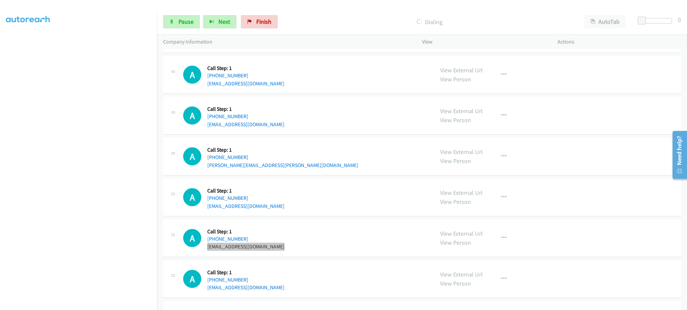
scroll to position [282, 0]
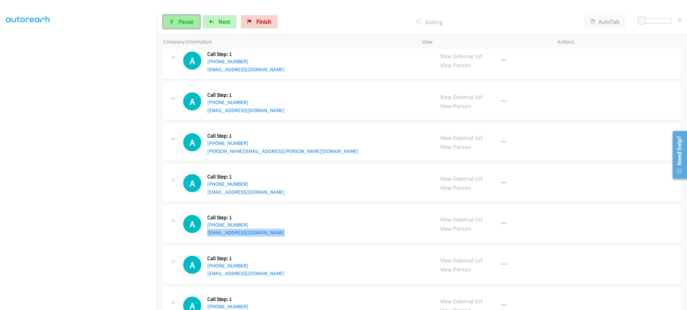
click at [179, 23] on span "Pause" at bounding box center [185, 22] width 15 height 8
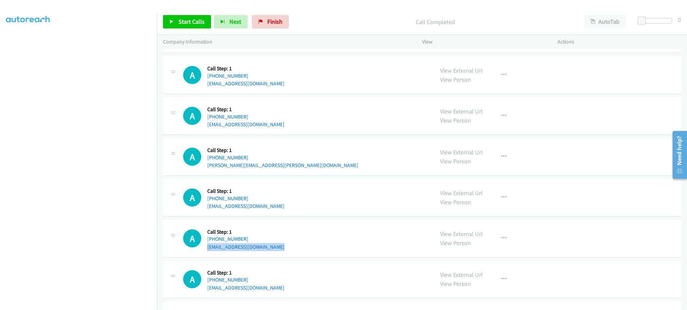
scroll to position [297, 0]
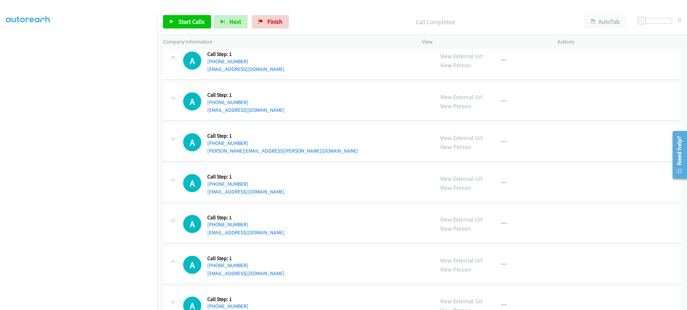
click at [332, 115] on div "A Callback Scheduled Call Step: 1 America/New_York +1 574-329-2573 brookestoltz…" at bounding box center [422, 102] width 518 height 38
click at [196, 24] on span "Start Calls" at bounding box center [191, 22] width 26 height 8
click at [380, 112] on div "A Callback Scheduled Call Step: 1 America/New_York +1 574-329-2573 brookestoltz…" at bounding box center [305, 101] width 245 height 25
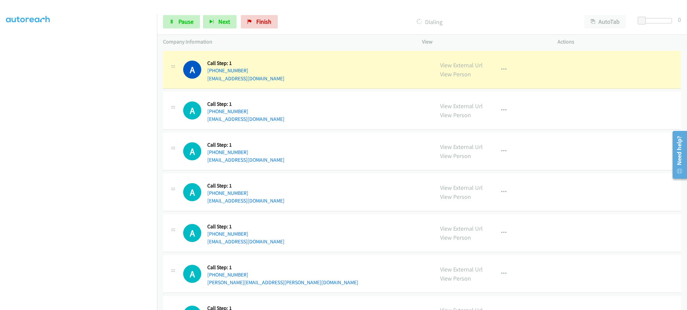
scroll to position [163, 0]
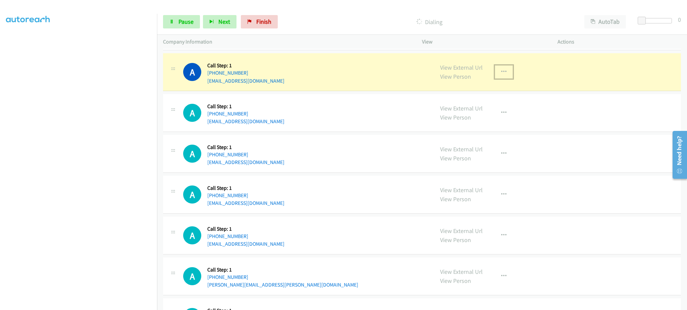
click at [508, 77] on button "button" at bounding box center [503, 71] width 18 height 13
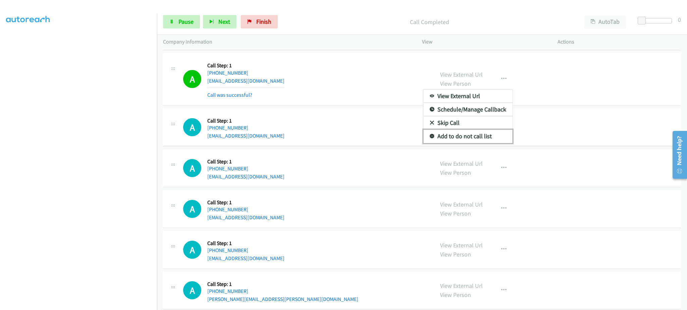
click at [496, 132] on link "Add to do not call list" at bounding box center [467, 136] width 89 height 13
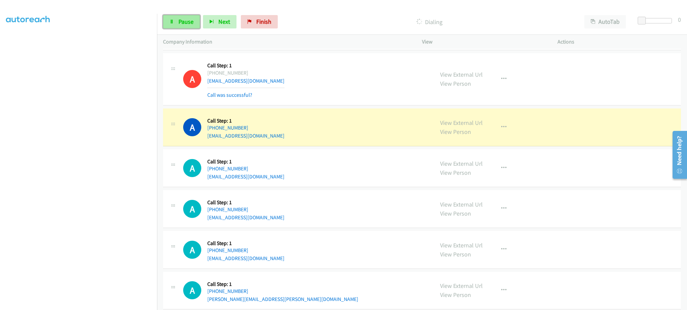
click at [181, 23] on span "Pause" at bounding box center [185, 22] width 15 height 8
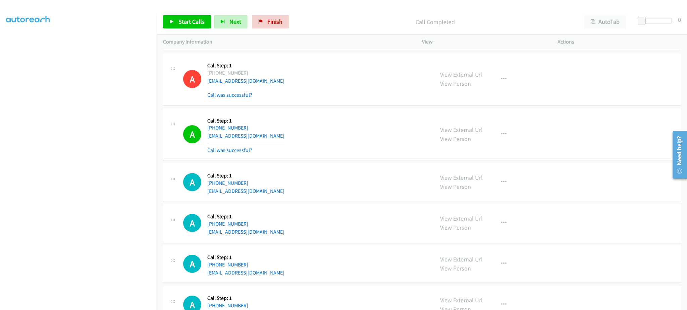
scroll to position [0, 0]
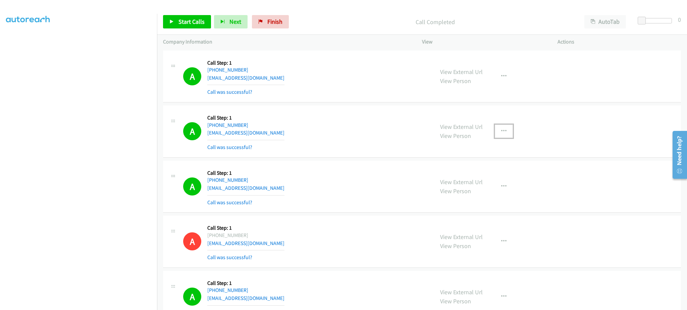
click at [501, 131] on icon "button" at bounding box center [503, 131] width 5 height 5
click at [479, 191] on link "Add to do not call list" at bounding box center [467, 188] width 89 height 13
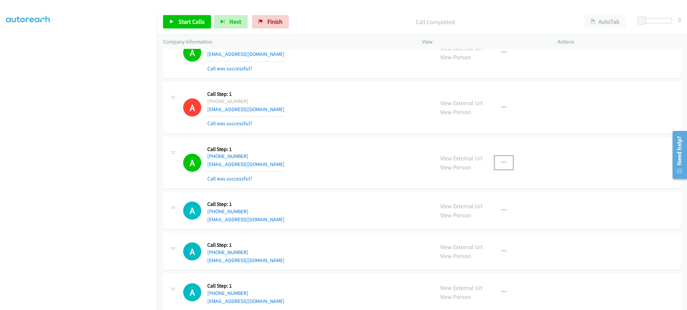
click at [505, 162] on button "button" at bounding box center [503, 162] width 18 height 13
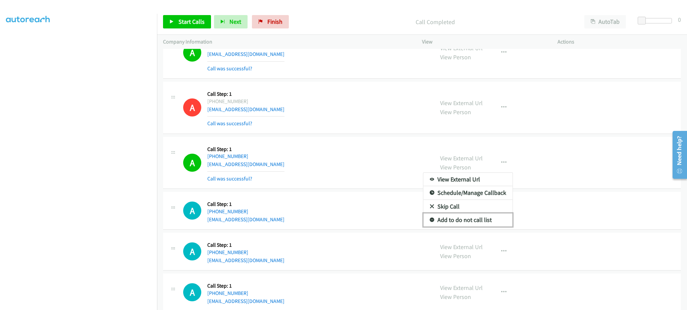
click at [486, 219] on link "Add to do not call list" at bounding box center [467, 220] width 89 height 13
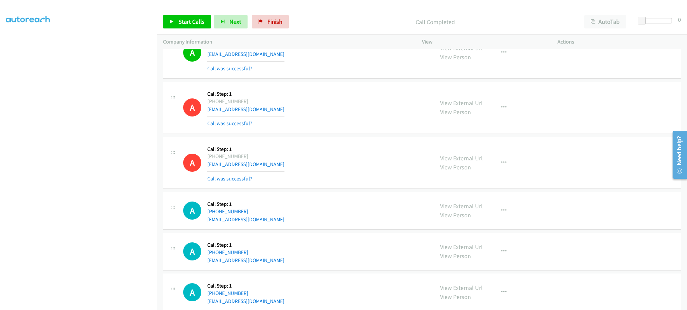
click at [331, 211] on div "A Callback Scheduled Call Step: 1 America/New_York +1 203-356-5324 robledoharri…" at bounding box center [305, 210] width 245 height 25
click at [173, 24] on icon at bounding box center [171, 22] width 5 height 5
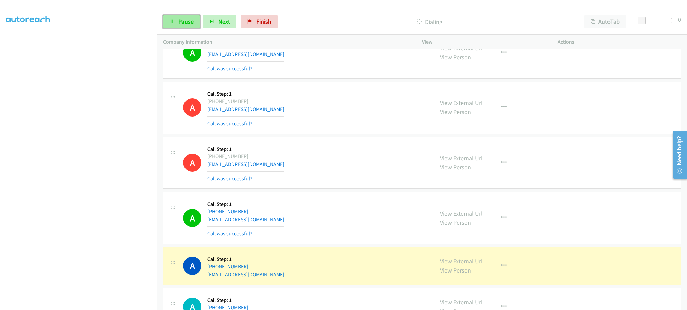
click at [179, 18] on span "Pause" at bounding box center [185, 22] width 15 height 8
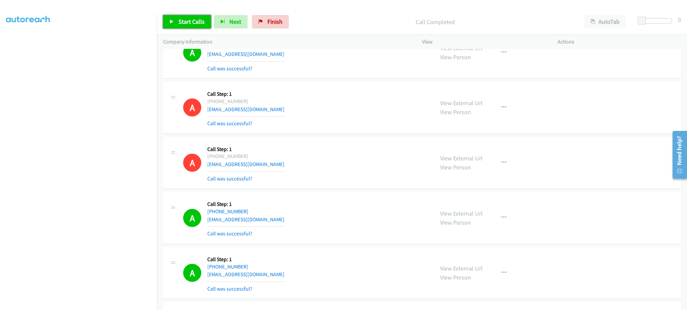
click at [196, 27] on link "Start Calls" at bounding box center [187, 21] width 48 height 13
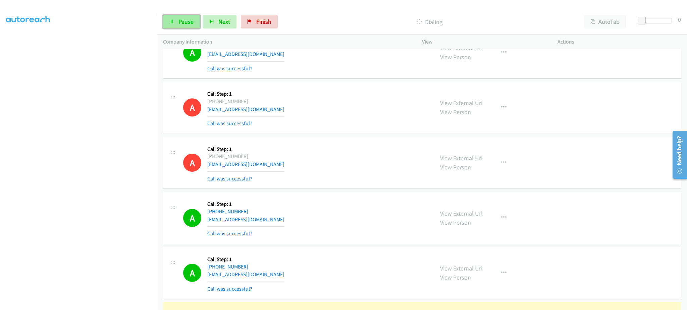
click at [189, 22] on span "Pause" at bounding box center [185, 22] width 15 height 8
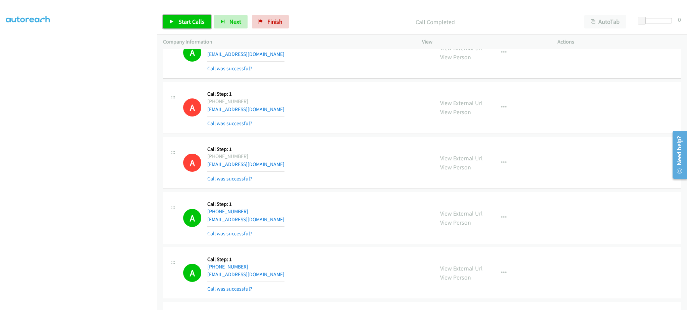
click at [179, 17] on link "Start Calls" at bounding box center [187, 21] width 48 height 13
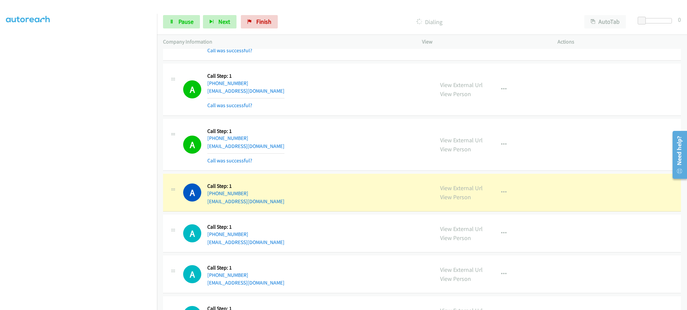
scroll to position [536, 0]
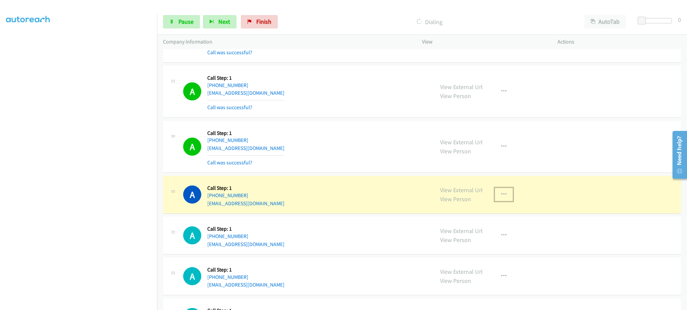
click at [503, 196] on button "button" at bounding box center [503, 194] width 18 height 13
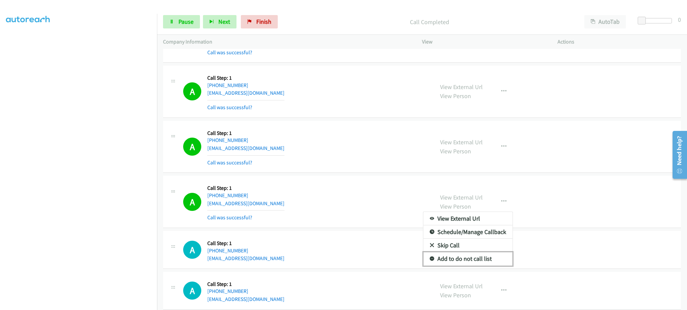
click at [485, 257] on link "Add to do not call list" at bounding box center [467, 258] width 89 height 13
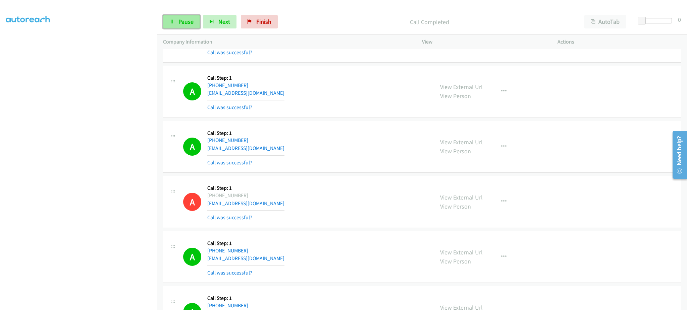
click at [186, 20] on span "Pause" at bounding box center [185, 22] width 15 height 8
click at [195, 23] on span "Start Calls" at bounding box center [191, 22] width 26 height 8
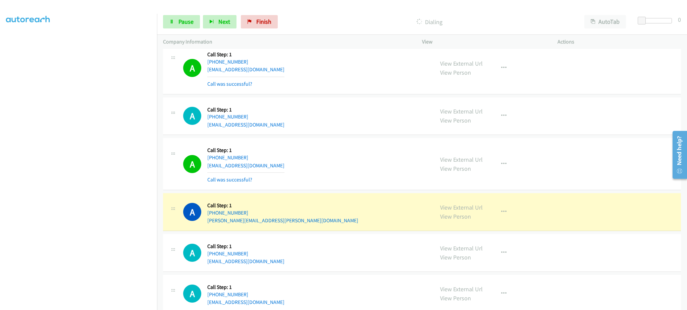
scroll to position [939, 0]
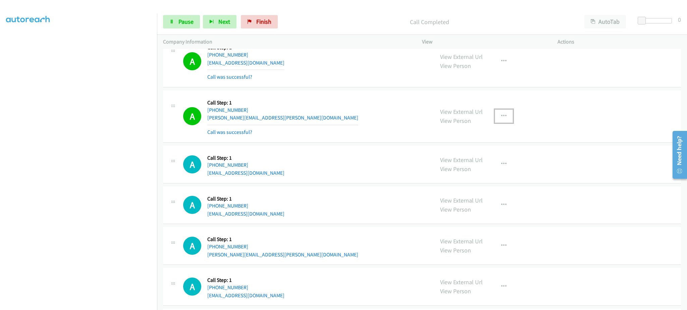
click at [496, 113] on button "button" at bounding box center [503, 116] width 18 height 13
click at [479, 173] on link "Add to do not call list" at bounding box center [467, 173] width 89 height 13
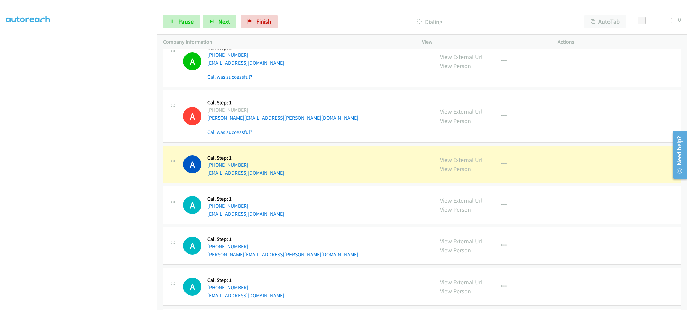
drag, startPoint x: 256, startPoint y: 168, endPoint x: 213, endPoint y: 168, distance: 42.9
click at [213, 168] on div "+1 903-249-3218" at bounding box center [245, 165] width 77 height 8
copy link "903-249-3218"
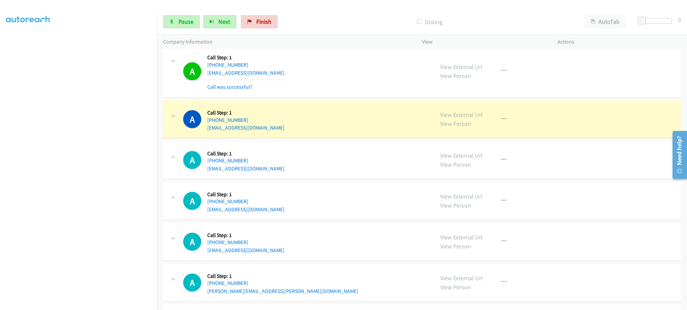
scroll to position [1207, 0]
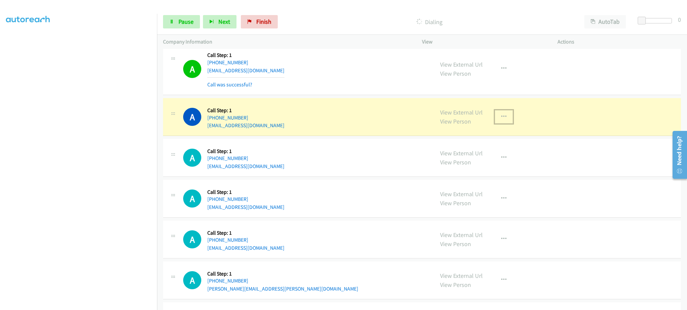
click at [506, 118] on button "button" at bounding box center [503, 116] width 18 height 13
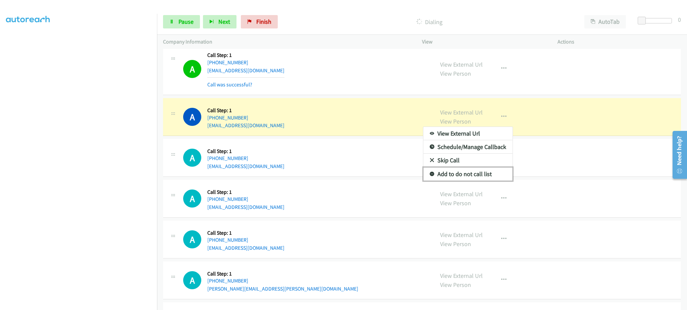
click at [481, 177] on link "Add to do not call list" at bounding box center [467, 174] width 89 height 13
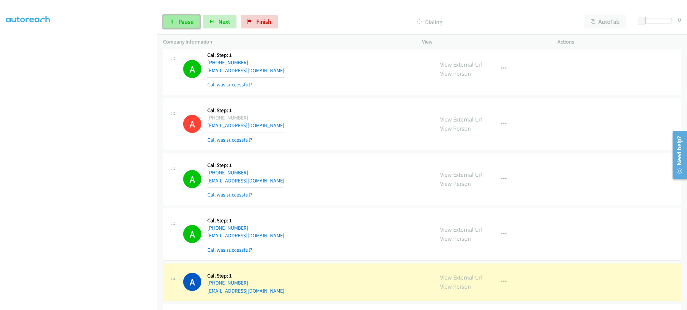
click at [182, 24] on span "Pause" at bounding box center [185, 22] width 15 height 8
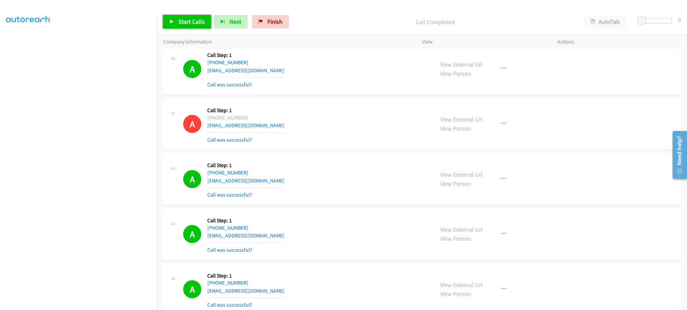
click at [169, 20] on icon at bounding box center [171, 22] width 5 height 5
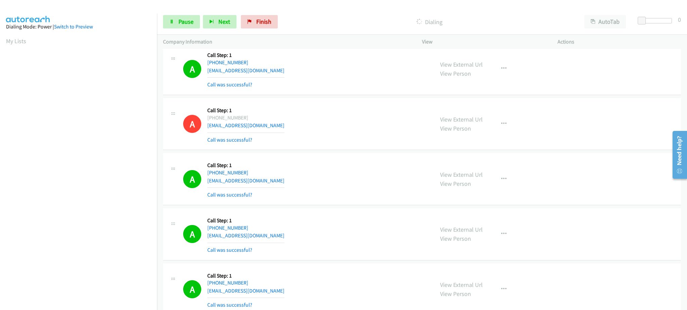
scroll to position [67, 0]
click at [180, 28] on link "Pause" at bounding box center [181, 21] width 37 height 13
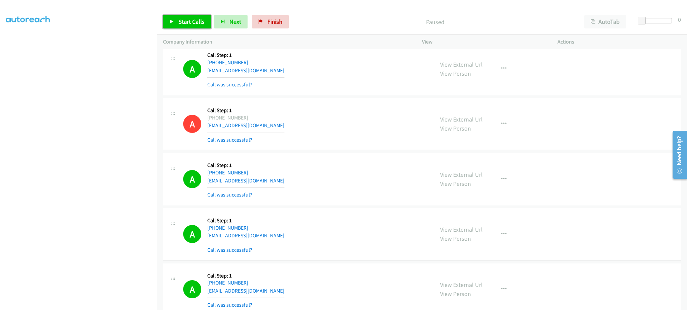
click at [186, 26] on link "Start Calls" at bounding box center [187, 21] width 48 height 13
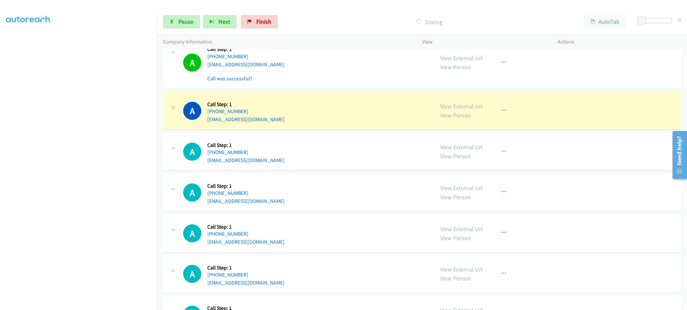
scroll to position [2145, 0]
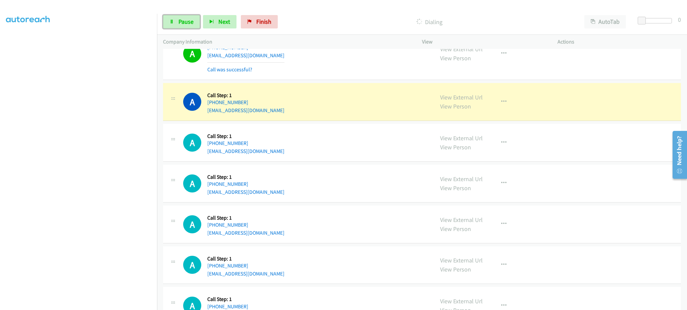
drag, startPoint x: 188, startPoint y: 19, endPoint x: 176, endPoint y: 32, distance: 17.1
click at [188, 19] on span "Pause" at bounding box center [185, 22] width 15 height 8
click at [494, 103] on button "button" at bounding box center [503, 101] width 18 height 13
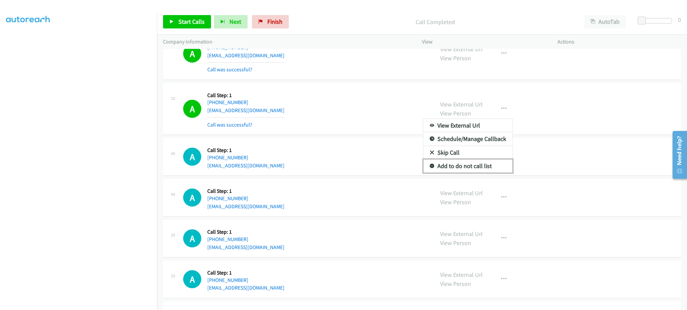
click at [473, 173] on link "Add to do not call list" at bounding box center [467, 166] width 89 height 13
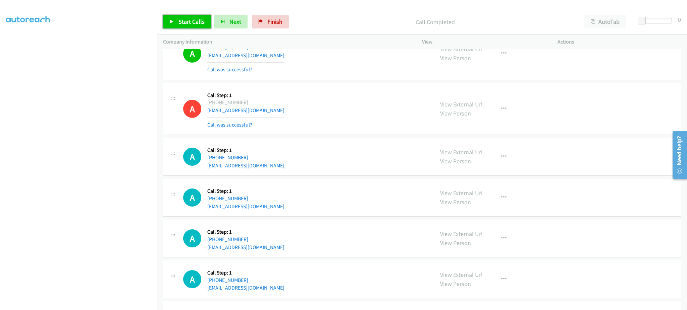
click at [198, 21] on span "Start Calls" at bounding box center [191, 22] width 26 height 8
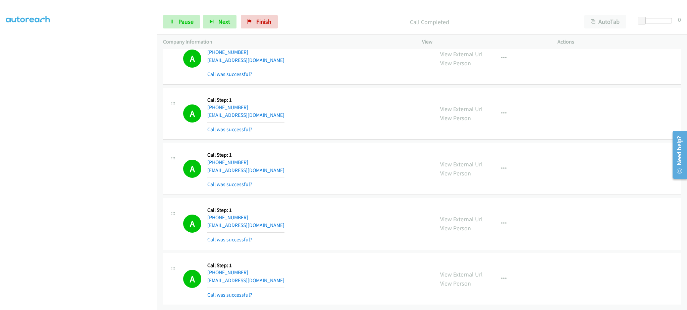
scroll to position [2259, 0]
click at [495, 275] on button "button" at bounding box center [503, 279] width 18 height 13
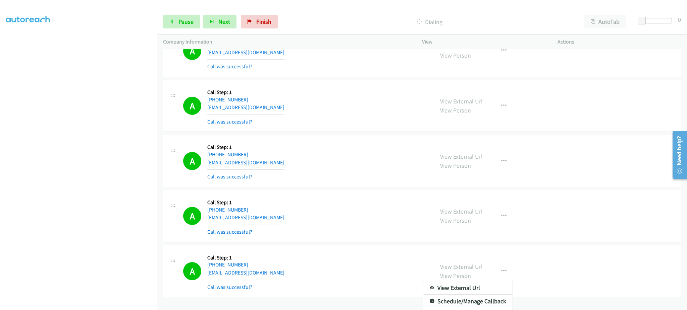
click at [355, 194] on div at bounding box center [343, 155] width 687 height 310
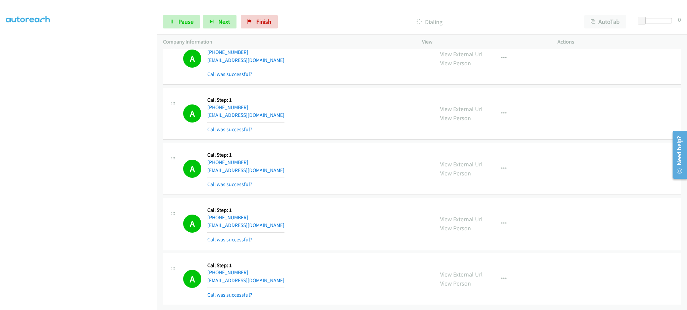
scroll to position [2273, 0]
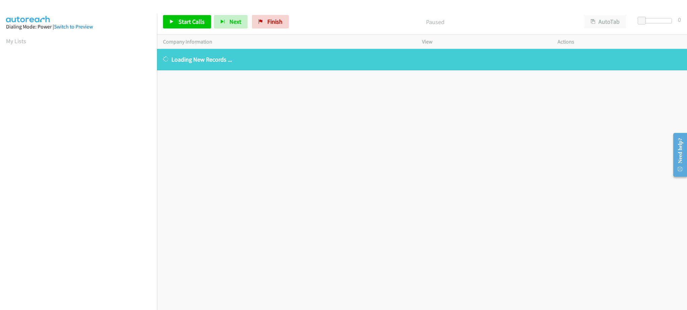
drag, startPoint x: 21, startPoint y: 42, endPoint x: 340, endPoint y: 269, distance: 391.8
click at [21, 42] on link "My Lists" at bounding box center [16, 41] width 20 height 8
